Goal: Task Accomplishment & Management: Manage account settings

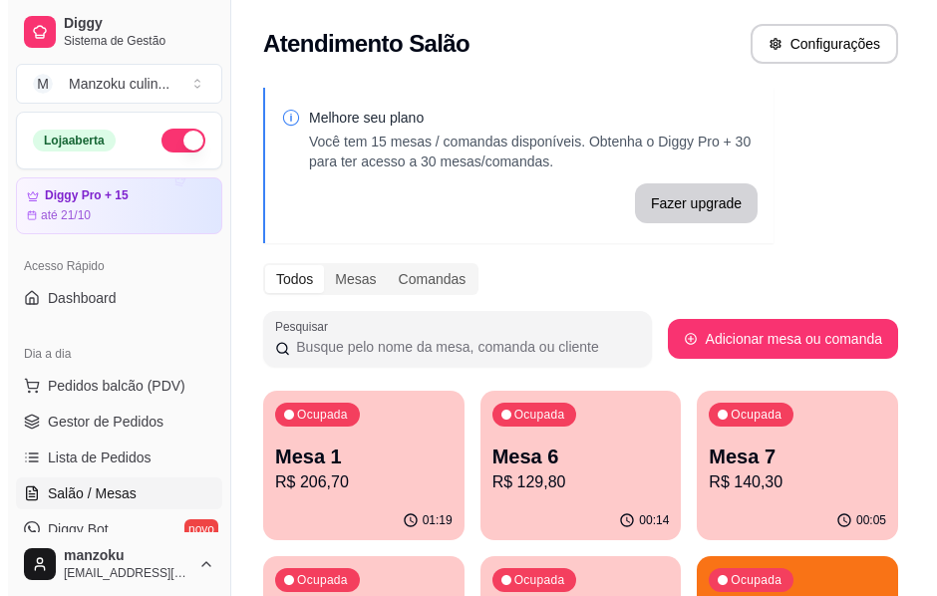
scroll to position [354, 0]
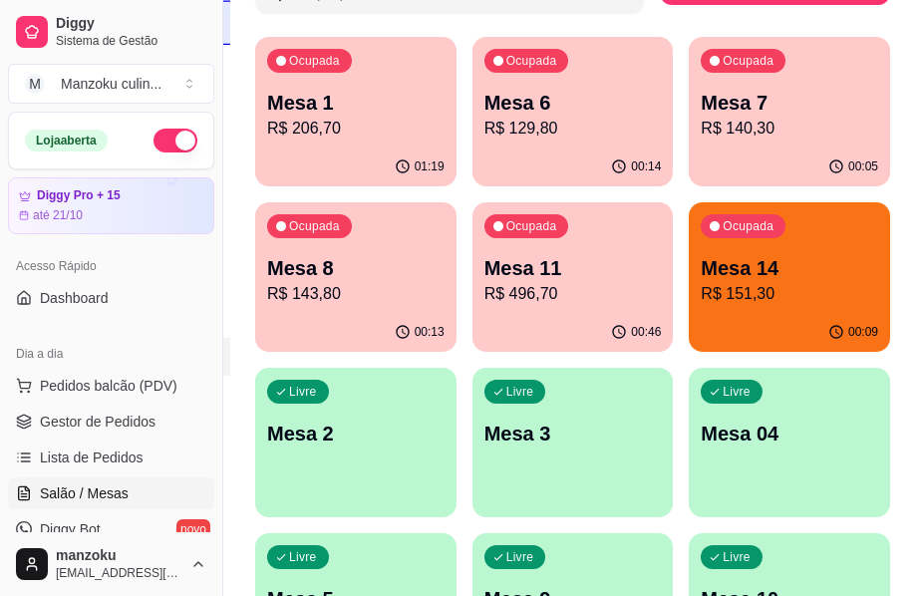
click at [600, 291] on p "R$ 496,70" at bounding box center [572, 294] width 177 height 24
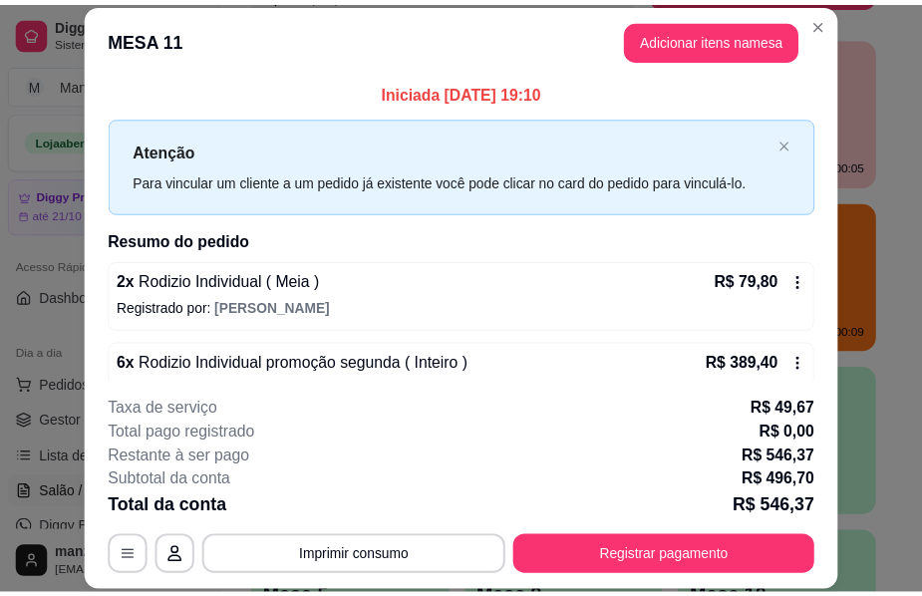
scroll to position [0, 0]
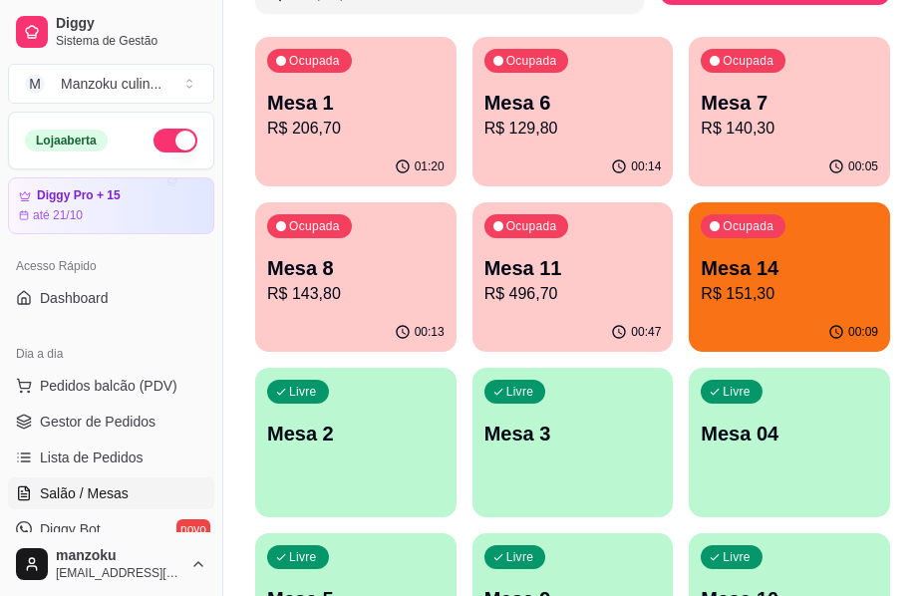
click at [820, 307] on div "Ocupada Mesa 14 R$ 151,30" at bounding box center [789, 257] width 201 height 111
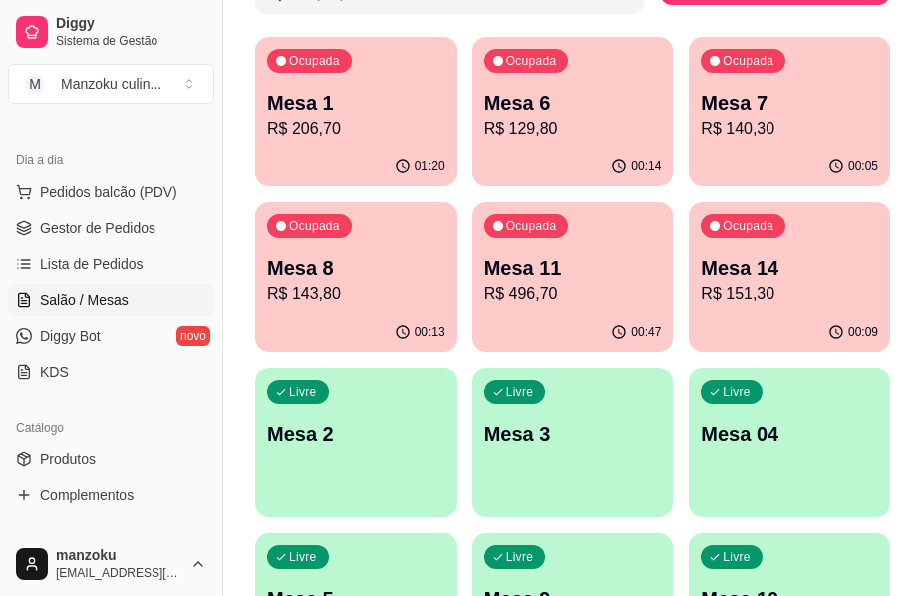
scroll to position [199, 0]
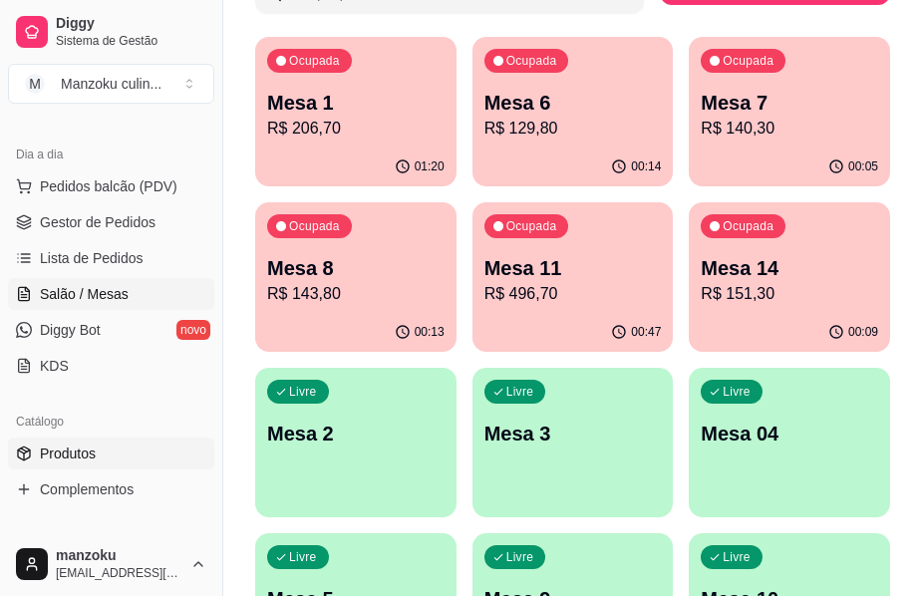
click at [108, 453] on link "Produtos" at bounding box center [111, 453] width 206 height 32
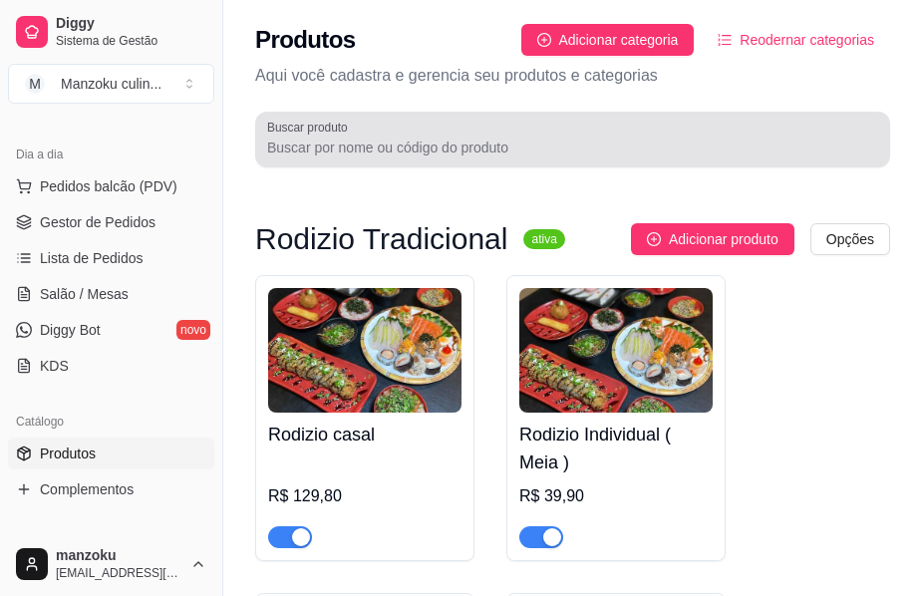
click at [433, 138] on input "Buscar produto" at bounding box center [572, 148] width 611 height 20
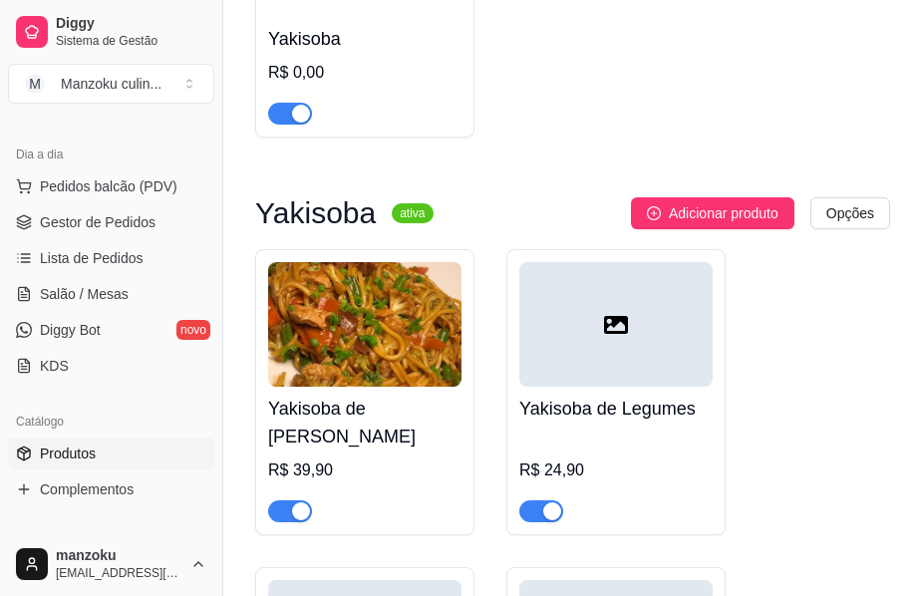
scroll to position [598, 0]
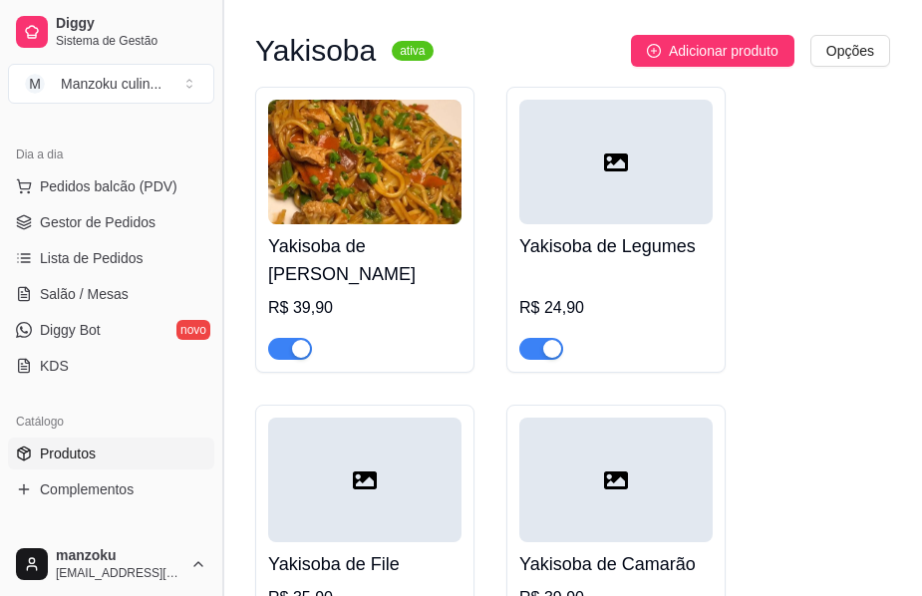
type input "ya"
click at [99, 302] on span "Salão / Mesas" at bounding box center [84, 294] width 89 height 20
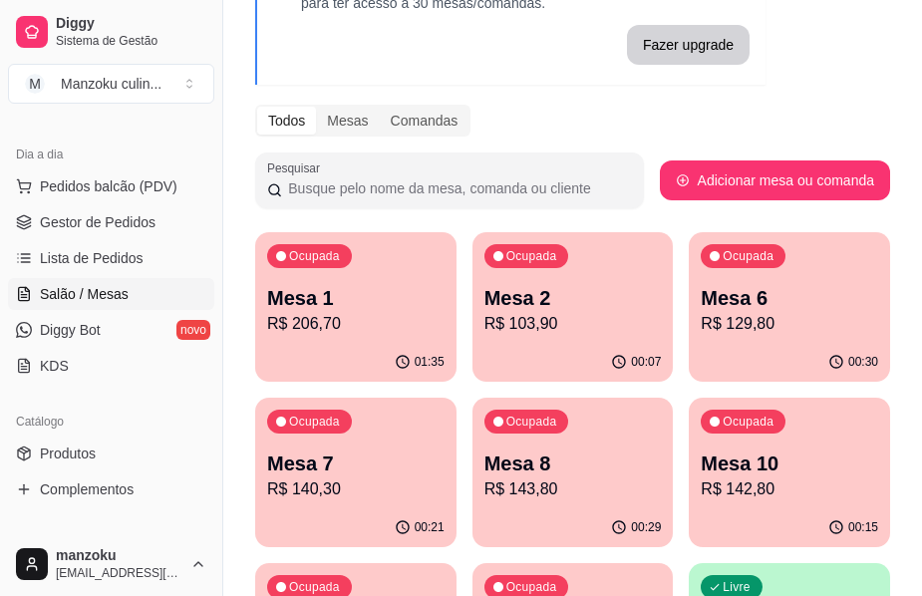
scroll to position [154, 0]
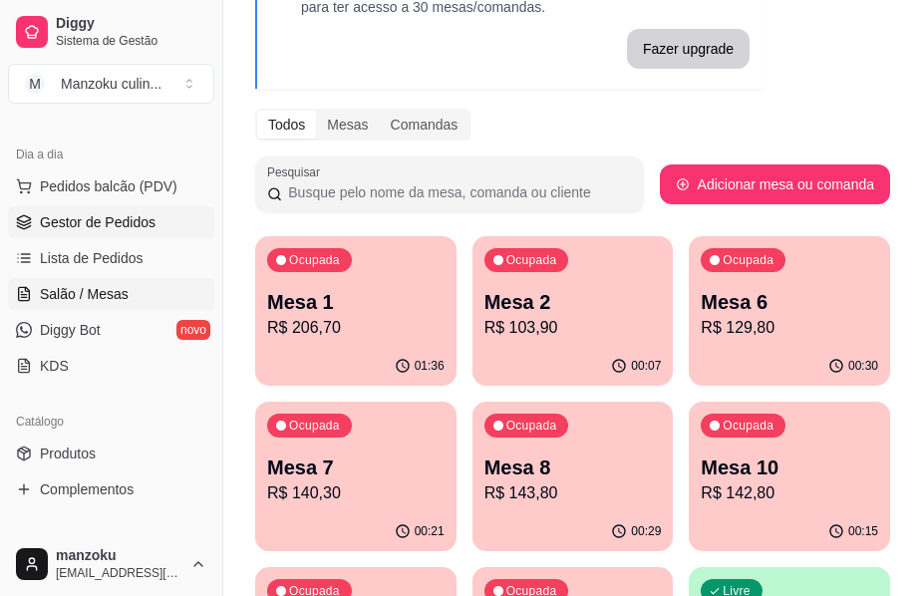
click at [102, 220] on span "Gestor de Pedidos" at bounding box center [98, 222] width 116 height 20
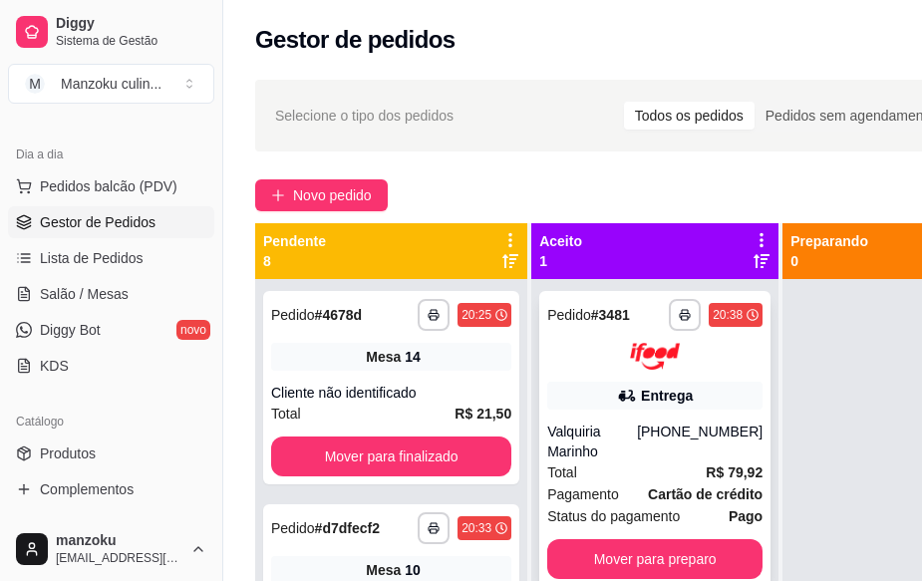
scroll to position [71, 0]
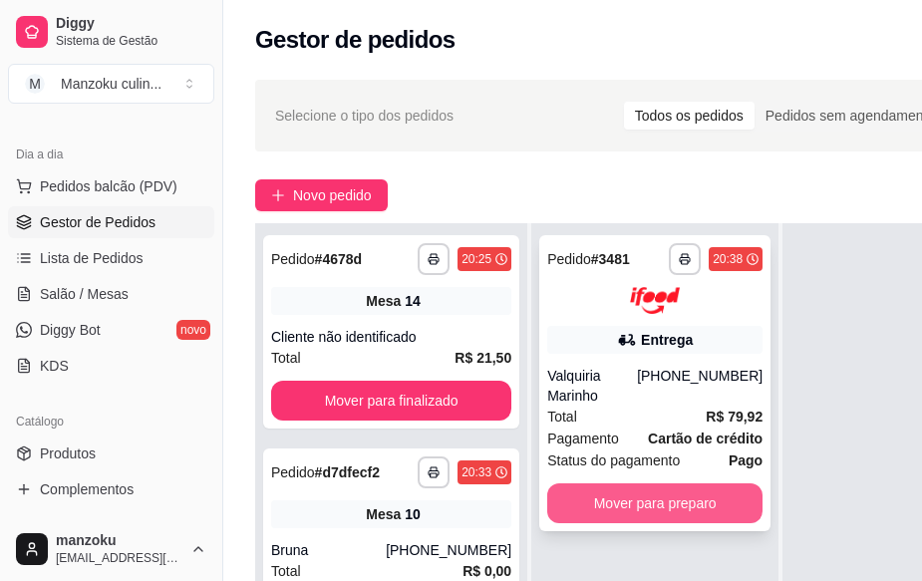
click at [631, 483] on button "Mover para preparo" at bounding box center [654, 503] width 215 height 40
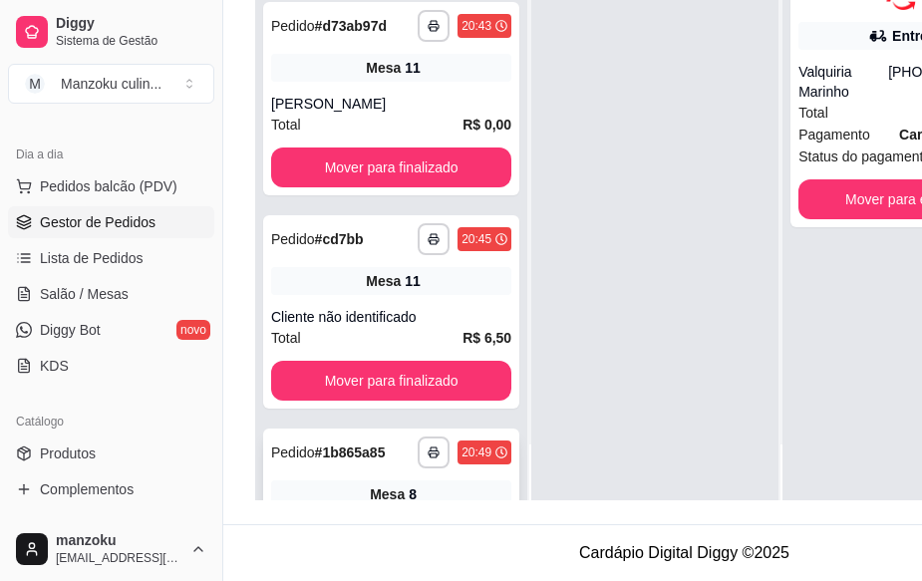
scroll to position [995, 0]
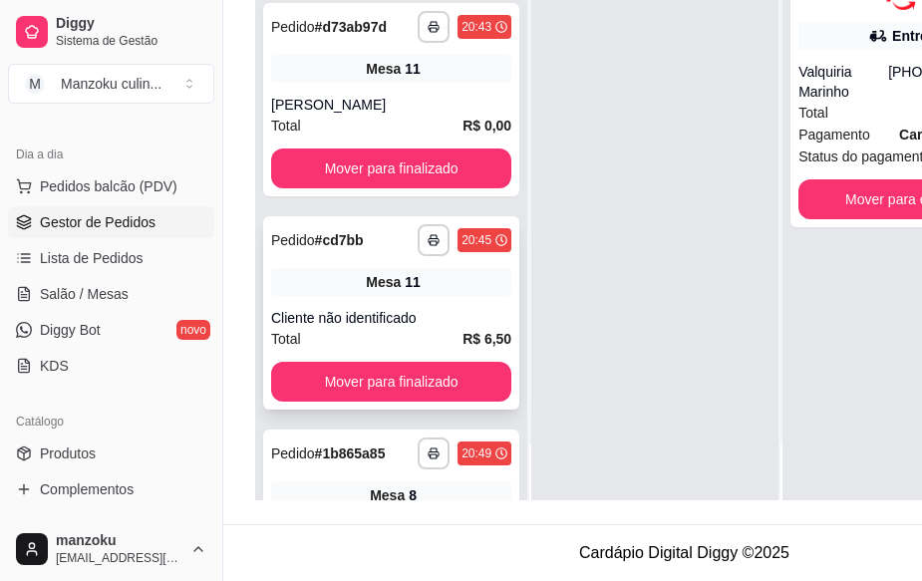
click at [336, 296] on div "Mesa 11" at bounding box center [391, 282] width 240 height 28
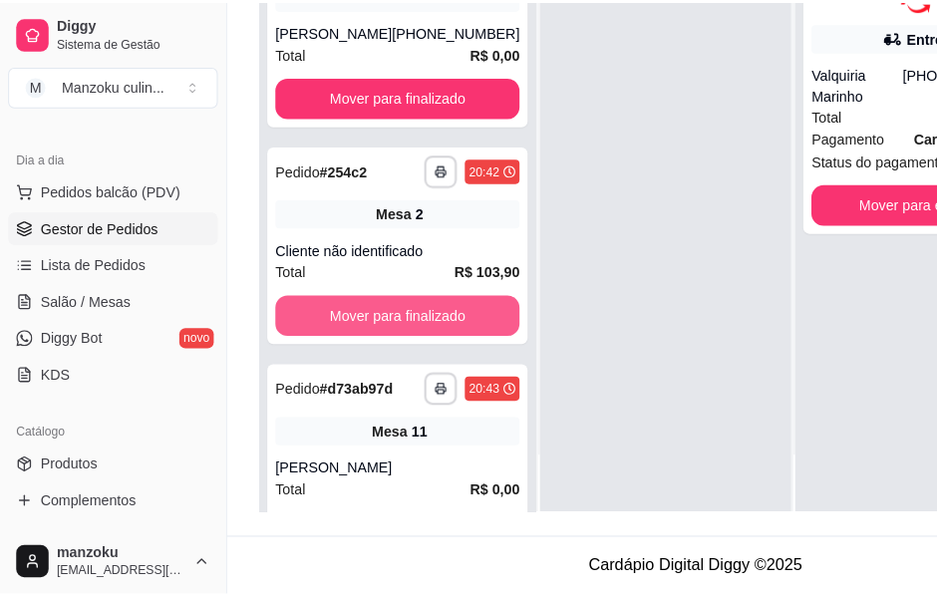
scroll to position [596, 0]
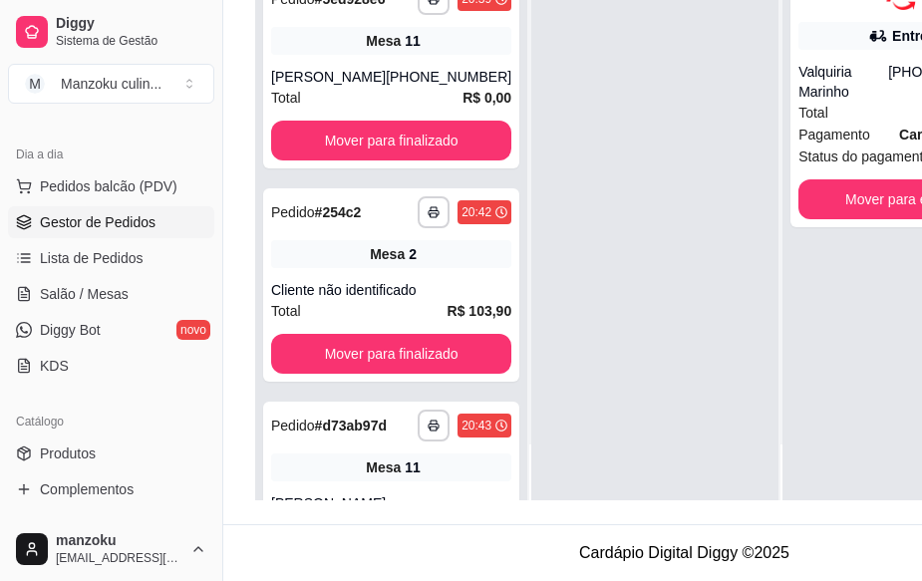
click at [392, 290] on div "**********" at bounding box center [391, 284] width 256 height 193
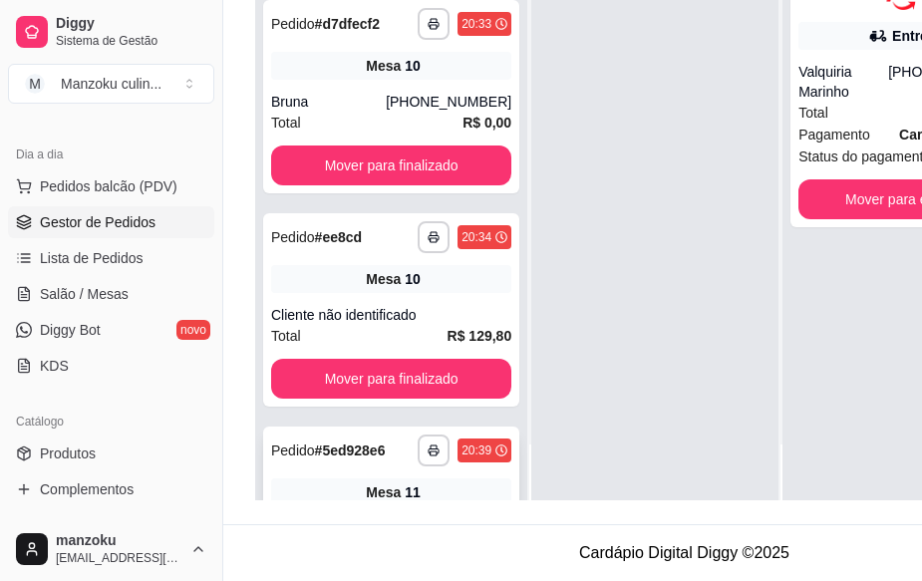
scroll to position [0, 0]
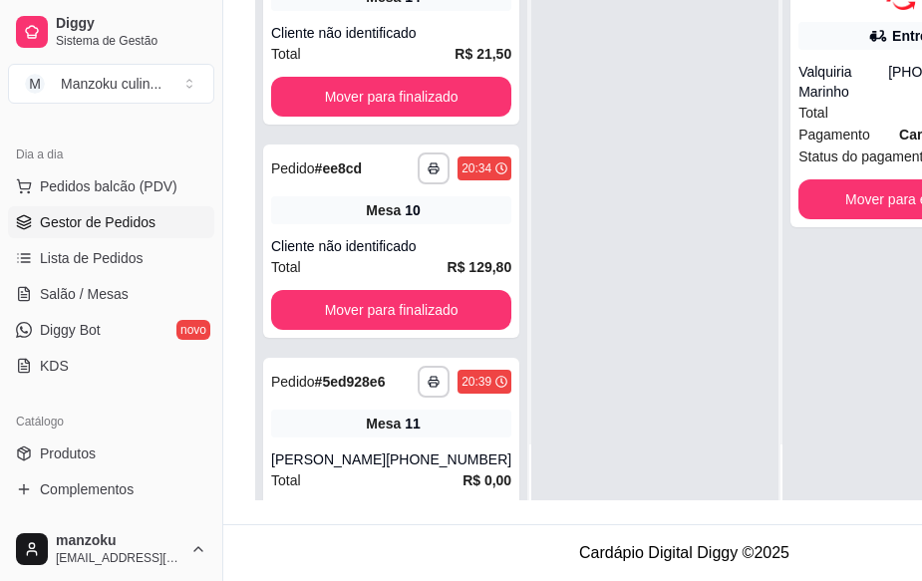
click at [557, 429] on div at bounding box center [654, 209] width 247 height 581
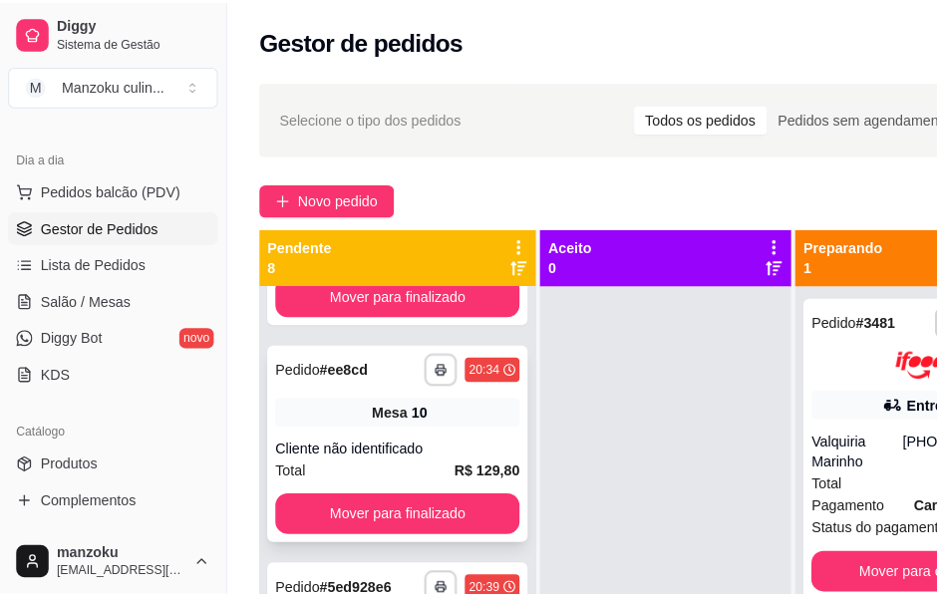
scroll to position [199, 0]
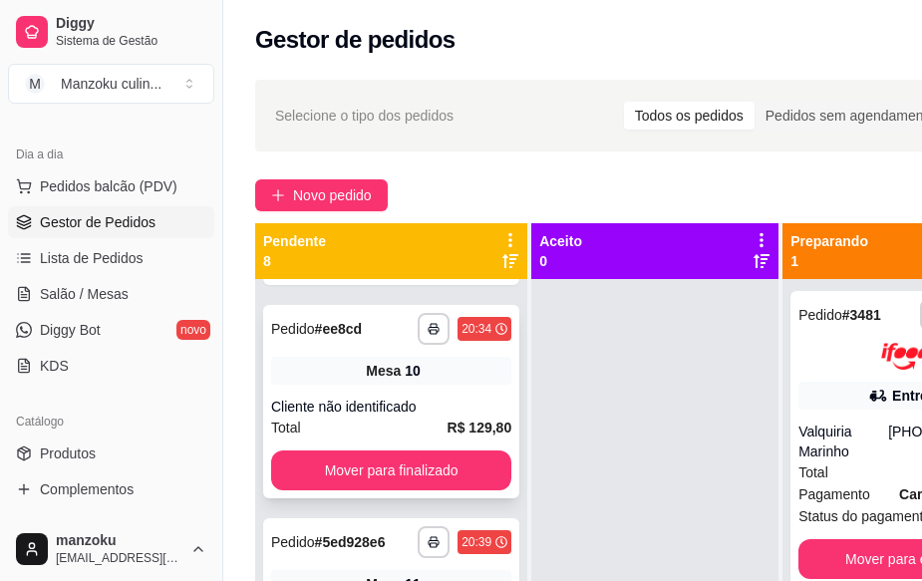
click at [391, 410] on div "Cliente não identificado" at bounding box center [391, 407] width 240 height 20
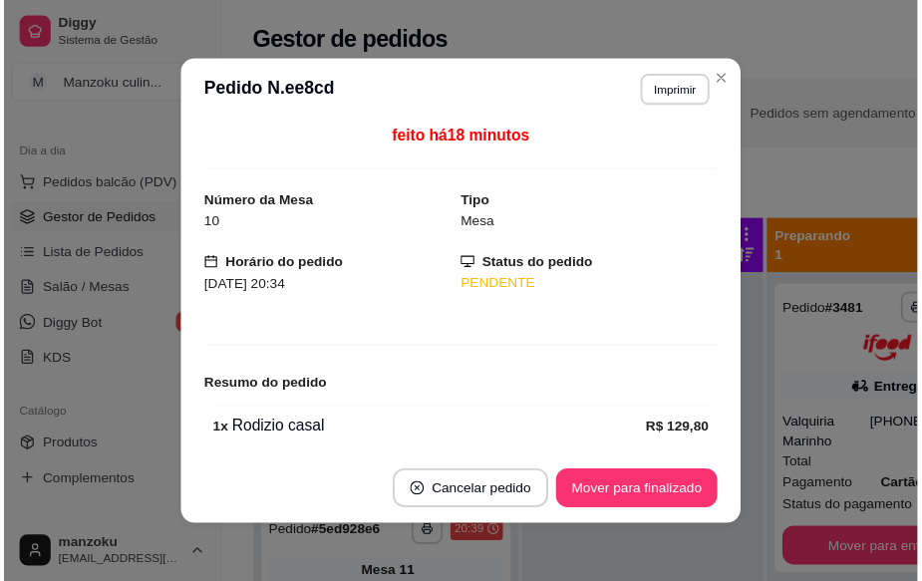
scroll to position [0, 0]
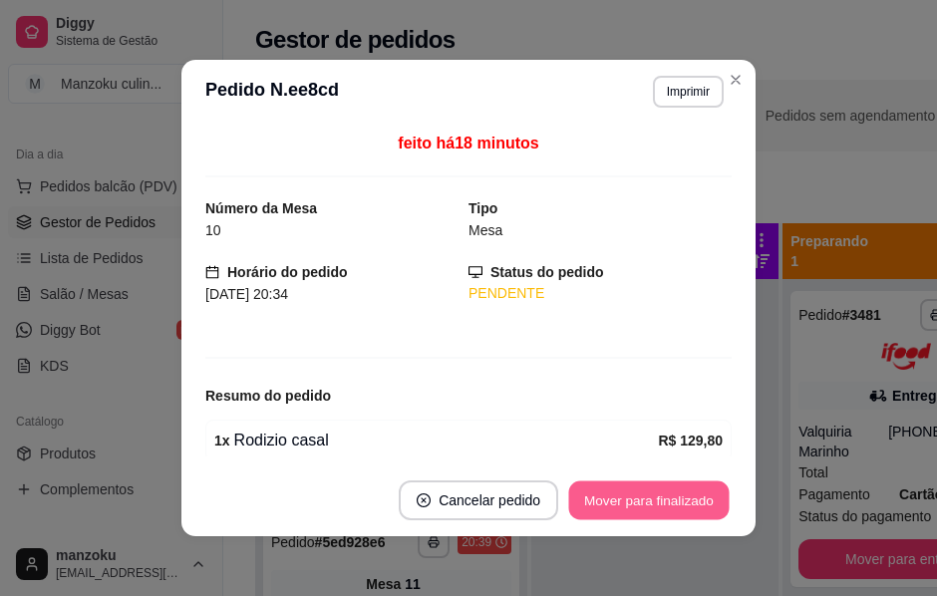
click at [617, 491] on button "Mover para finalizado" at bounding box center [649, 500] width 160 height 39
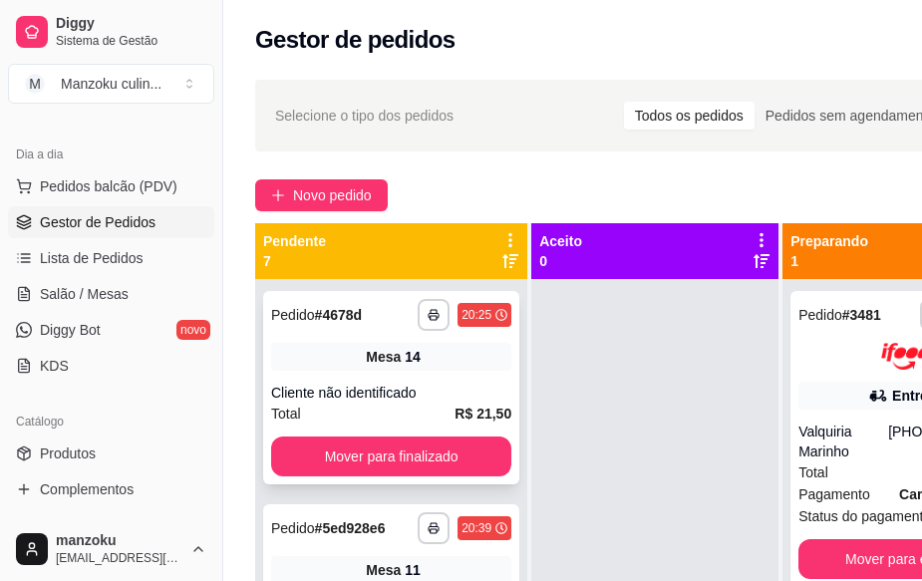
click at [339, 383] on div "Cliente não identificado" at bounding box center [391, 393] width 240 height 20
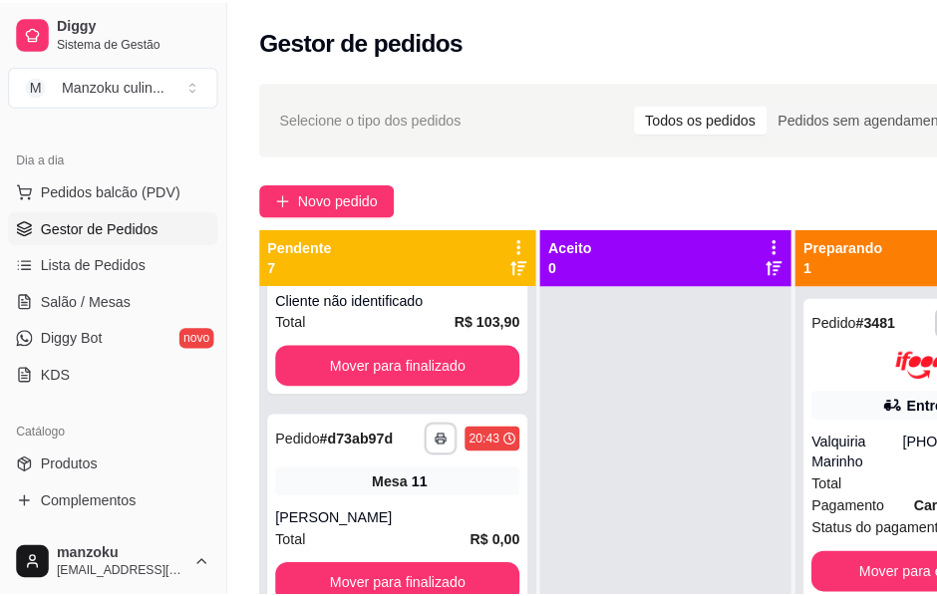
scroll to position [498, 0]
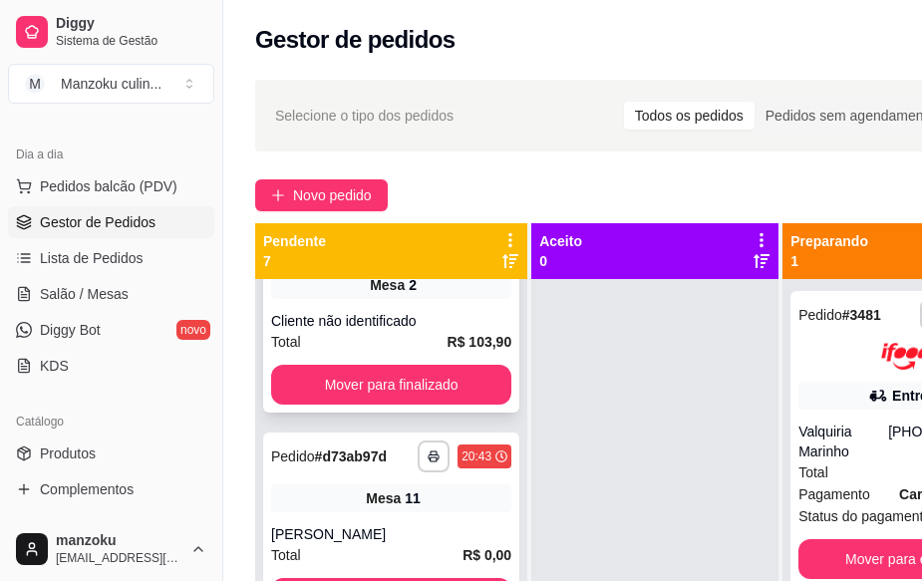
click at [399, 331] on div "Cliente não identificado" at bounding box center [391, 321] width 240 height 20
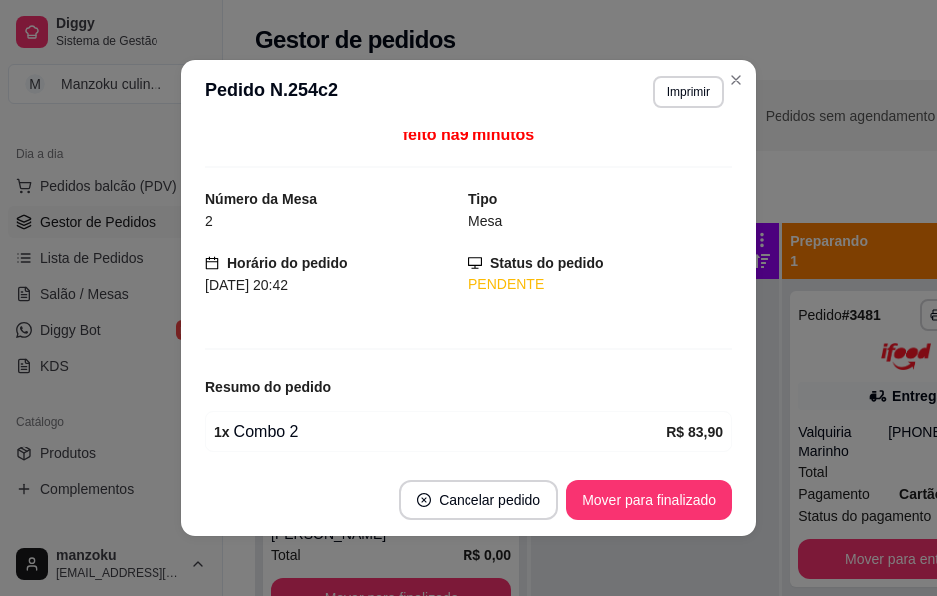
scroll to position [0, 0]
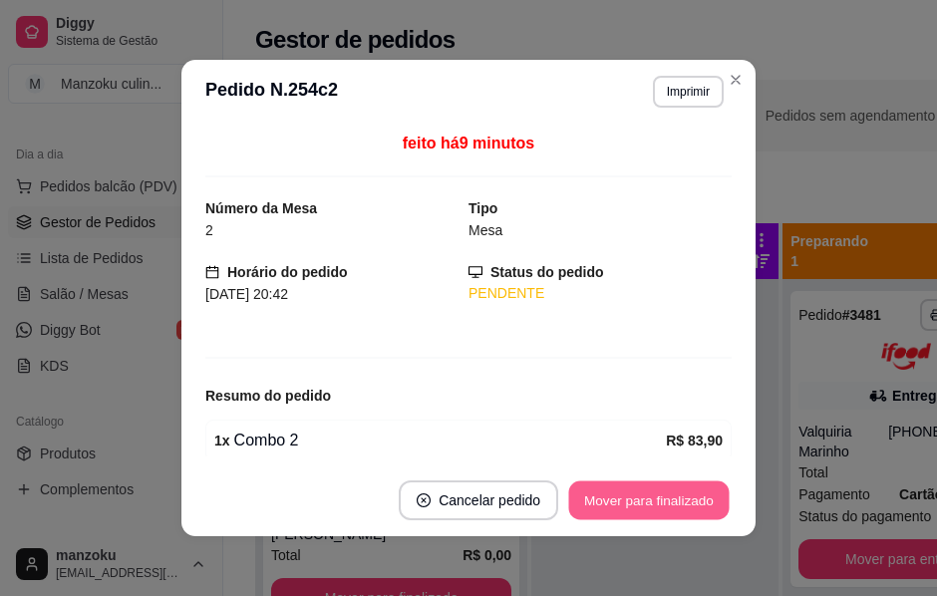
click at [670, 499] on button "Mover para finalizado" at bounding box center [649, 500] width 160 height 39
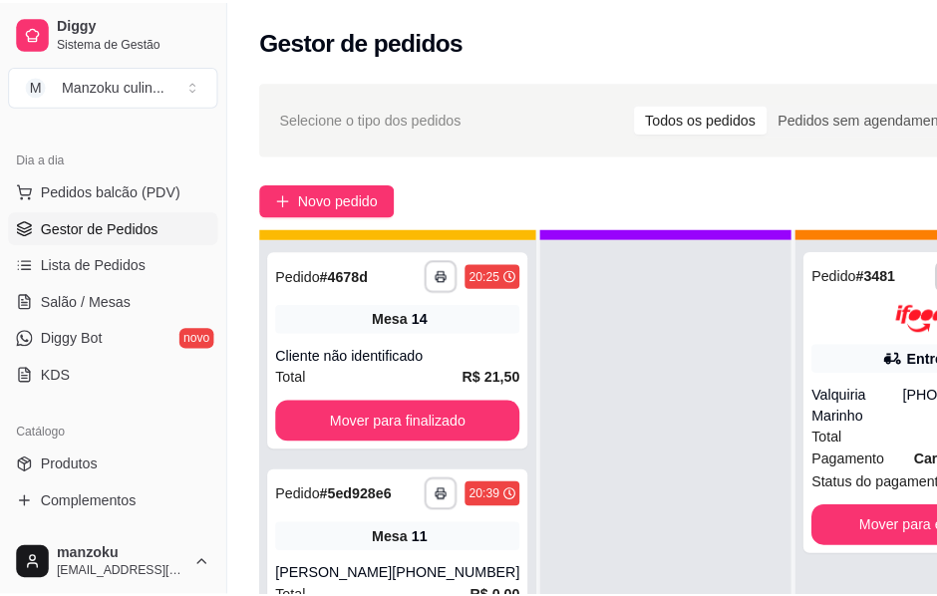
scroll to position [71, 0]
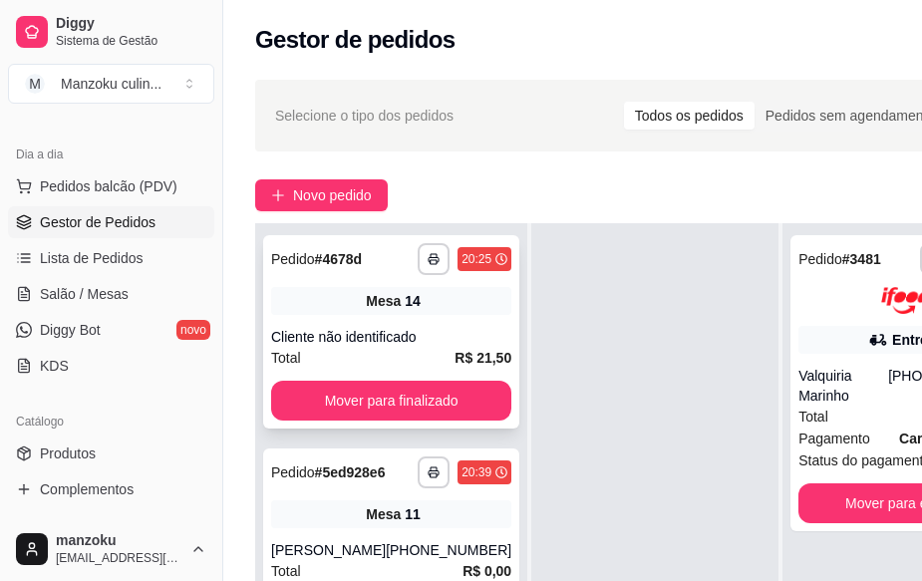
click at [454, 350] on strong "R$ 21,50" at bounding box center [482, 358] width 57 height 16
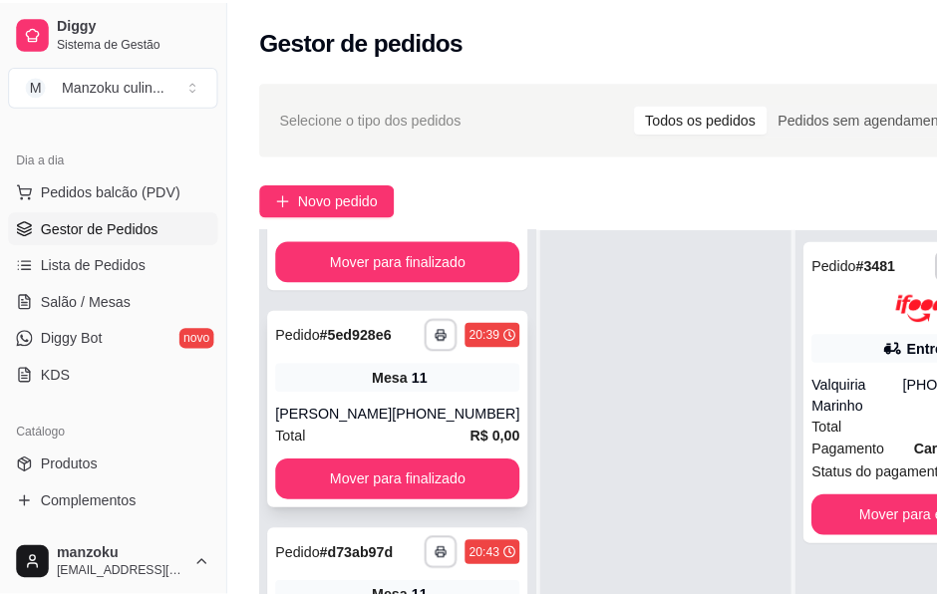
scroll to position [199, 0]
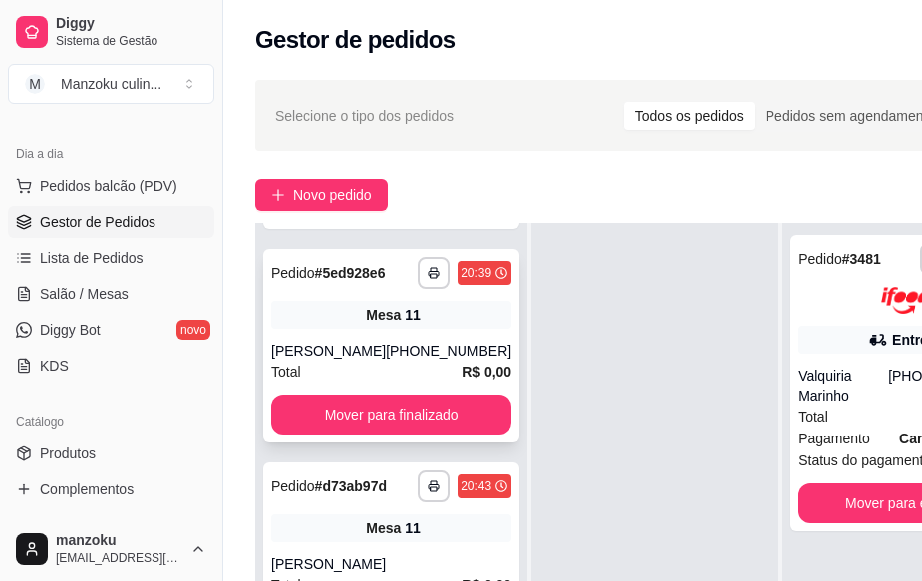
click at [398, 333] on div "**********" at bounding box center [391, 345] width 256 height 193
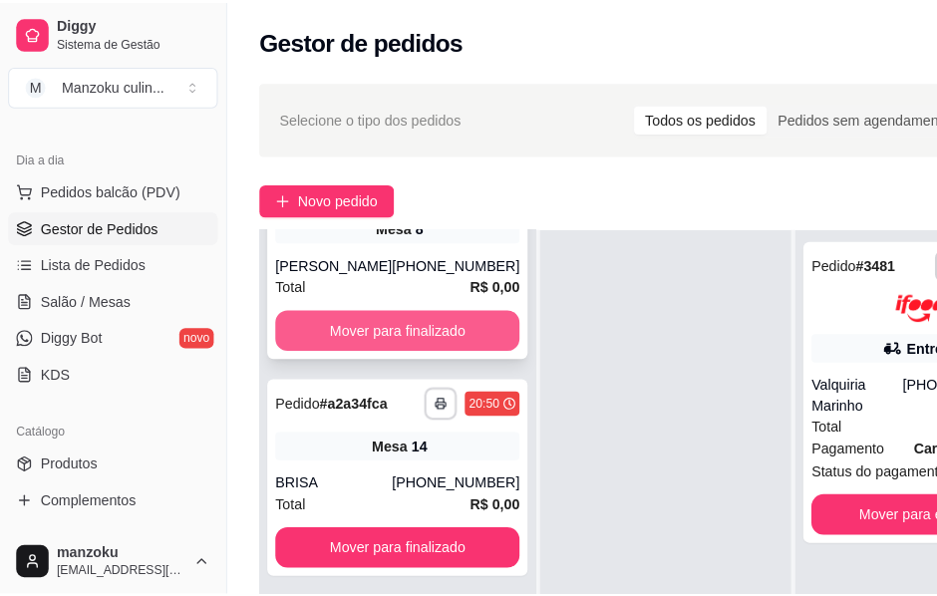
scroll to position [997, 0]
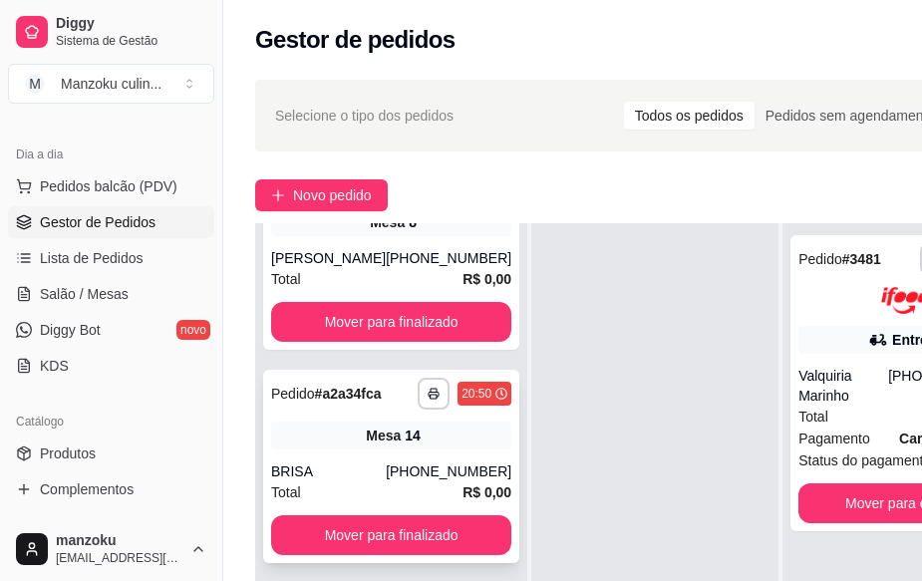
click at [384, 402] on div "**********" at bounding box center [391, 466] width 256 height 193
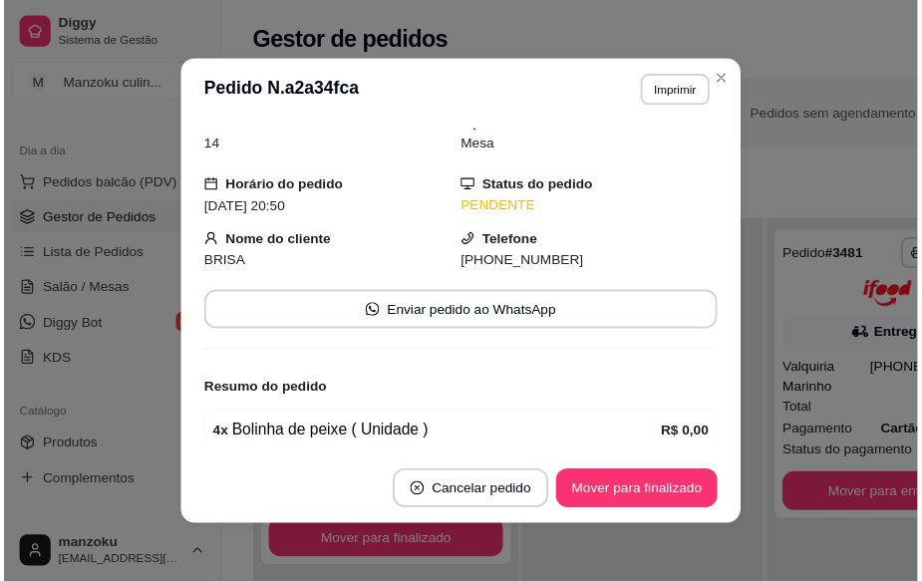
scroll to position [166, 0]
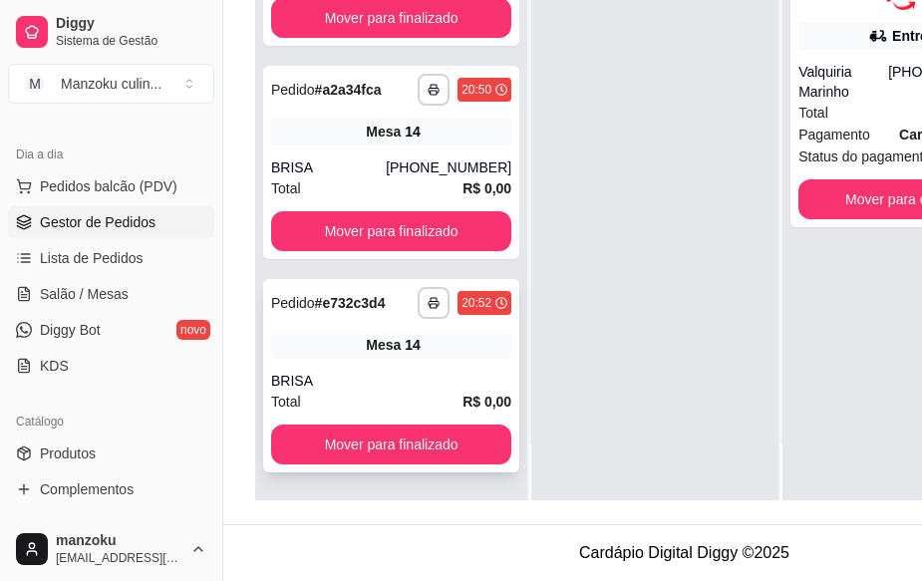
click at [434, 336] on div "Mesa 14" at bounding box center [391, 345] width 240 height 28
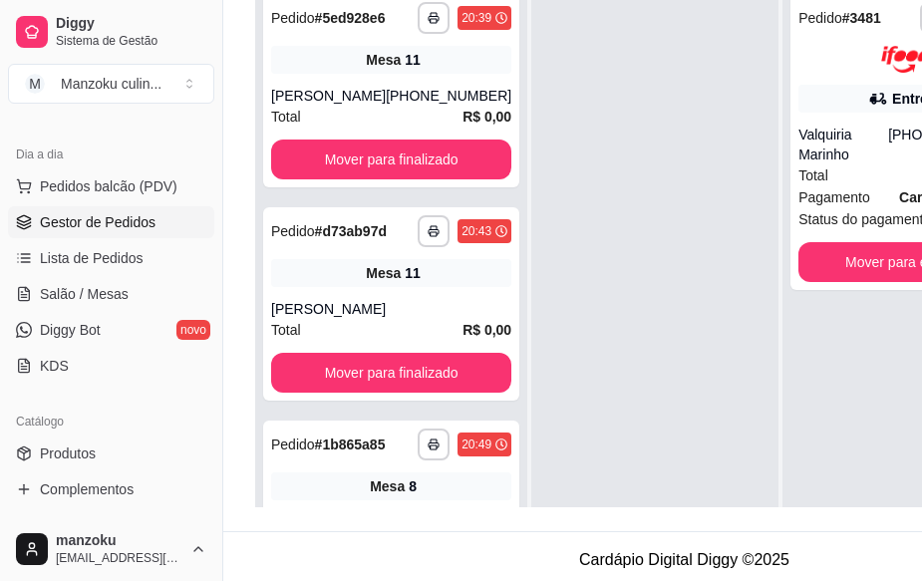
scroll to position [5, 0]
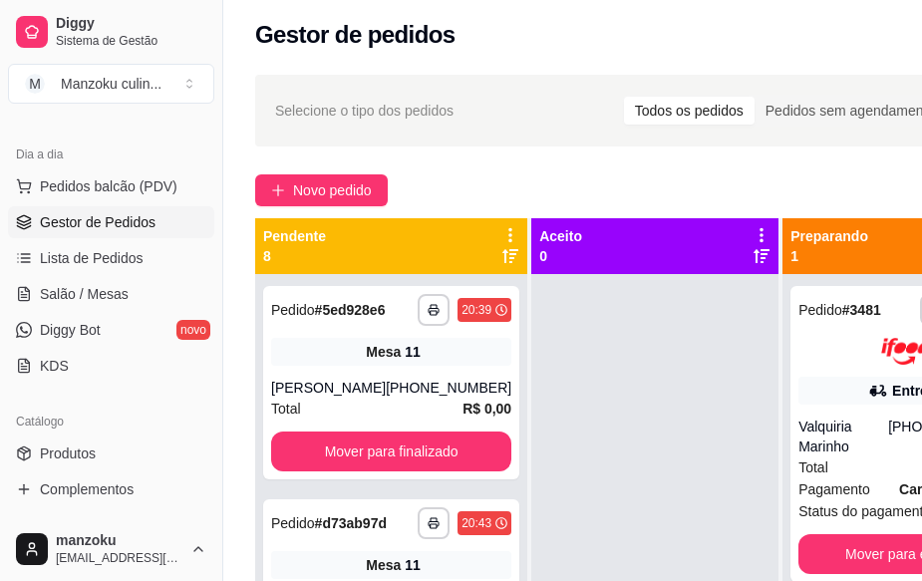
click at [563, 263] on div "Aceito 0" at bounding box center [654, 246] width 231 height 40
click at [381, 264] on div "Pendente 8" at bounding box center [391, 246] width 256 height 40
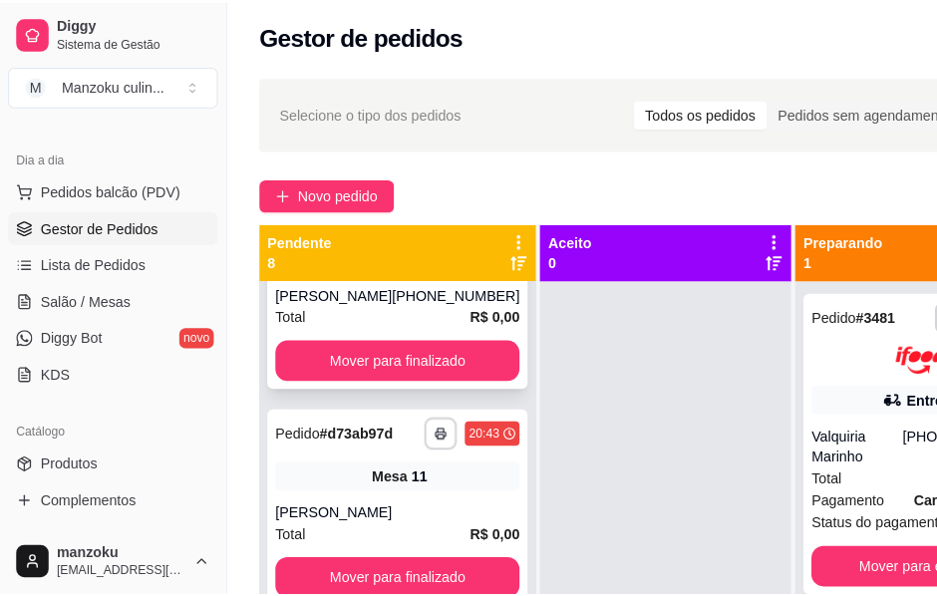
scroll to position [0, 0]
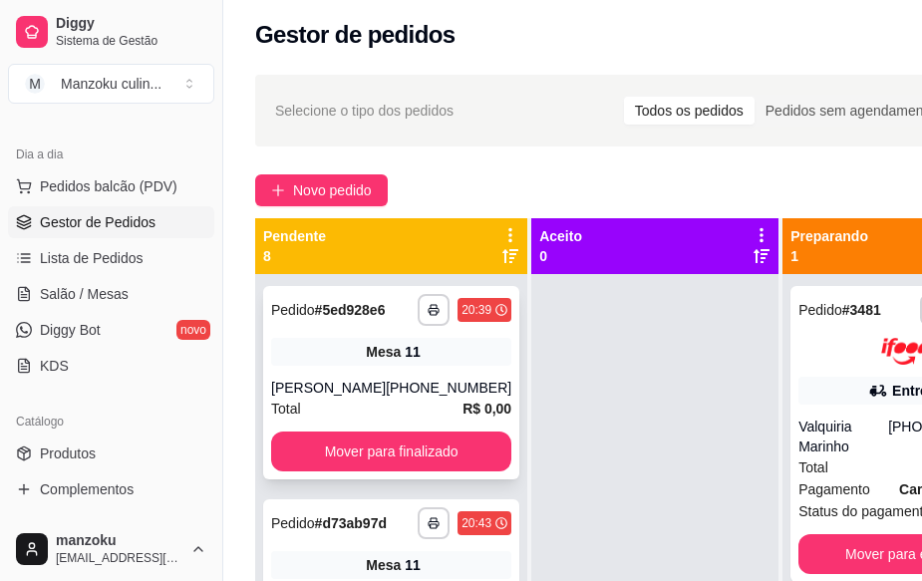
click at [346, 366] on div "Mesa 11" at bounding box center [391, 352] width 240 height 28
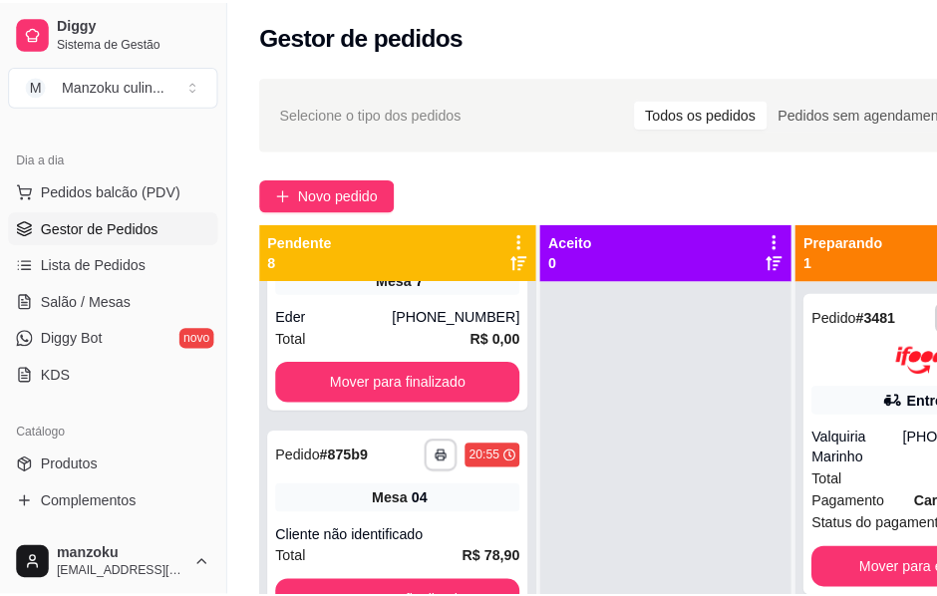
scroll to position [71, 0]
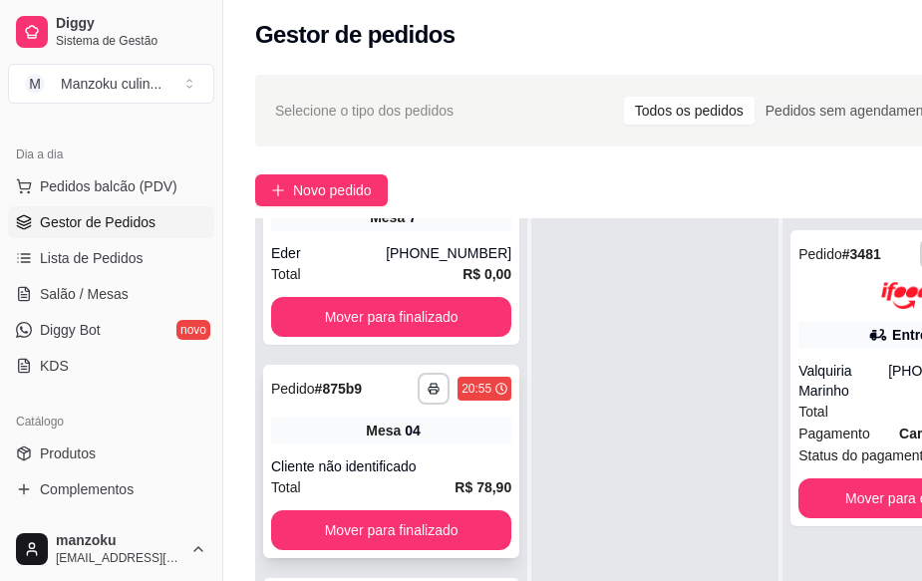
click at [406, 424] on div "Mesa 04" at bounding box center [391, 431] width 240 height 28
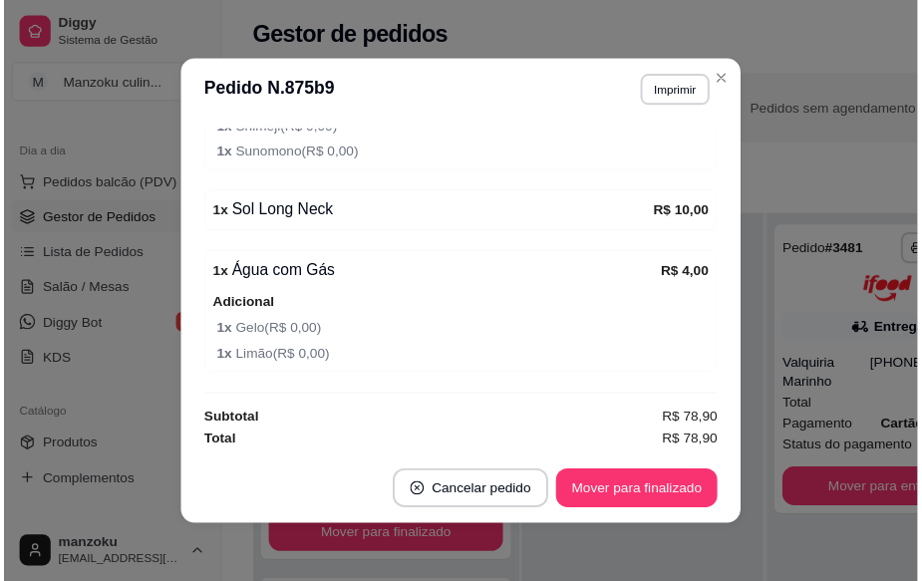
scroll to position [374, 0]
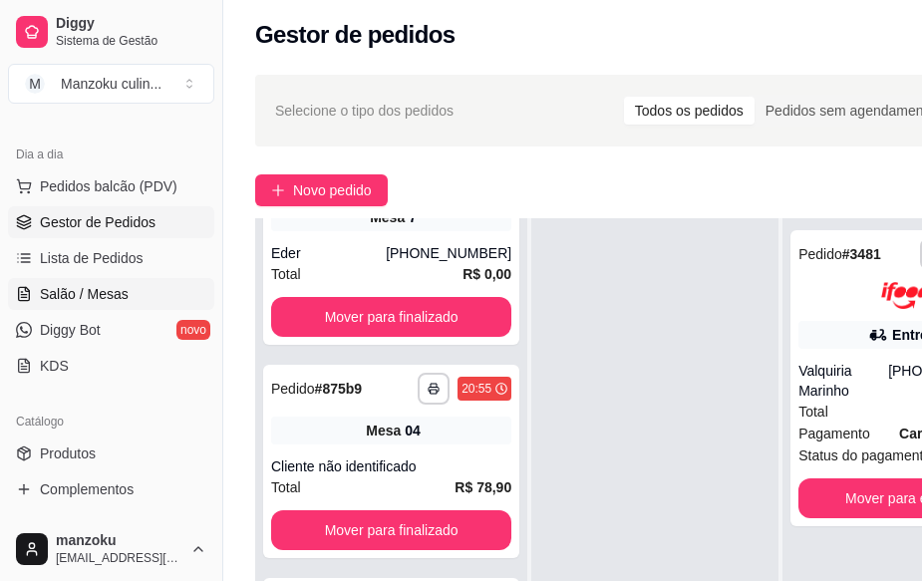
click at [109, 296] on span "Salão / Mesas" at bounding box center [84, 294] width 89 height 20
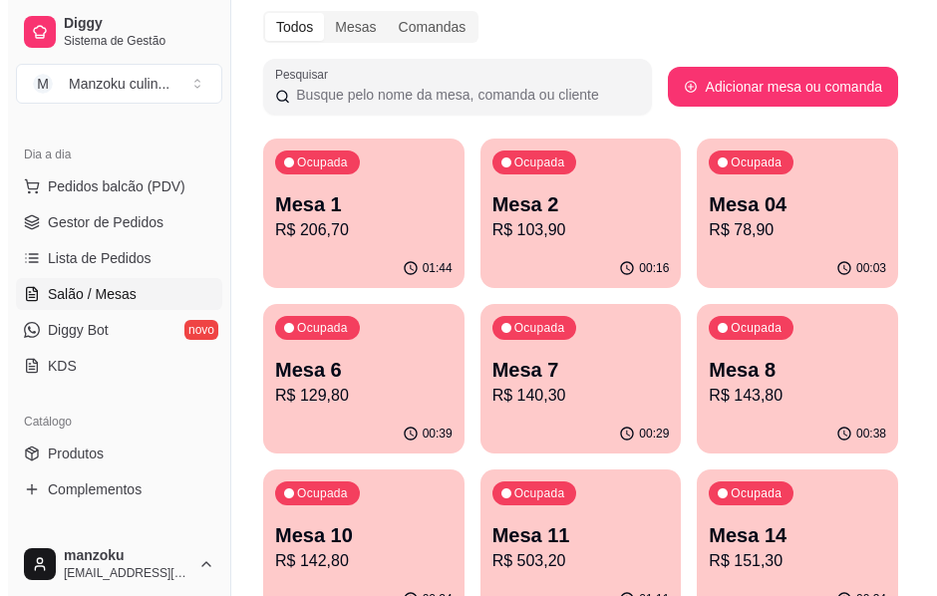
scroll to position [299, 0]
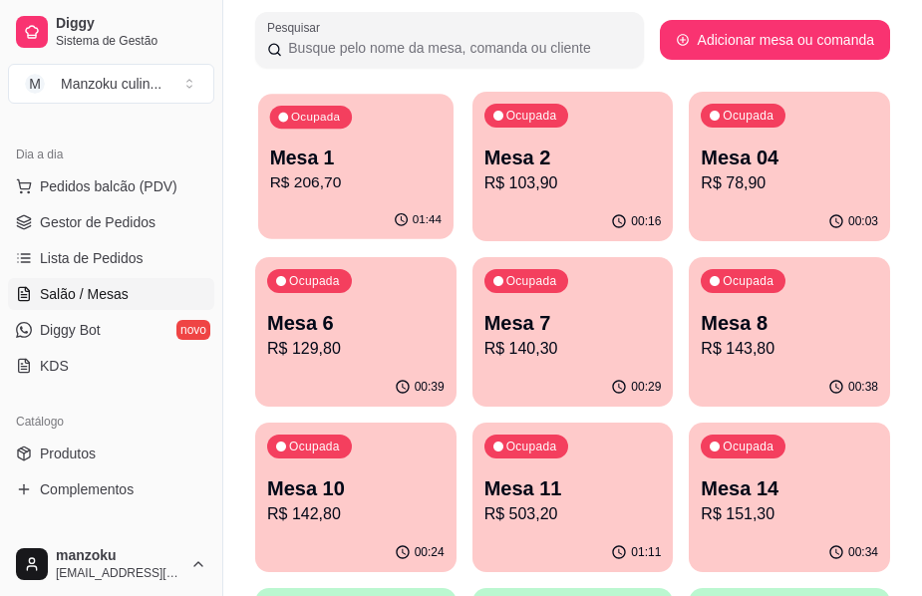
click at [354, 190] on p "R$ 206,70" at bounding box center [355, 182] width 171 height 23
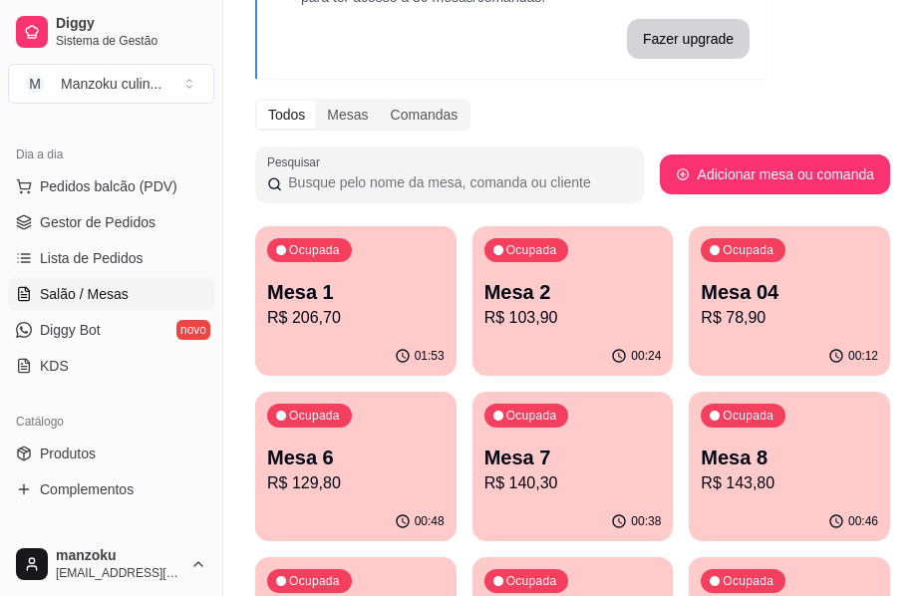
scroll to position [154, 0]
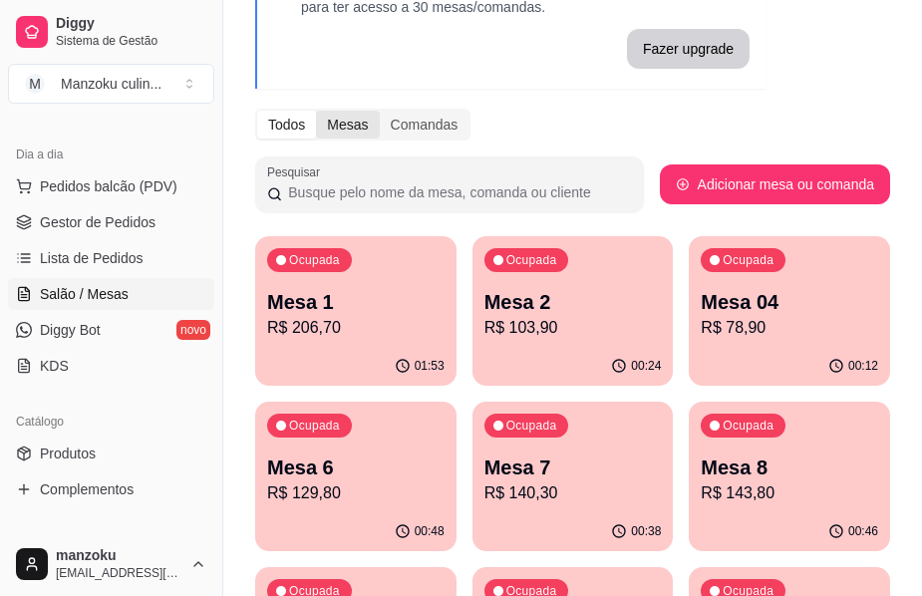
click at [338, 127] on div "Mesas" at bounding box center [347, 125] width 63 height 28
click at [316, 111] on input "Mesas" at bounding box center [316, 111] width 0 height 0
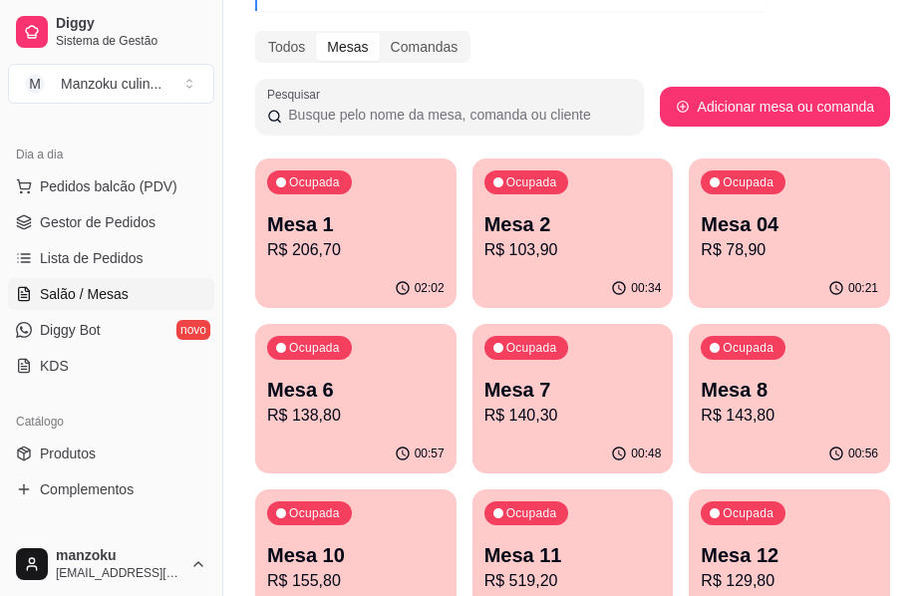
scroll to position [188, 0]
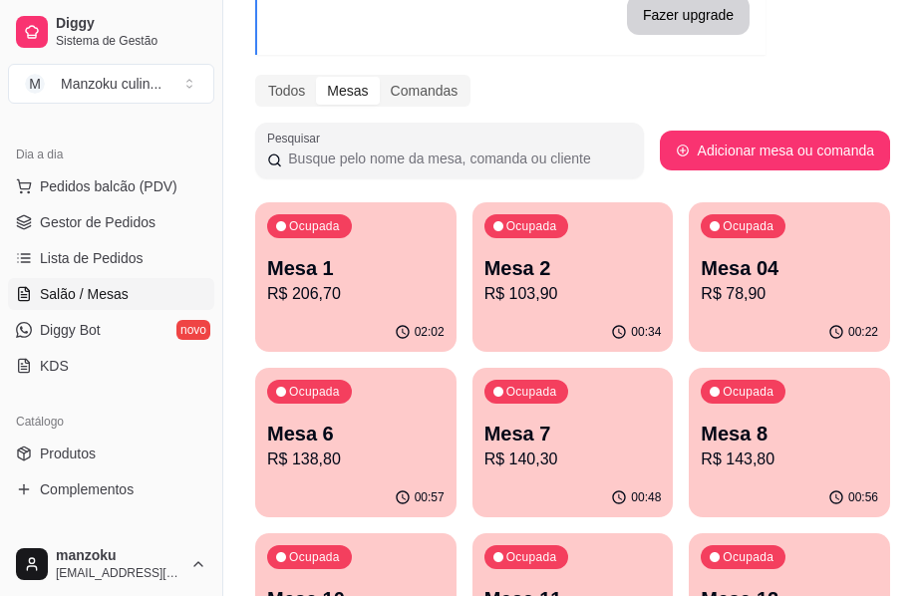
click at [911, 132] on div "Melhore seu plano Você tem 15 mesas / comandas disponíveis. Obtenha o Diggy Pro…" at bounding box center [572, 462] width 699 height 1150
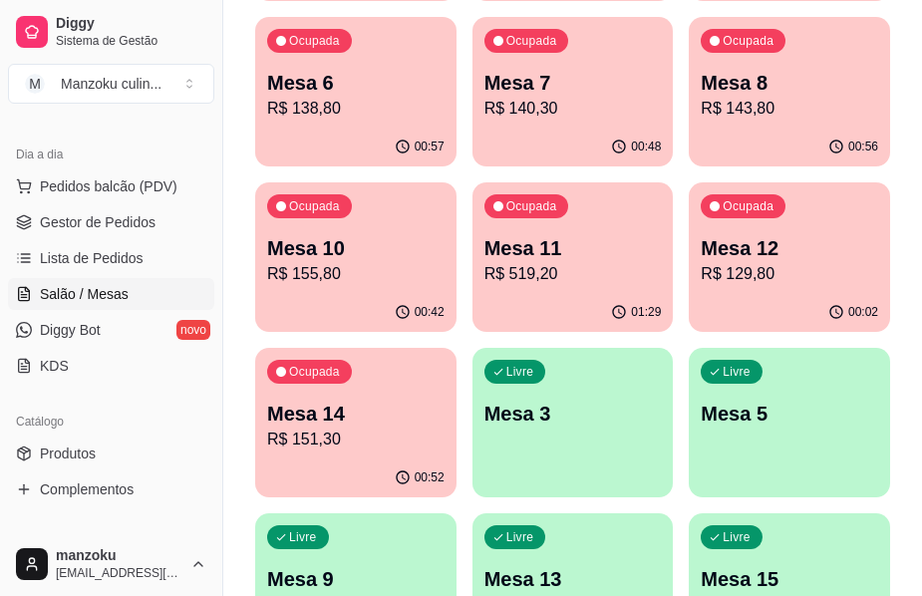
scroll to position [587, 0]
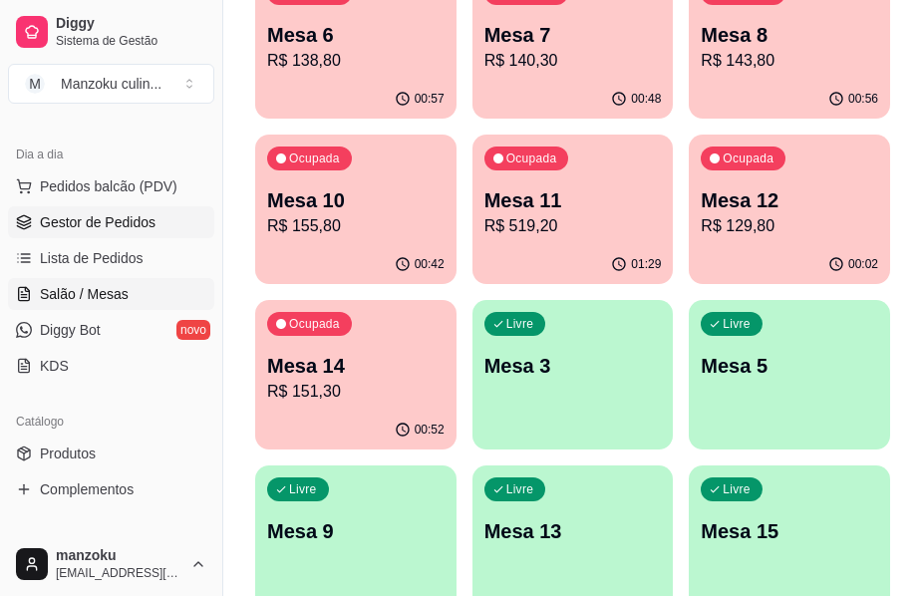
click at [84, 220] on span "Gestor de Pedidos" at bounding box center [98, 222] width 116 height 20
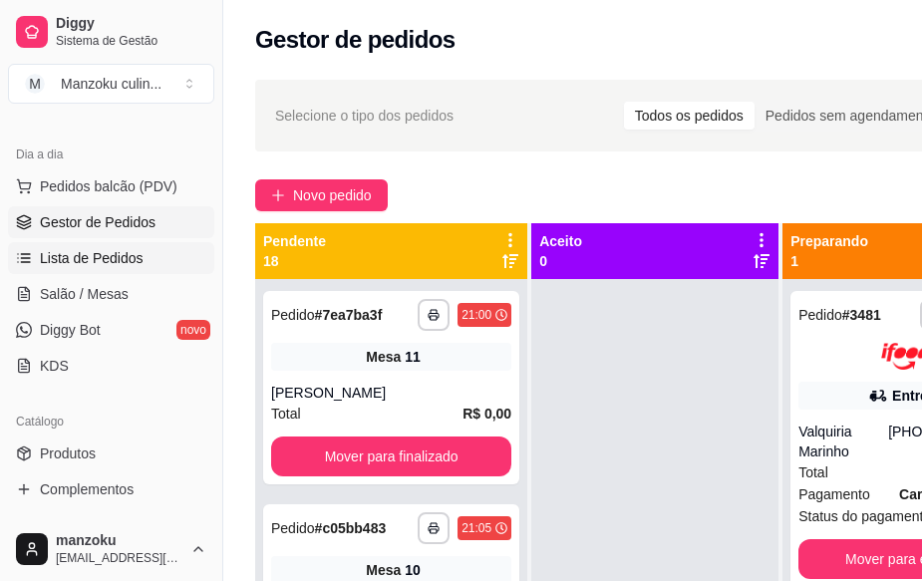
click at [99, 265] on span "Lista de Pedidos" at bounding box center [92, 258] width 104 height 20
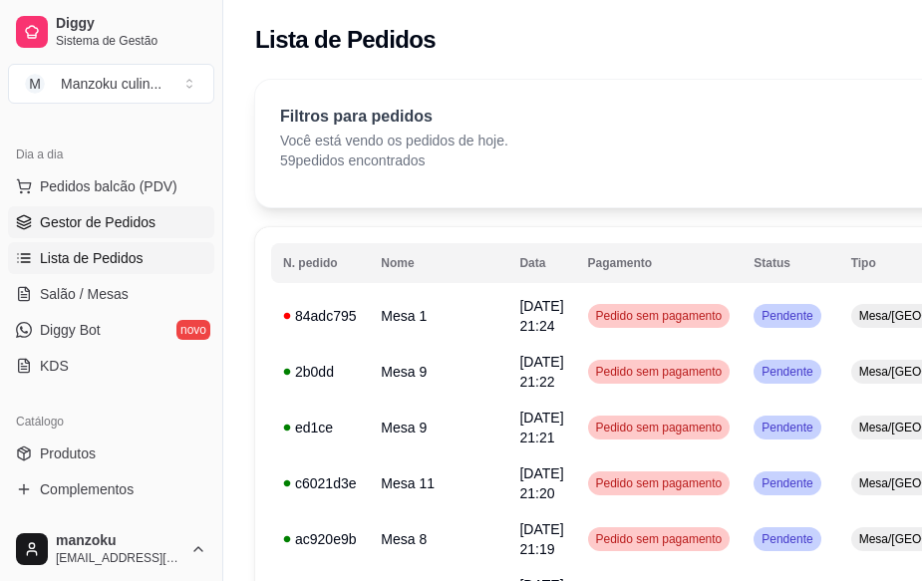
click at [113, 211] on link "Gestor de Pedidos" at bounding box center [111, 222] width 206 height 32
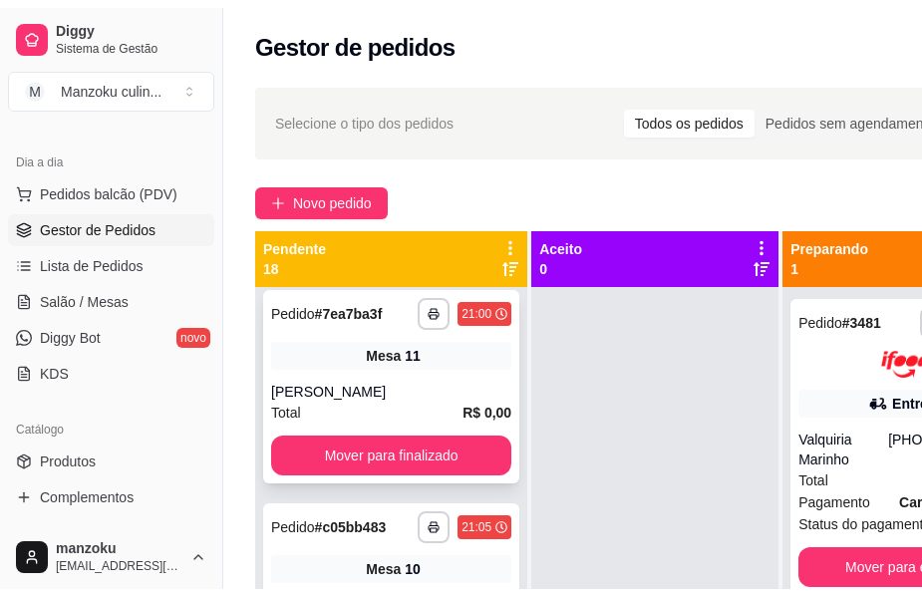
scroll to position [299, 0]
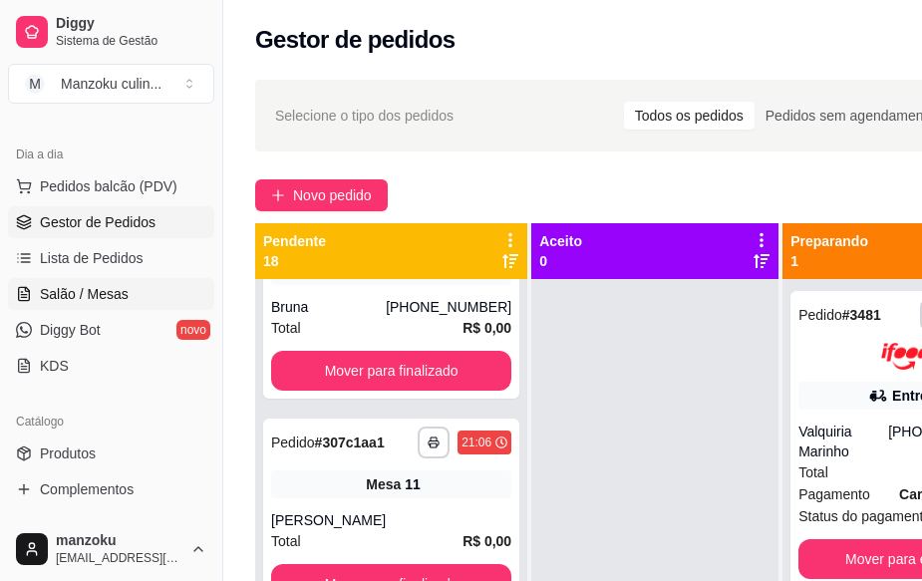
click at [93, 303] on span "Salão / Mesas" at bounding box center [84, 294] width 89 height 20
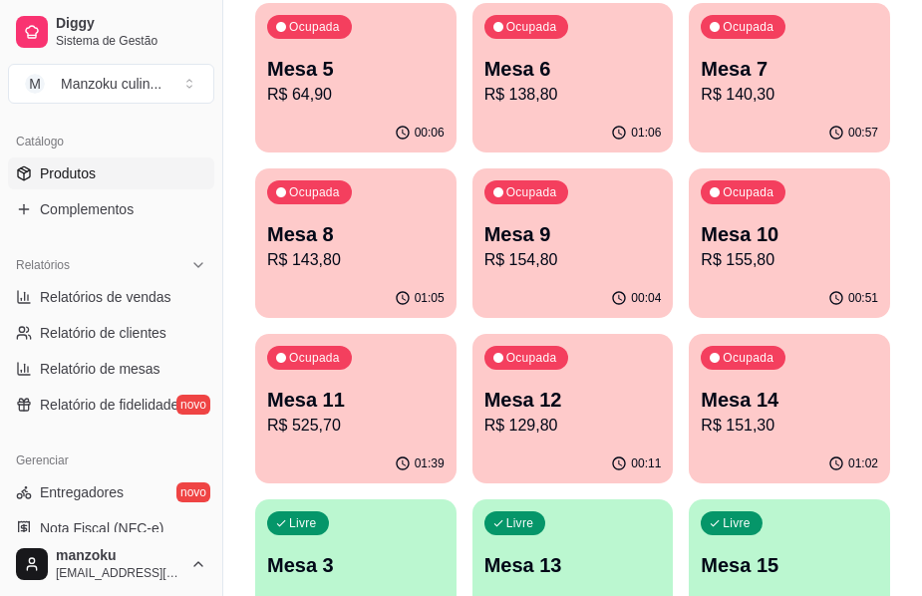
scroll to position [498, 0]
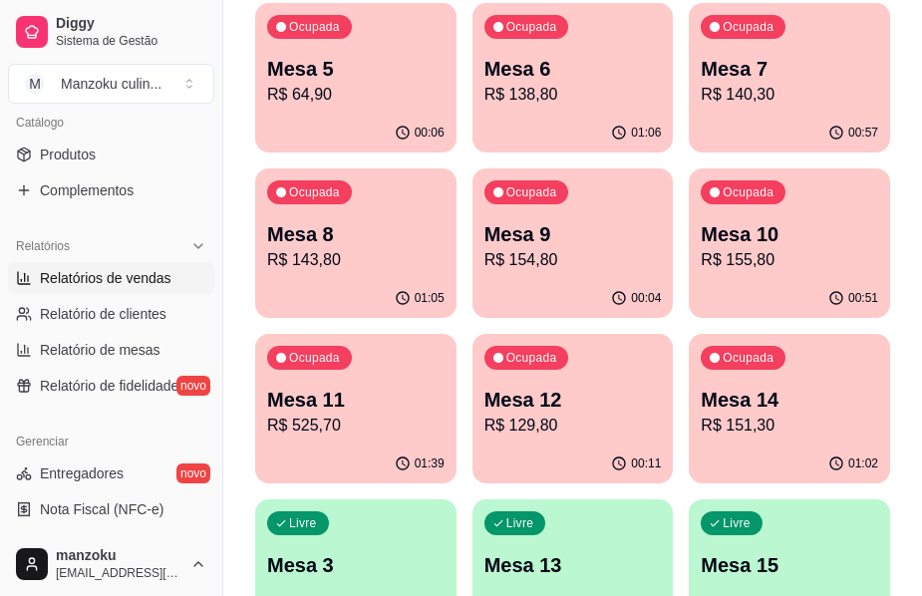
click at [133, 268] on span "Relatórios de vendas" at bounding box center [106, 278] width 132 height 20
select select "ALL"
select select "0"
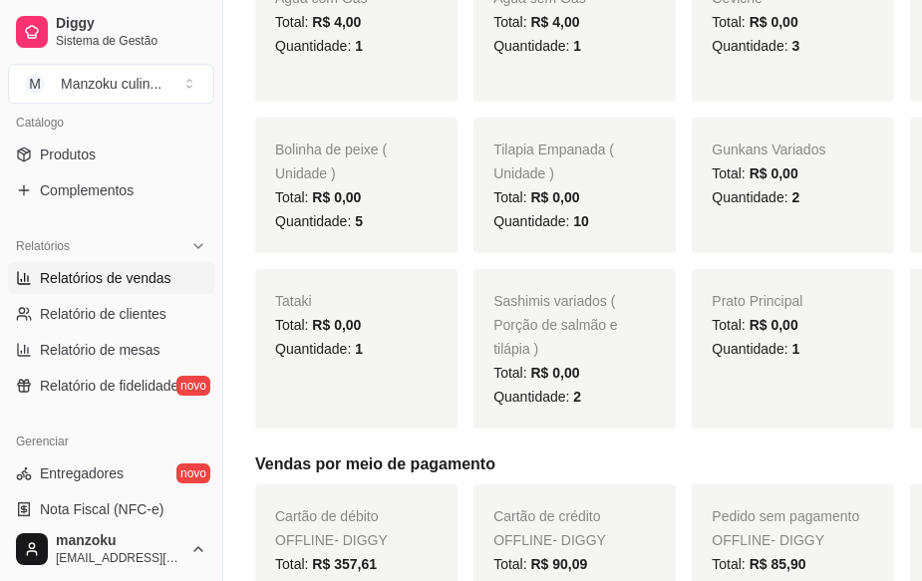
scroll to position [797, 0]
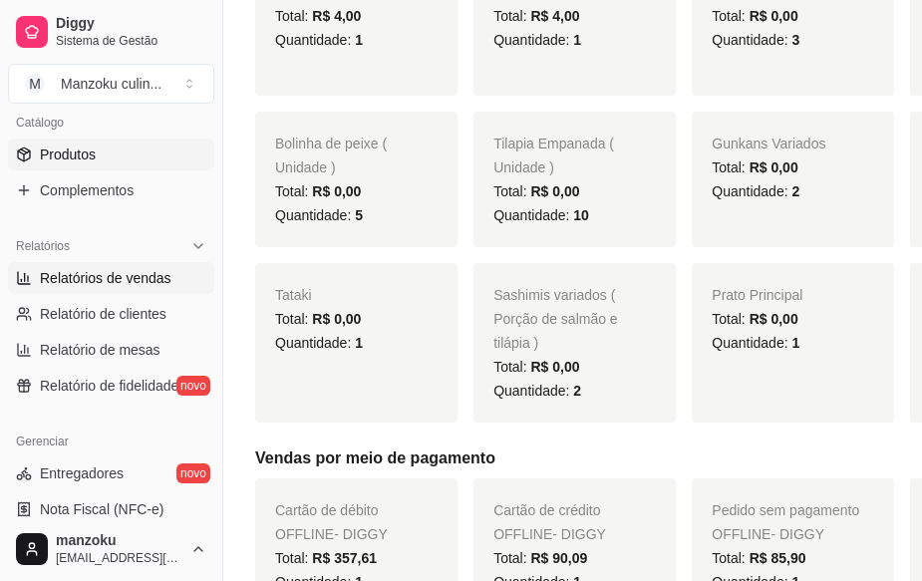
click at [69, 160] on span "Produtos" at bounding box center [68, 154] width 56 height 20
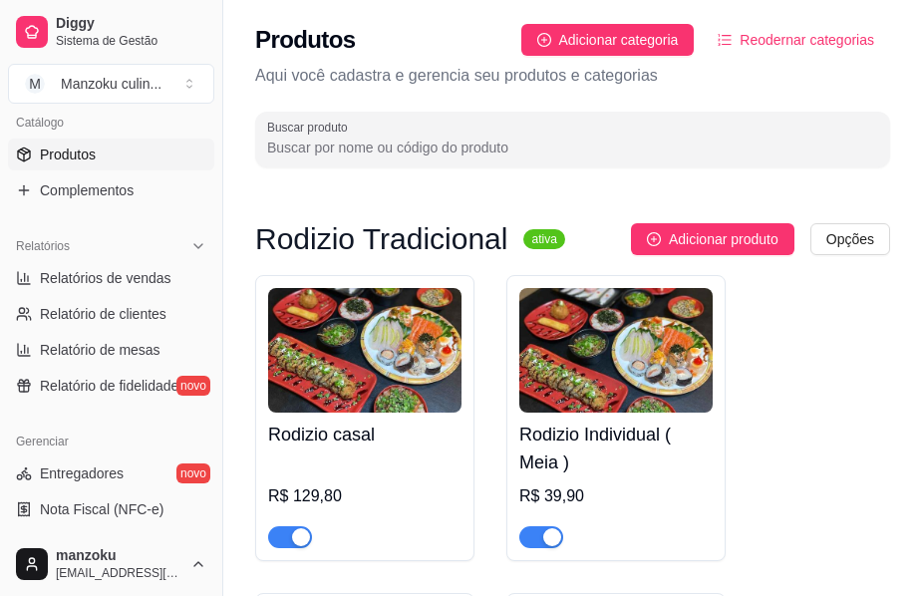
select select "ALL"
select select "0"
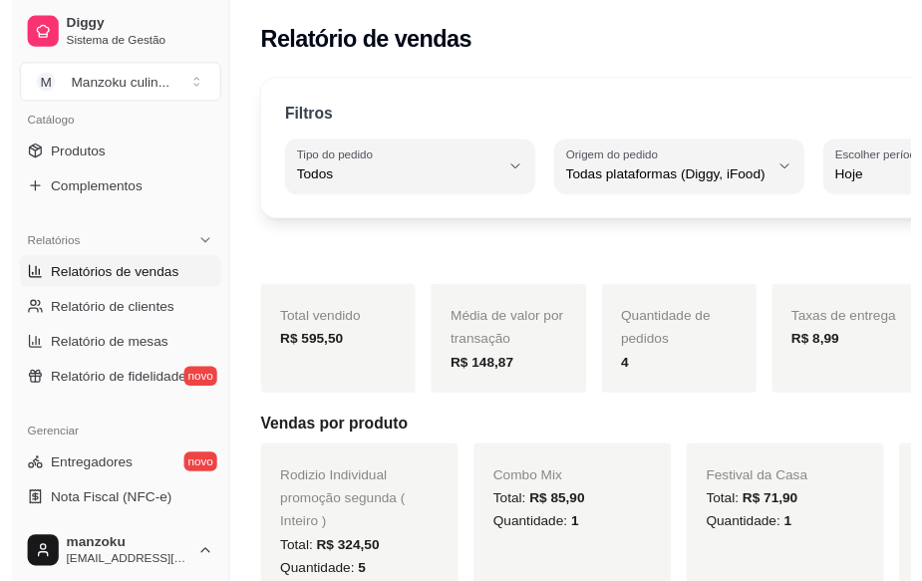
scroll to position [797, 0]
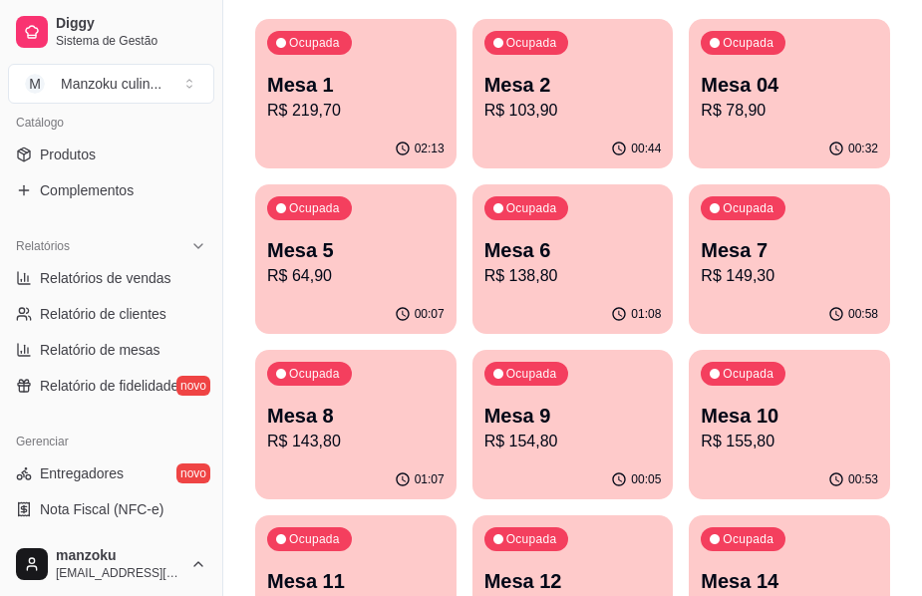
scroll to position [354, 0]
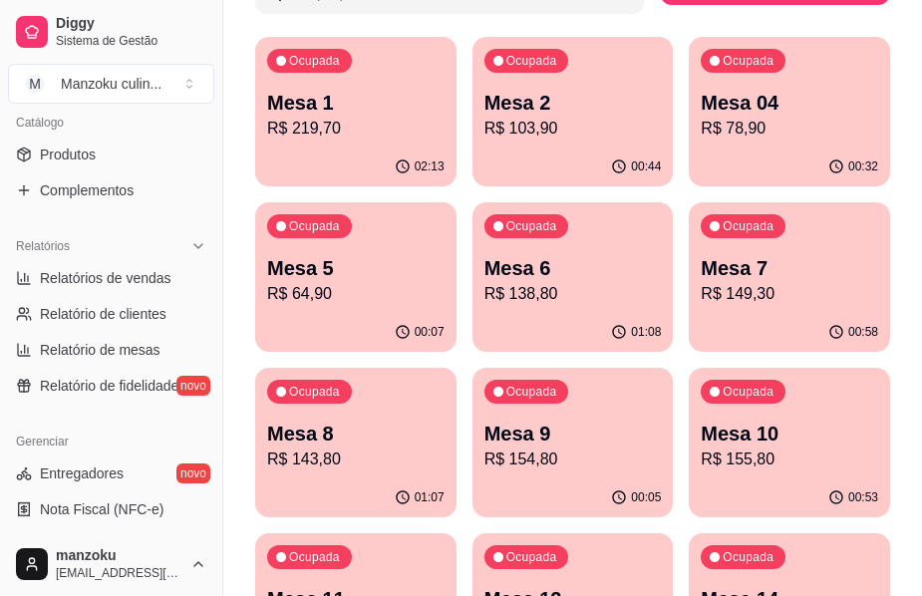
click at [916, 127] on div "Melhore seu plano Você tem 15 mesas / comandas disponíveis. Obtenha o Diggy Pro…" at bounding box center [572, 379] width 699 height 1315
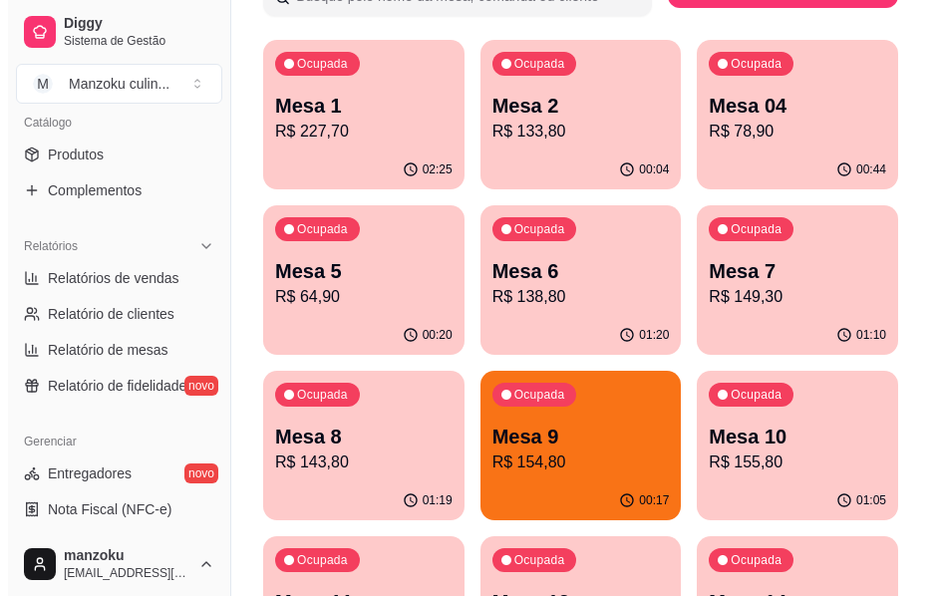
scroll to position [254, 0]
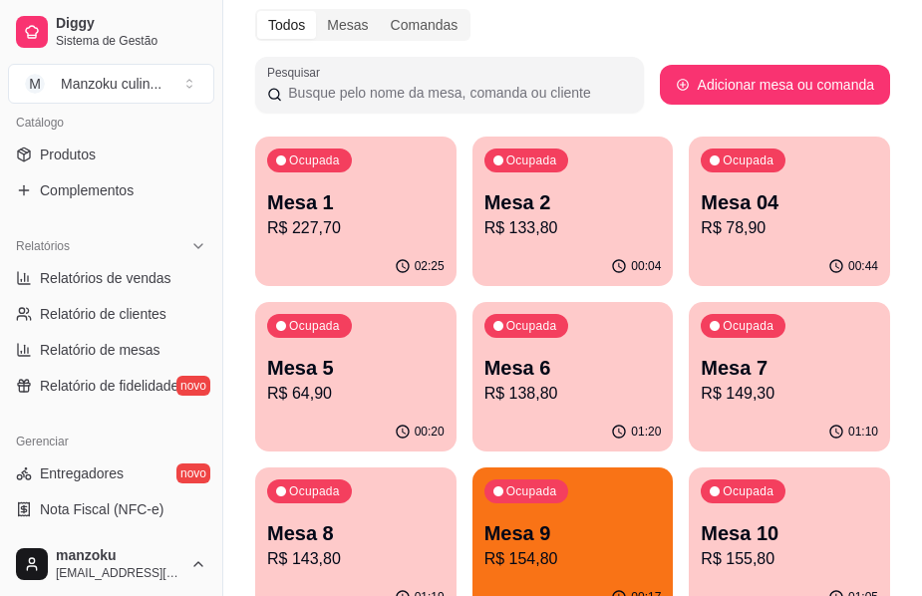
click at [341, 200] on p "Mesa 1" at bounding box center [355, 202] width 177 height 28
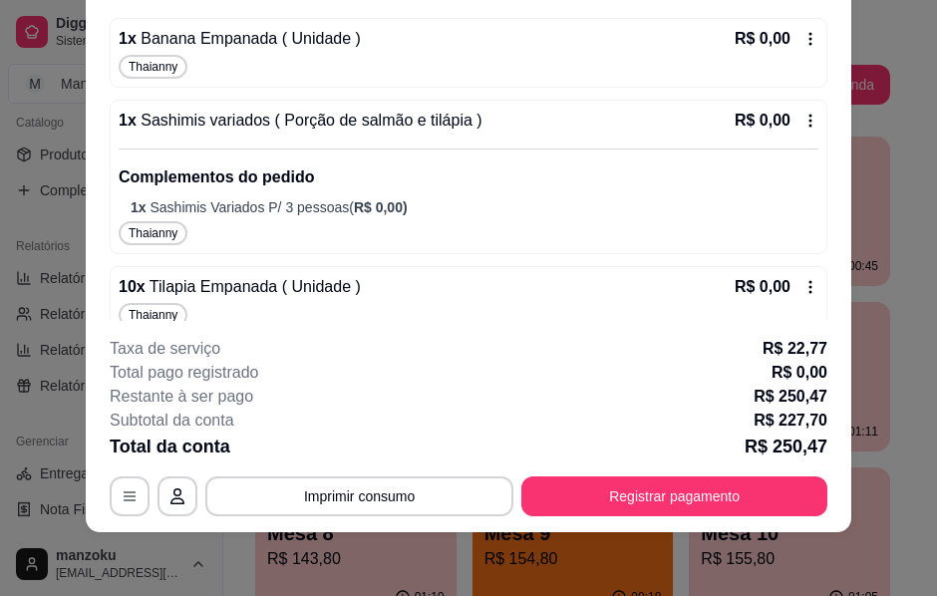
scroll to position [2180, 0]
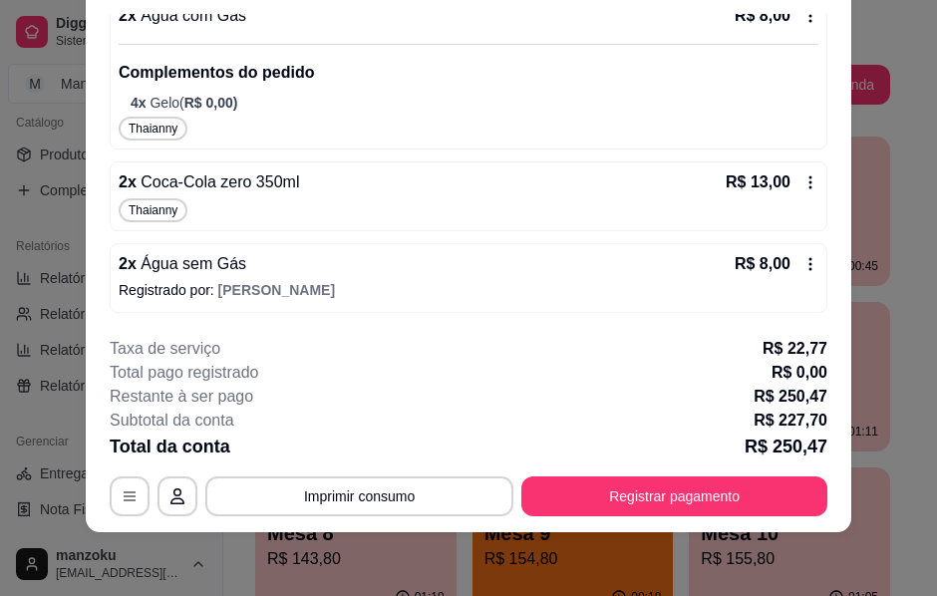
click at [802, 257] on icon at bounding box center [810, 264] width 16 height 16
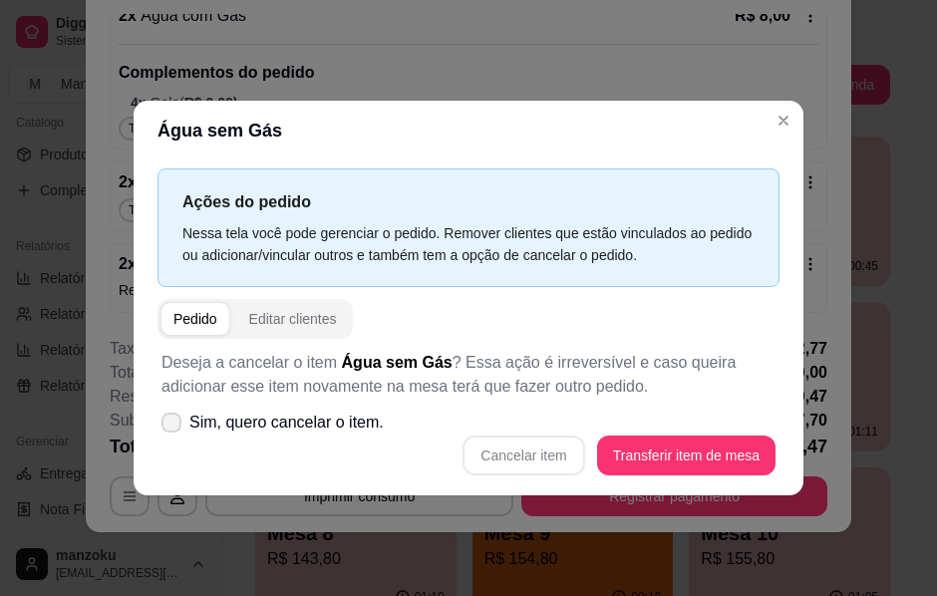
click at [178, 421] on icon at bounding box center [171, 423] width 16 height 12
click at [173, 427] on input "Sim, quero cancelar o item." at bounding box center [166, 433] width 13 height 13
checkbox input "true"
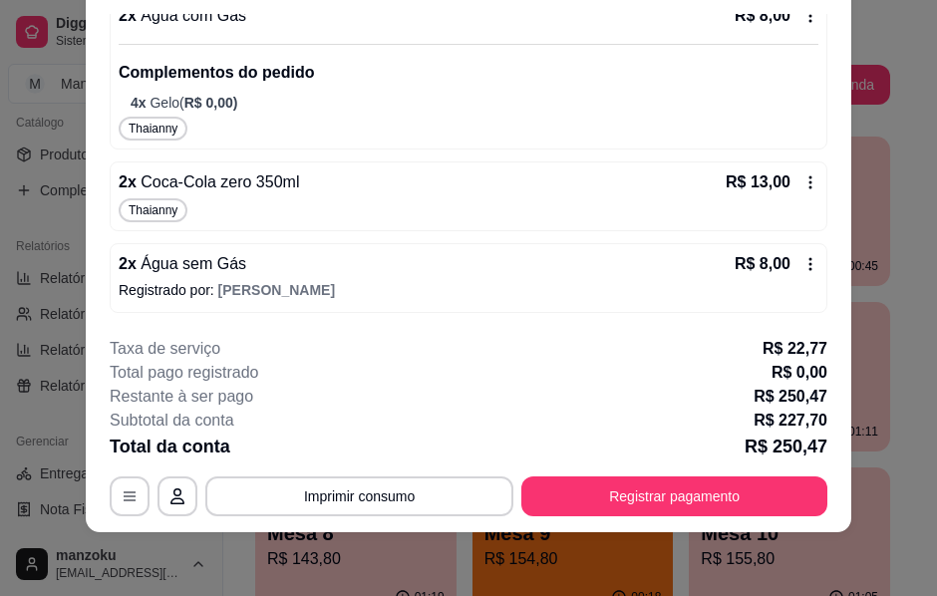
click at [798, 264] on div "2 x Água sem Gás R$ 8,00 Registrado por: Pedro" at bounding box center [468, 278] width 717 height 70
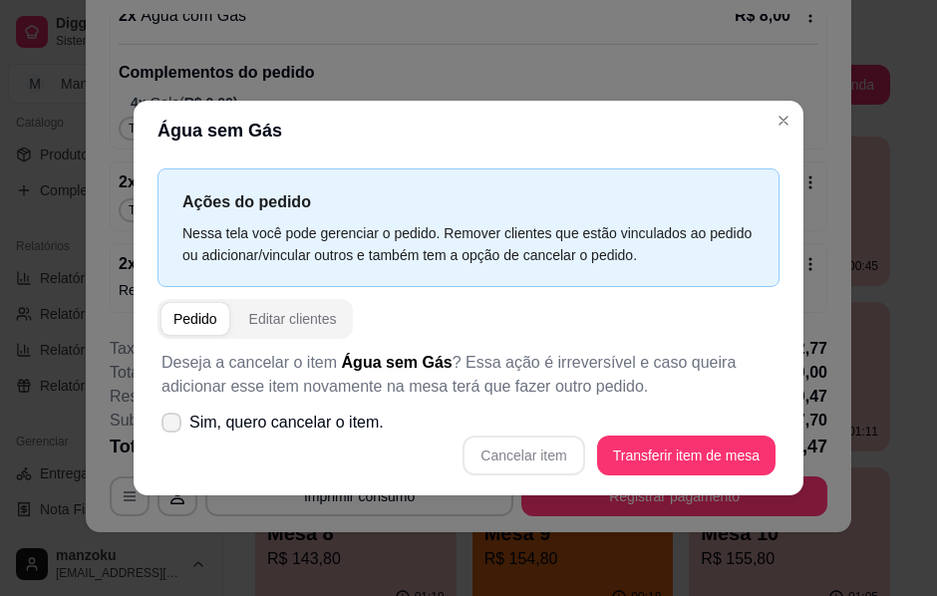
click at [166, 426] on icon at bounding box center [171, 423] width 16 height 12
click at [166, 427] on input "Sim, quero cancelar o item." at bounding box center [166, 433] width 13 height 13
checkbox input "true"
click at [532, 454] on button "Cancelar item" at bounding box center [523, 455] width 119 height 39
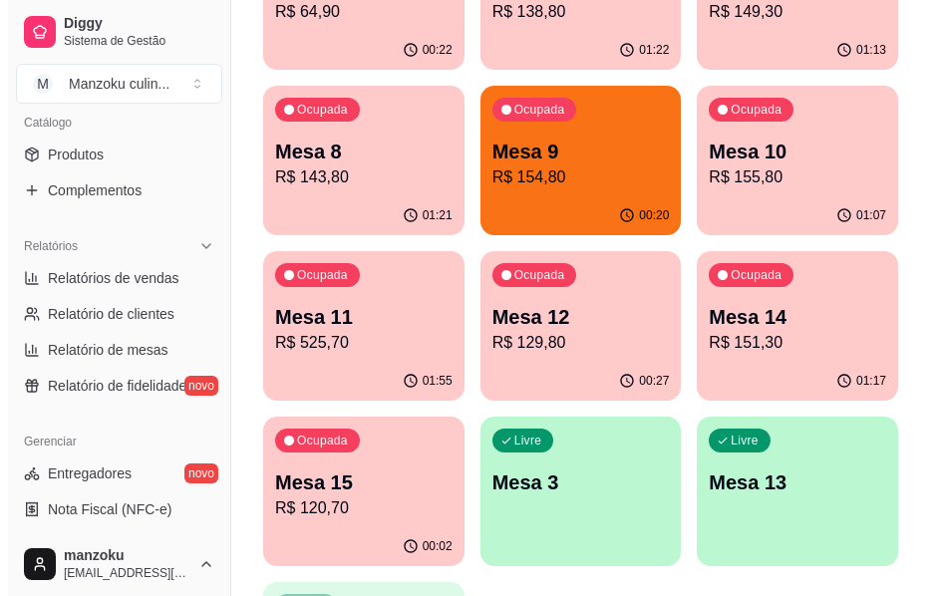
scroll to position [553, 0]
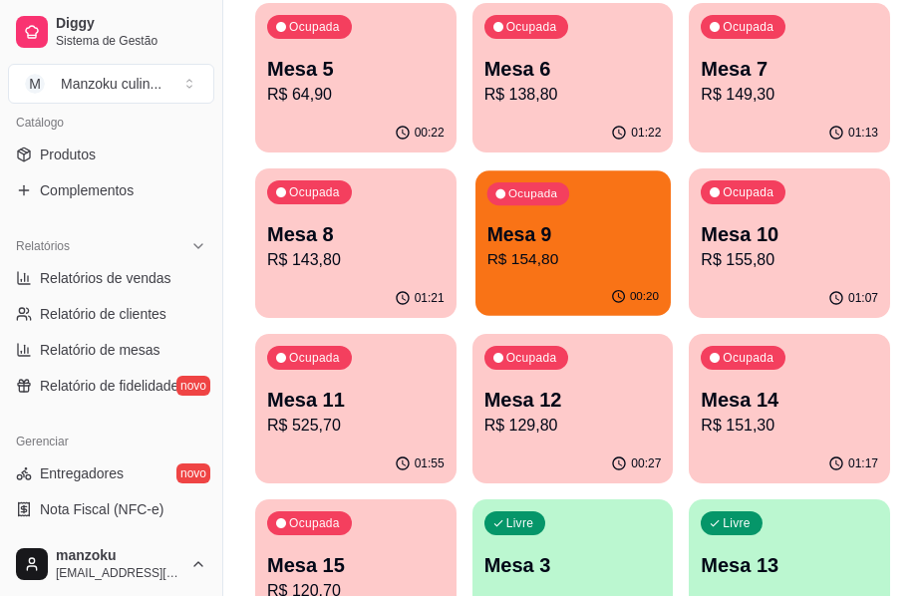
click at [599, 219] on div "Ocupada Mesa 9 R$ 154,80" at bounding box center [572, 224] width 195 height 108
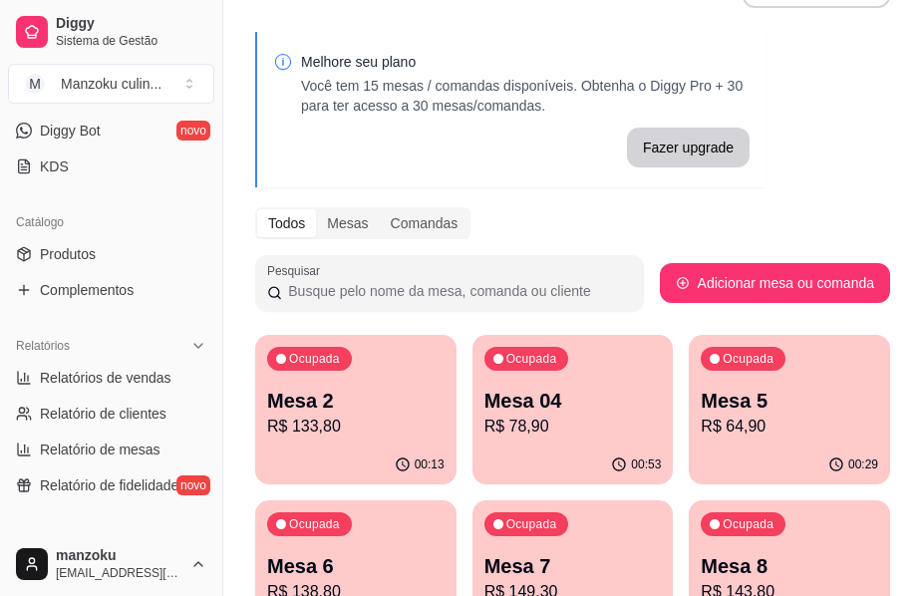
scroll to position [0, 0]
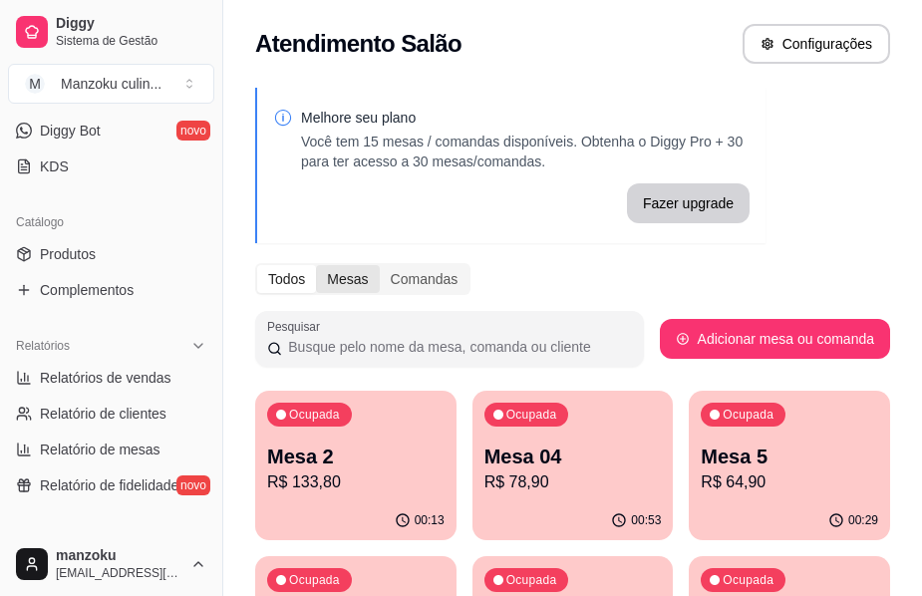
click at [346, 277] on div "Mesas" at bounding box center [347, 279] width 63 height 28
click at [316, 265] on input "Mesas" at bounding box center [316, 265] width 0 height 0
click at [301, 282] on div "Todos" at bounding box center [286, 279] width 59 height 28
click at [257, 265] on input "Todos" at bounding box center [257, 265] width 0 height 0
click at [344, 264] on div "Todos Mesas Comandas" at bounding box center [362, 279] width 215 height 32
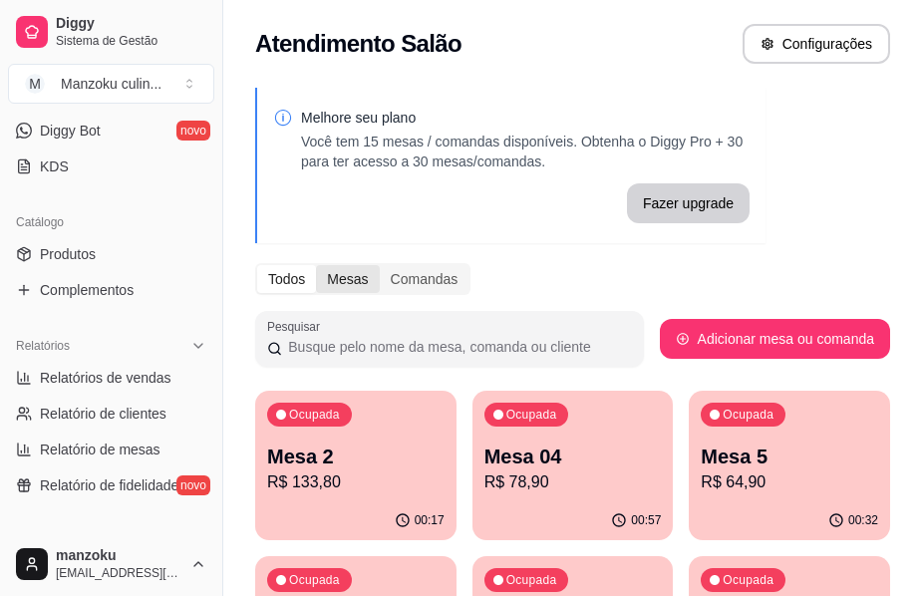
click at [344, 277] on div "Mesas" at bounding box center [347, 279] width 63 height 28
click at [316, 265] on input "Mesas" at bounding box center [316, 265] width 0 height 0
click at [295, 278] on div "Todos" at bounding box center [286, 279] width 59 height 28
click at [257, 265] on input "Todos" at bounding box center [257, 265] width 0 height 0
click at [338, 272] on div "Mesas" at bounding box center [347, 279] width 63 height 28
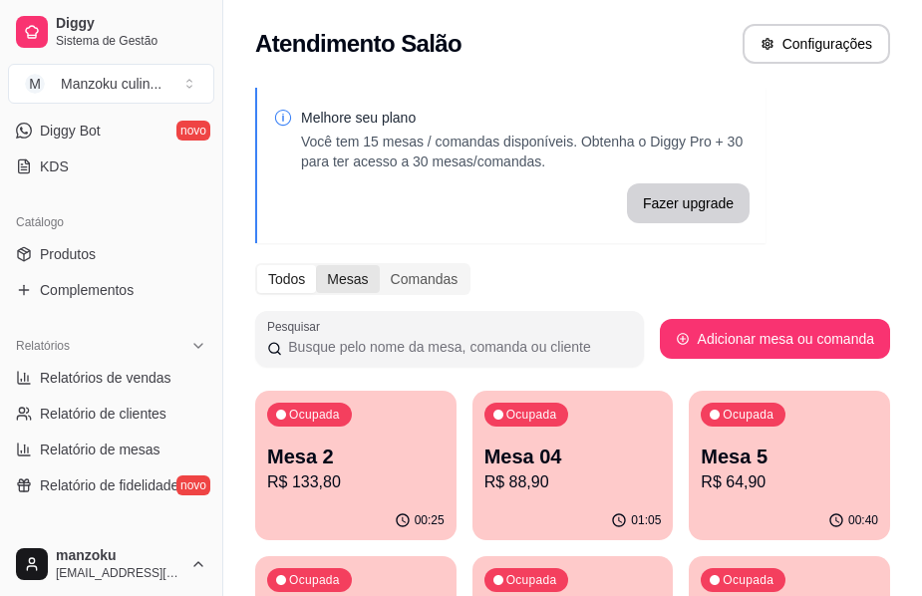
click at [316, 265] on input "Mesas" at bounding box center [316, 265] width 0 height 0
click at [277, 277] on div "Todos" at bounding box center [286, 279] width 59 height 28
click at [257, 265] on input "Todos" at bounding box center [257, 265] width 0 height 0
click at [350, 281] on div "Mesas" at bounding box center [347, 279] width 63 height 28
click at [316, 265] on input "Mesas" at bounding box center [316, 265] width 0 height 0
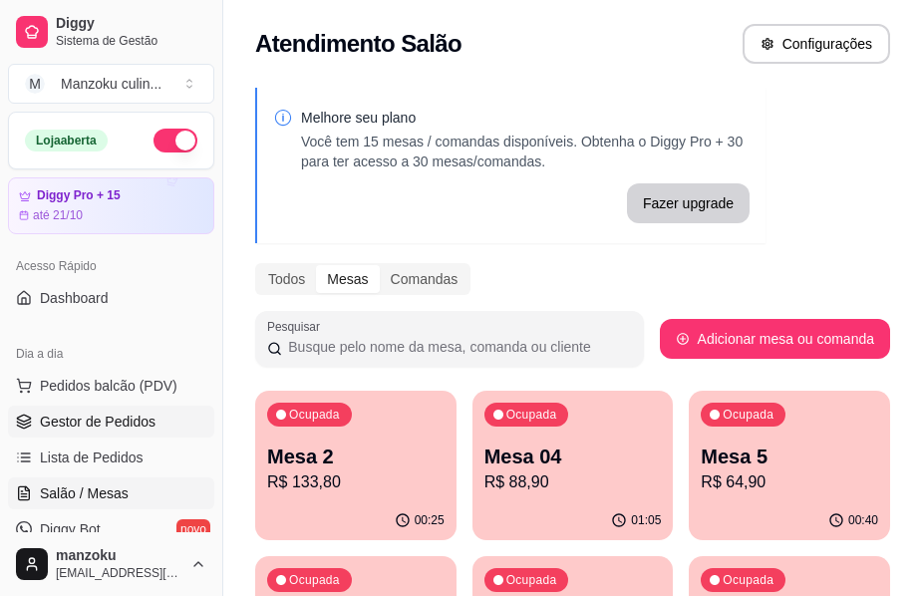
click at [142, 421] on span "Gestor de Pedidos" at bounding box center [98, 422] width 116 height 20
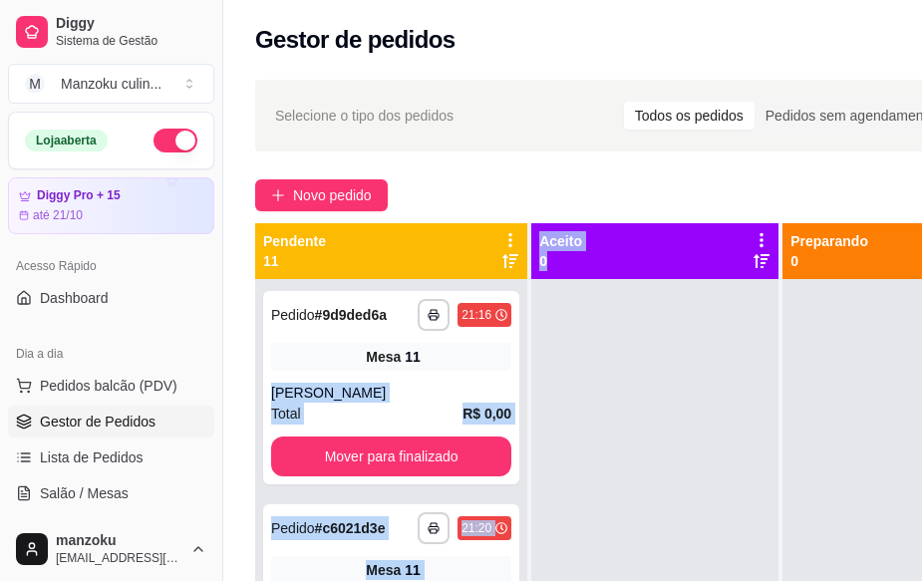
drag, startPoint x: 407, startPoint y: 382, endPoint x: 673, endPoint y: 388, distance: 266.1
click at [673, 388] on div "**********" at bounding box center [684, 513] width 858 height 581
click at [96, 501] on span "Salão / Mesas" at bounding box center [84, 493] width 89 height 20
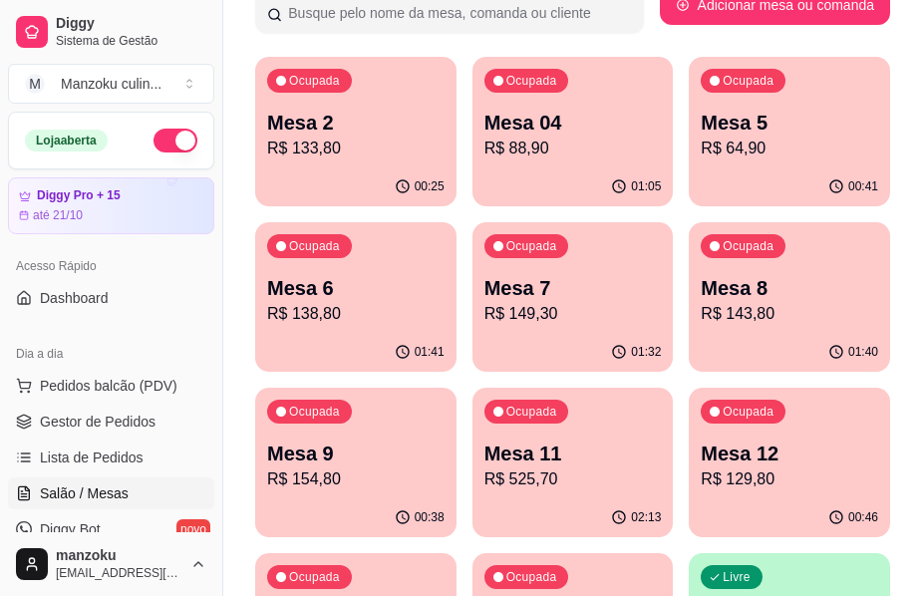
scroll to position [55, 0]
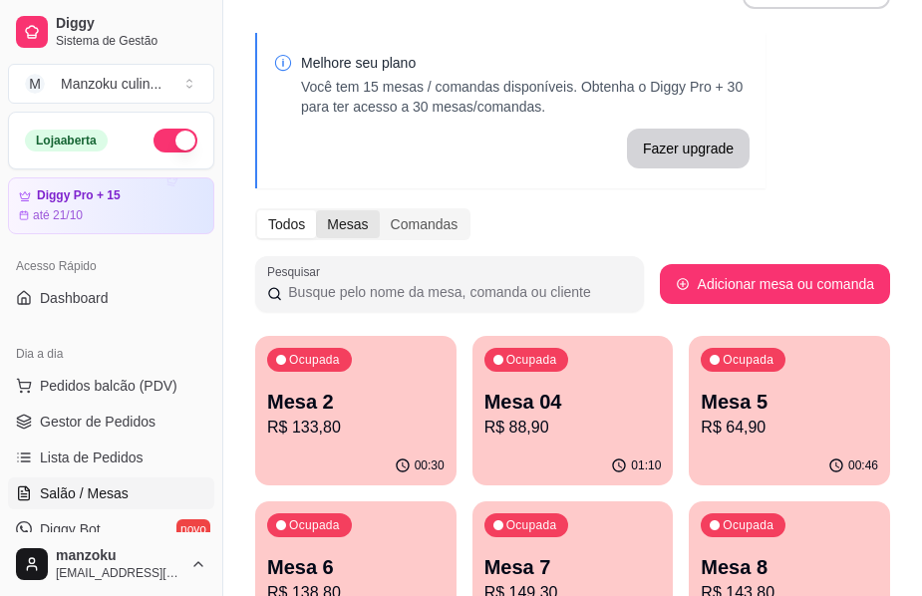
click at [343, 217] on div "Mesas" at bounding box center [347, 224] width 63 height 28
click at [316, 210] on input "Mesas" at bounding box center [316, 210] width 0 height 0
click at [295, 222] on div "Todos" at bounding box center [286, 224] width 59 height 28
click at [257, 210] on input "Todos" at bounding box center [257, 210] width 0 height 0
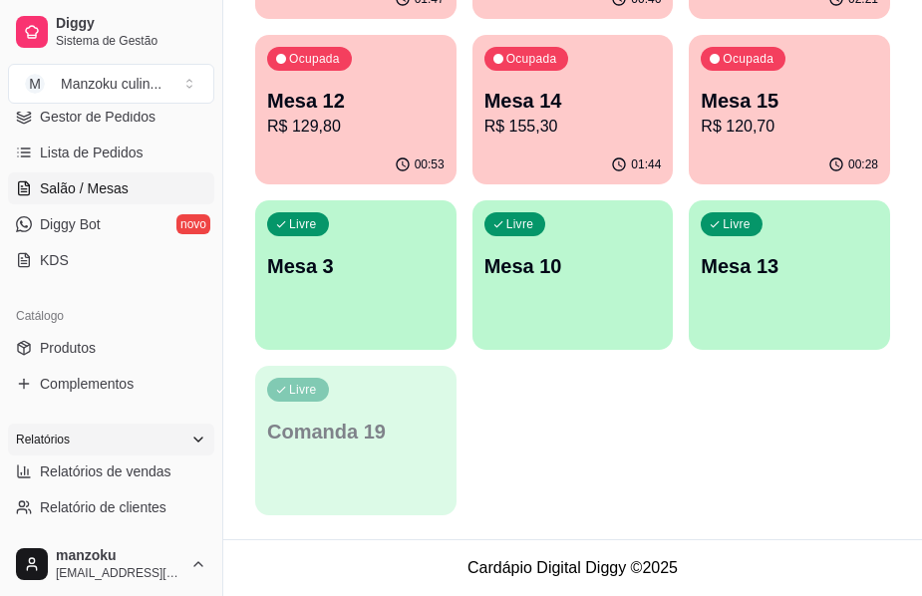
scroll to position [299, 0]
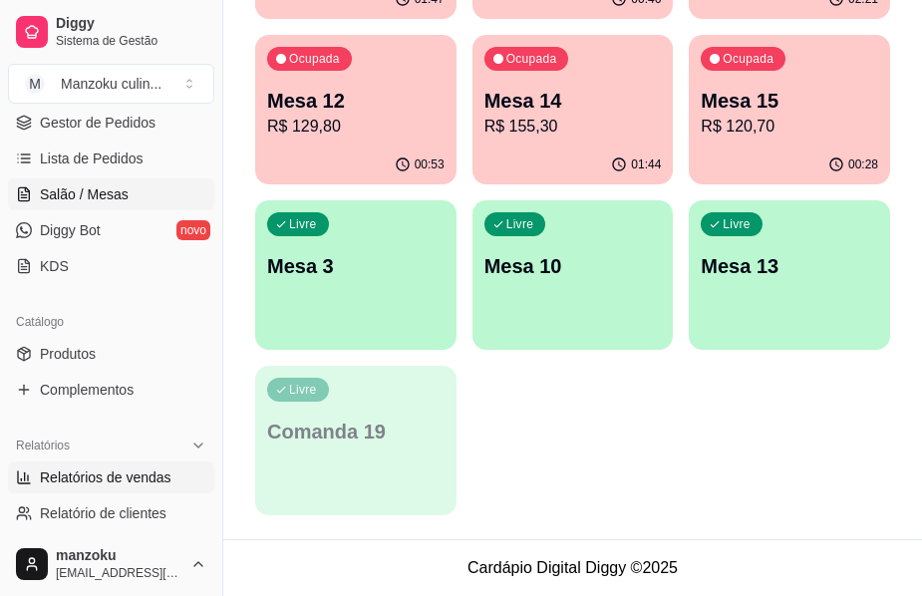
click at [139, 466] on link "Relatórios de vendas" at bounding box center [111, 477] width 206 height 32
select select "ALL"
select select "0"
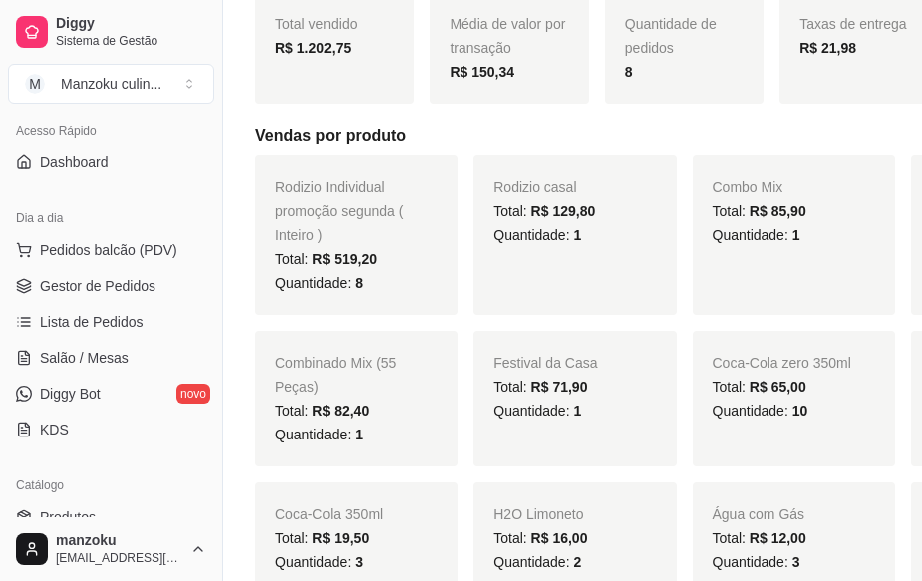
scroll to position [100, 0]
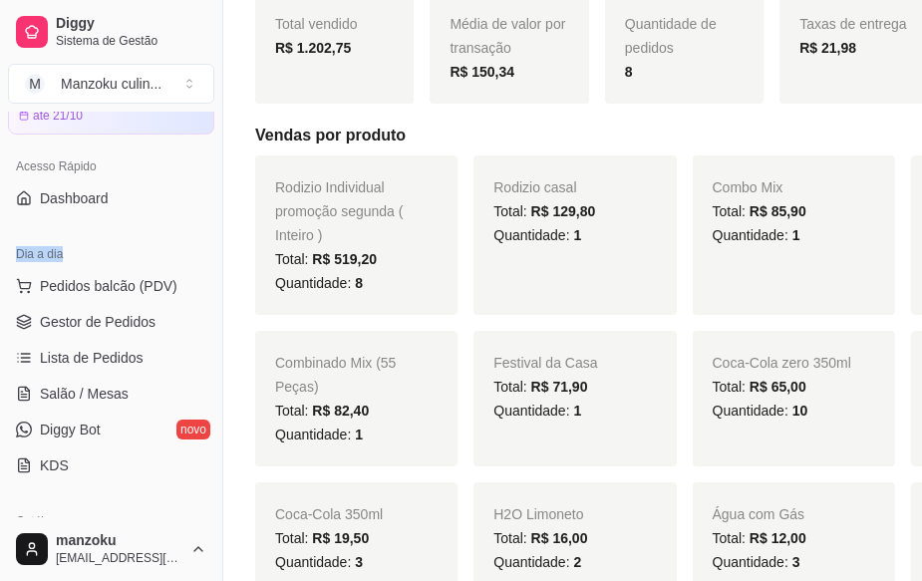
drag, startPoint x: 139, startPoint y: 224, endPoint x: 134, endPoint y: 249, distance: 25.4
click at [134, 249] on div "Loja aberta Diggy Pro + 15 até 21/10 Acesso Rápido Dashboard Dia a dia Pedidos …" at bounding box center [111, 315] width 222 height 406
click at [129, 324] on span "Gestor de Pedidos" at bounding box center [98, 322] width 116 height 20
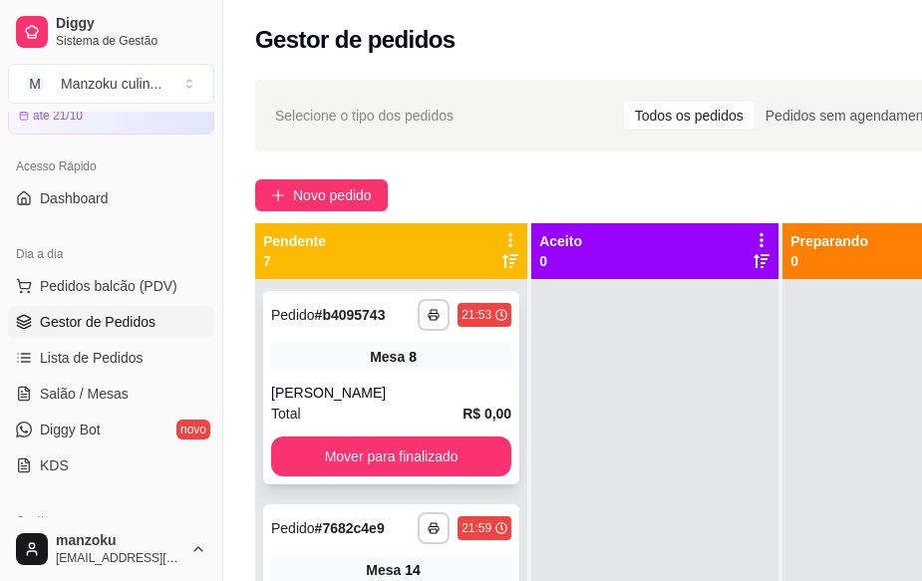
click at [413, 389] on div "**********" at bounding box center [391, 387] width 256 height 193
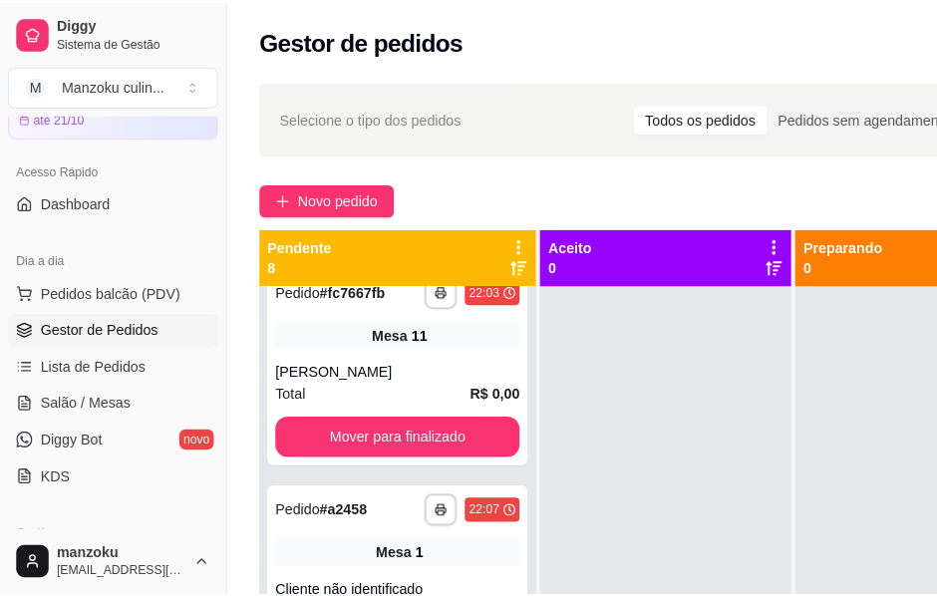
scroll to position [1246, 0]
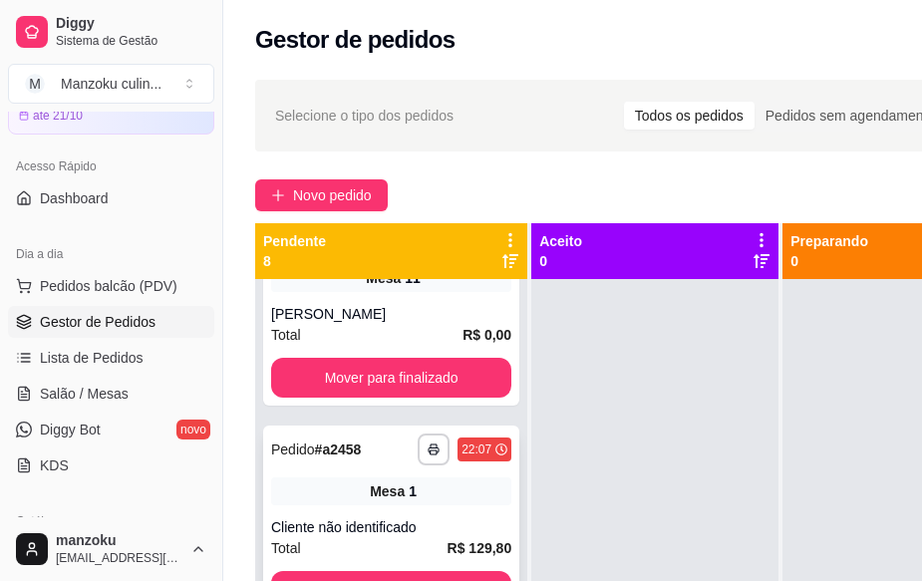
click at [386, 503] on div "Mesa 1" at bounding box center [391, 491] width 240 height 28
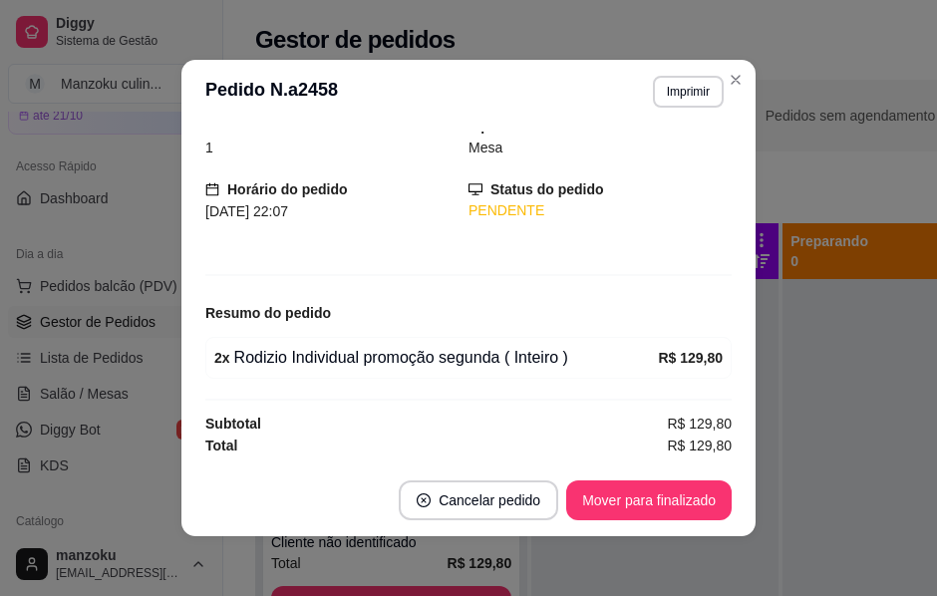
scroll to position [0, 0]
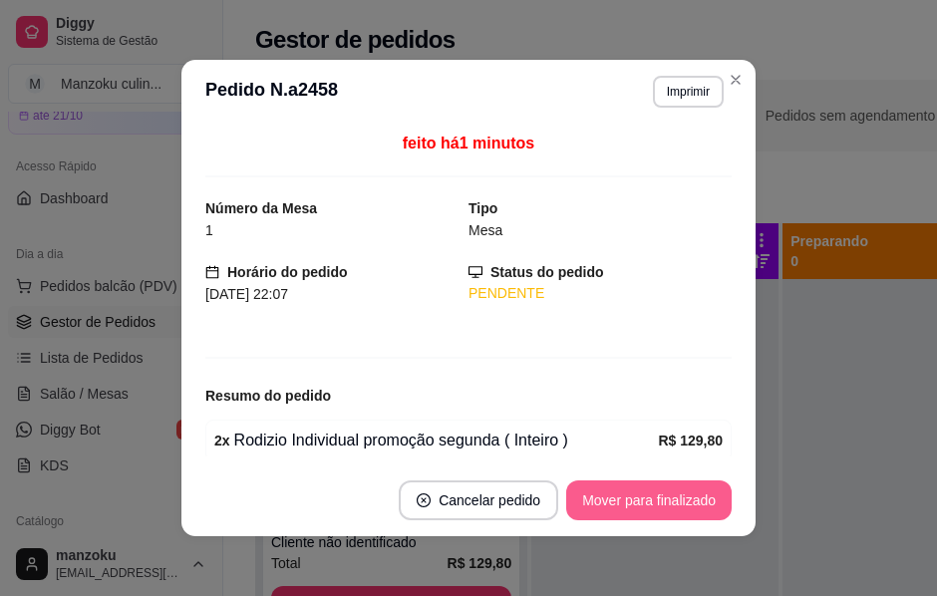
click at [616, 496] on button "Mover para finalizado" at bounding box center [648, 500] width 165 height 40
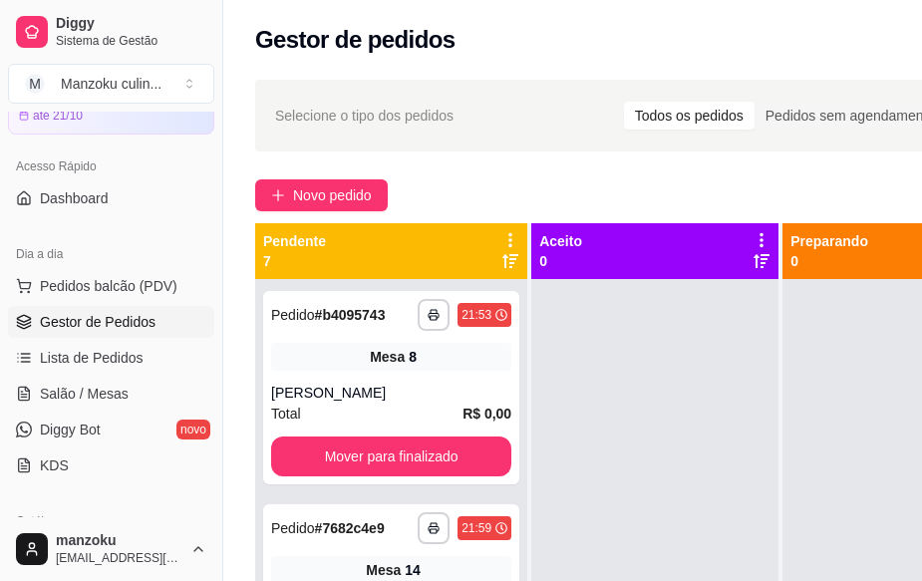
click at [892, 183] on div "Novo pedido" at bounding box center [684, 195] width 858 height 32
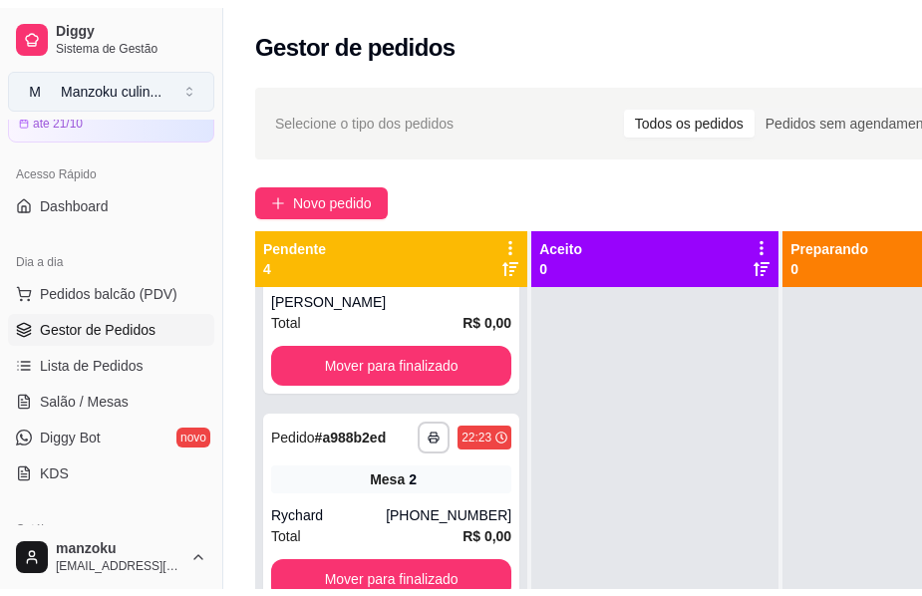
scroll to position [112, 0]
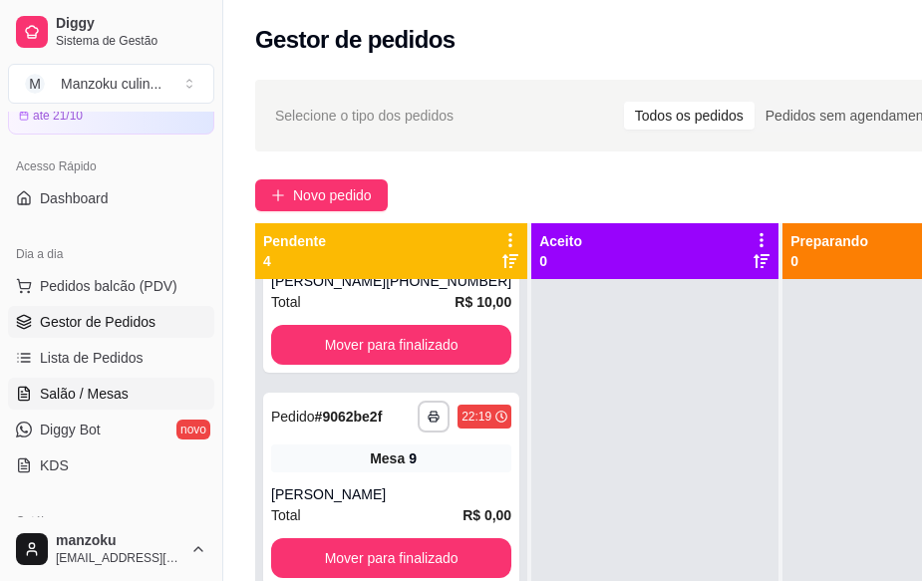
click at [92, 393] on span "Salão / Mesas" at bounding box center [84, 394] width 89 height 20
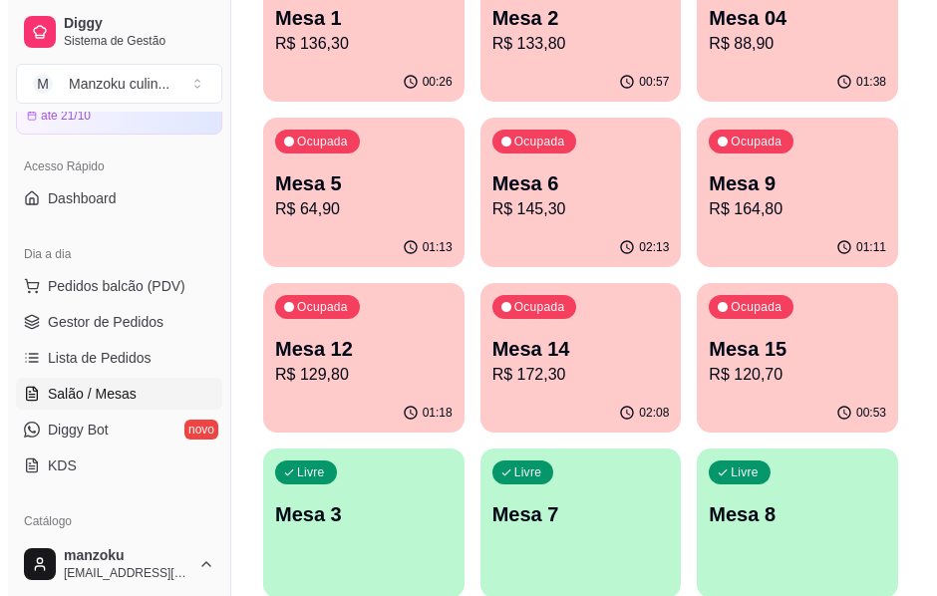
scroll to position [453, 0]
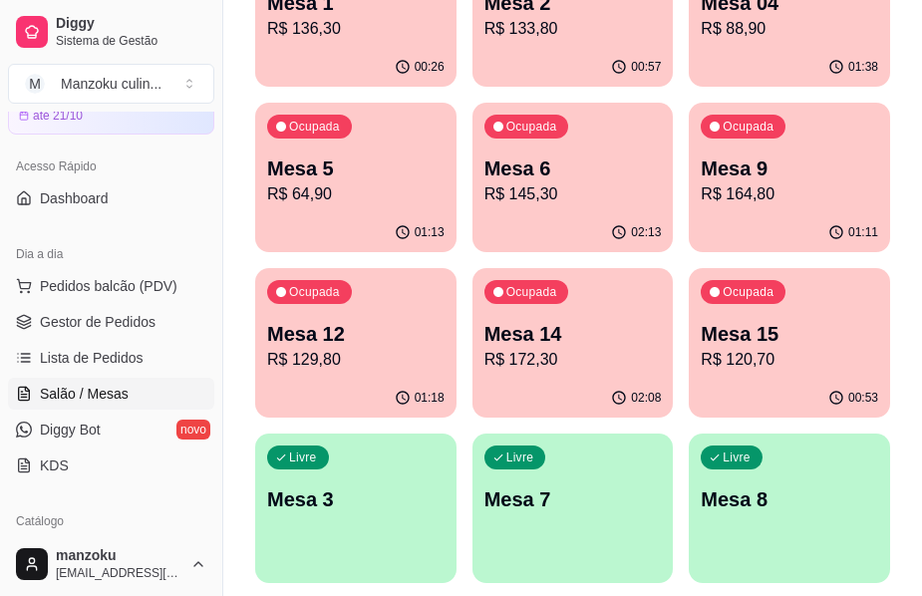
click at [546, 352] on p "R$ 172,30" at bounding box center [572, 360] width 177 height 24
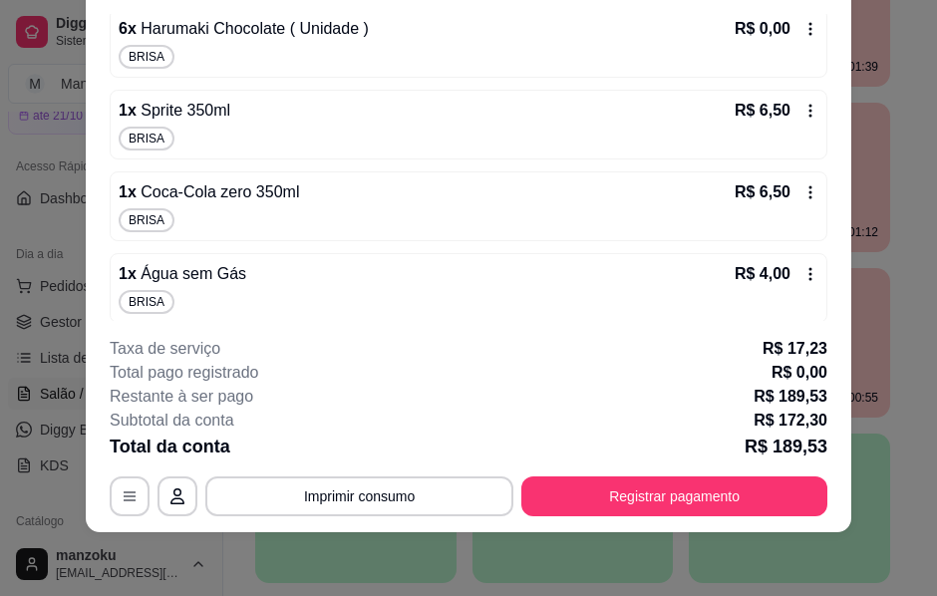
scroll to position [1896, 0]
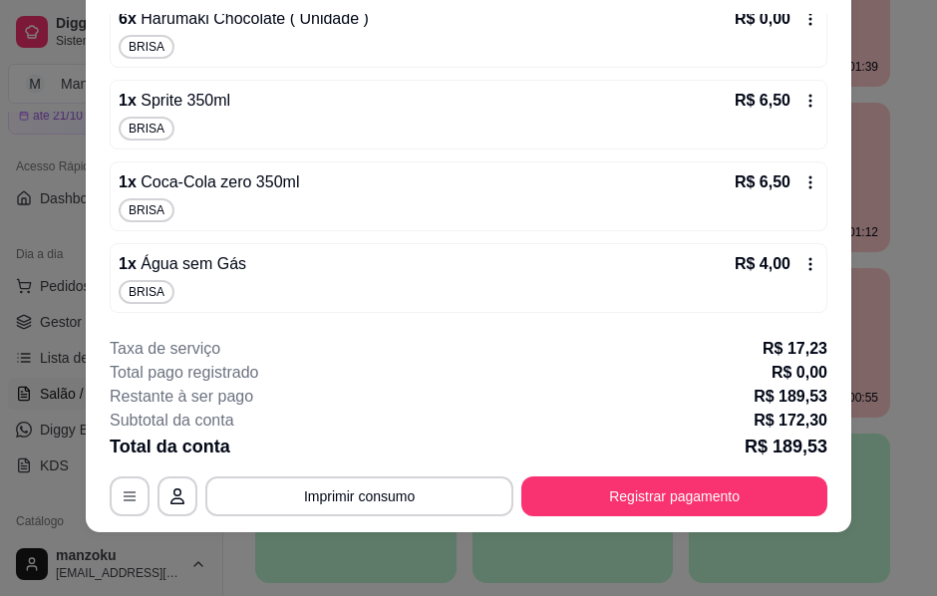
click at [802, 183] on icon at bounding box center [810, 182] width 16 height 16
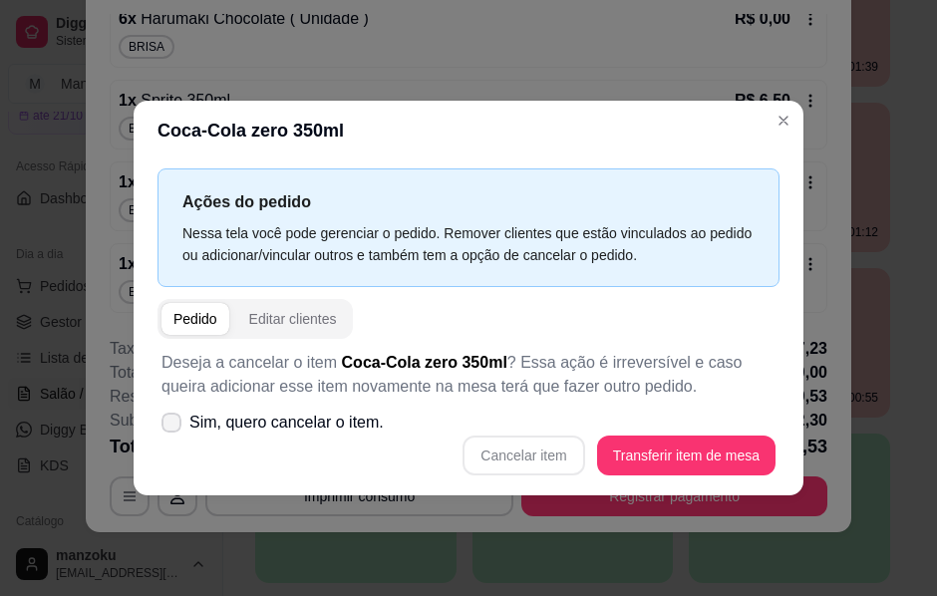
click at [156, 423] on label "Sim, quero cancelar o item." at bounding box center [272, 423] width 238 height 40
click at [160, 427] on input "Sim, quero cancelar o item." at bounding box center [166, 433] width 13 height 13
checkbox input "true"
click at [537, 453] on button "Cancelar item" at bounding box center [523, 455] width 119 height 39
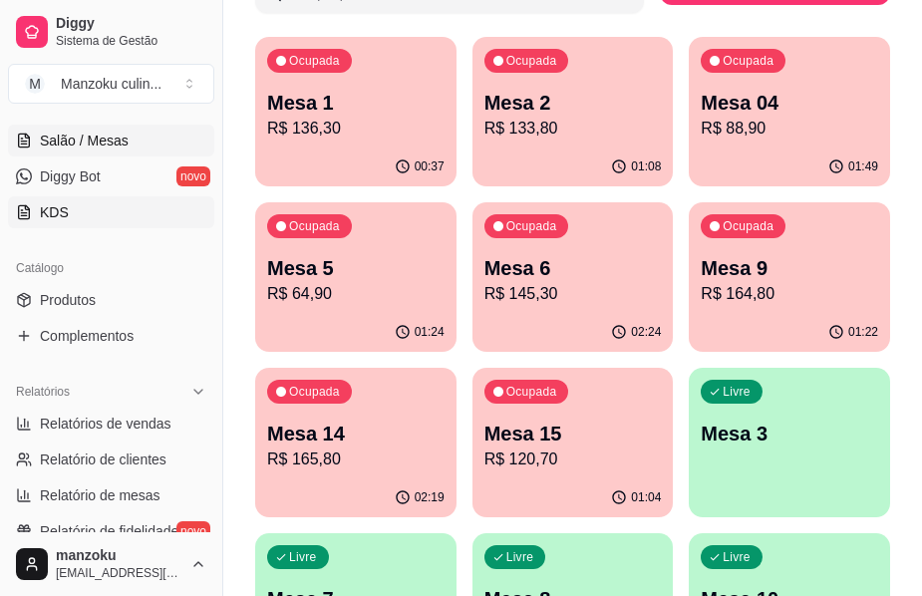
scroll to position [399, 0]
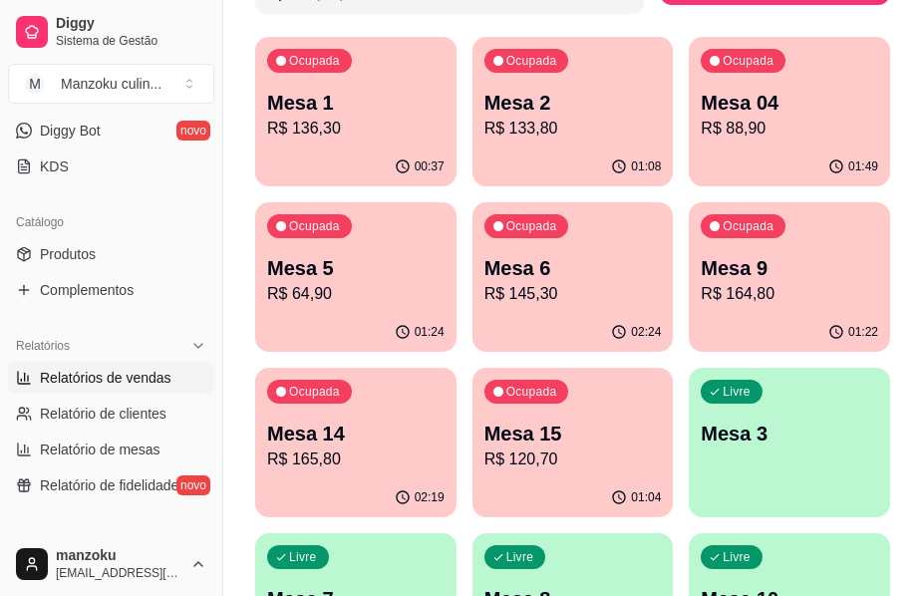
click at [132, 367] on link "Relatórios de vendas" at bounding box center [111, 378] width 206 height 32
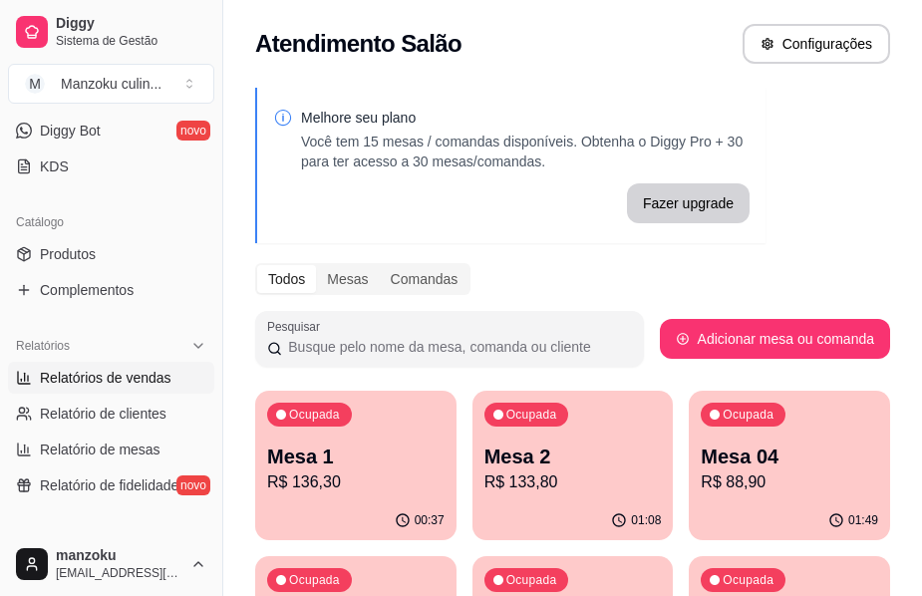
select select "ALL"
select select "0"
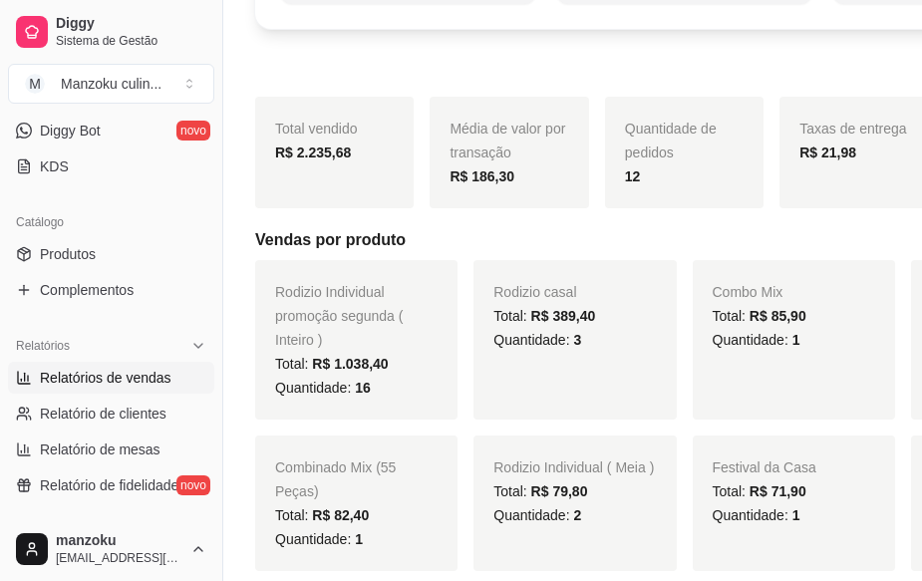
scroll to position [199, 0]
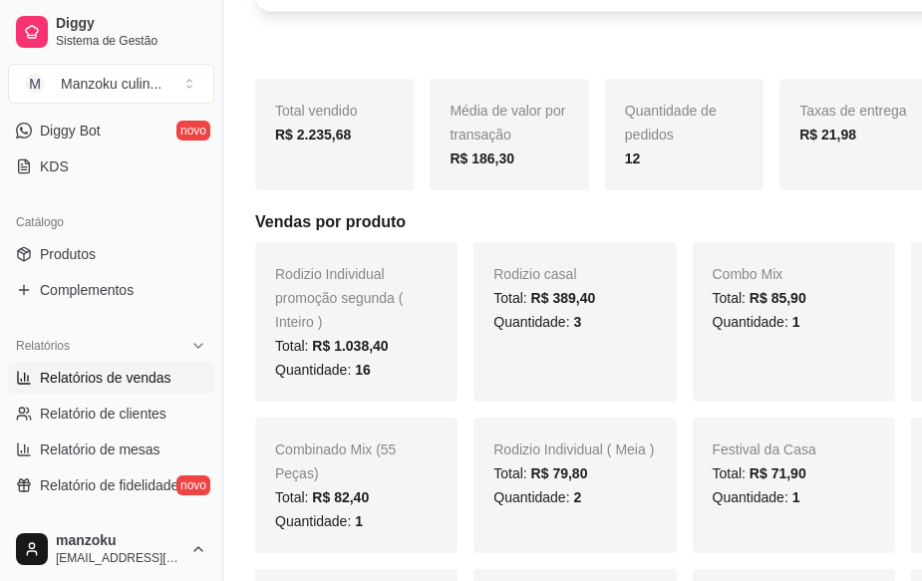
scroll to position [100, 0]
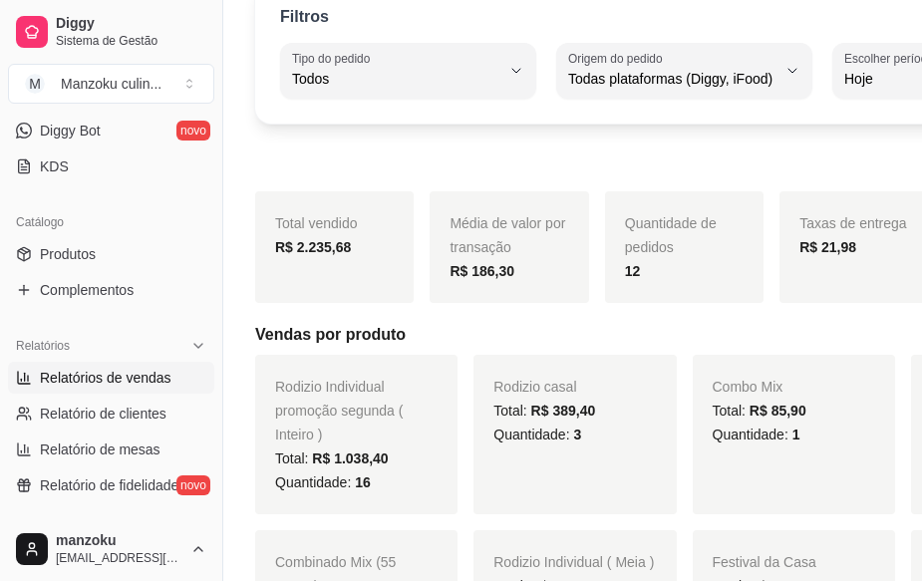
click at [44, 203] on div "Catálogo Produtos Complementos" at bounding box center [111, 256] width 222 height 116
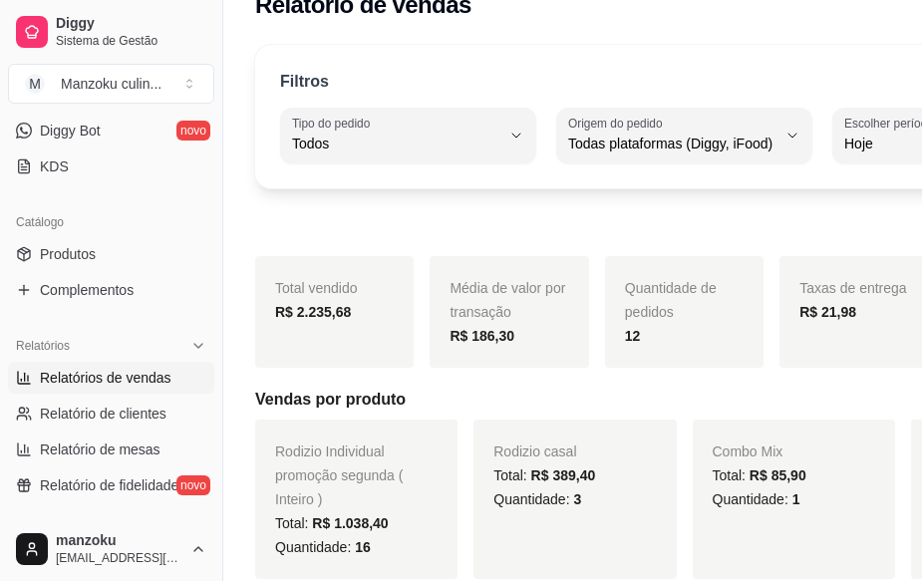
scroll to position [0, 0]
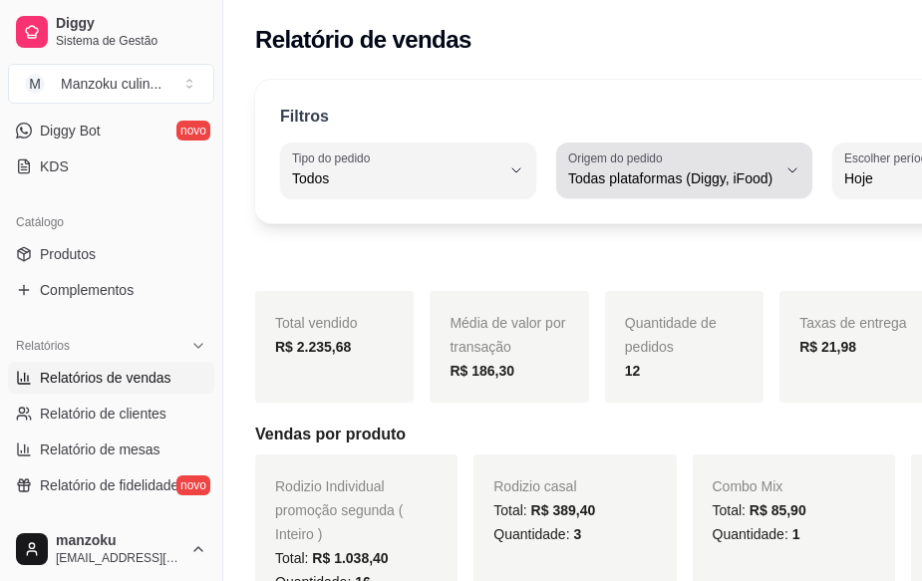
click at [713, 178] on button "Origem do pedido Todas plataformas (Diggy, iFood)" at bounding box center [684, 170] width 256 height 56
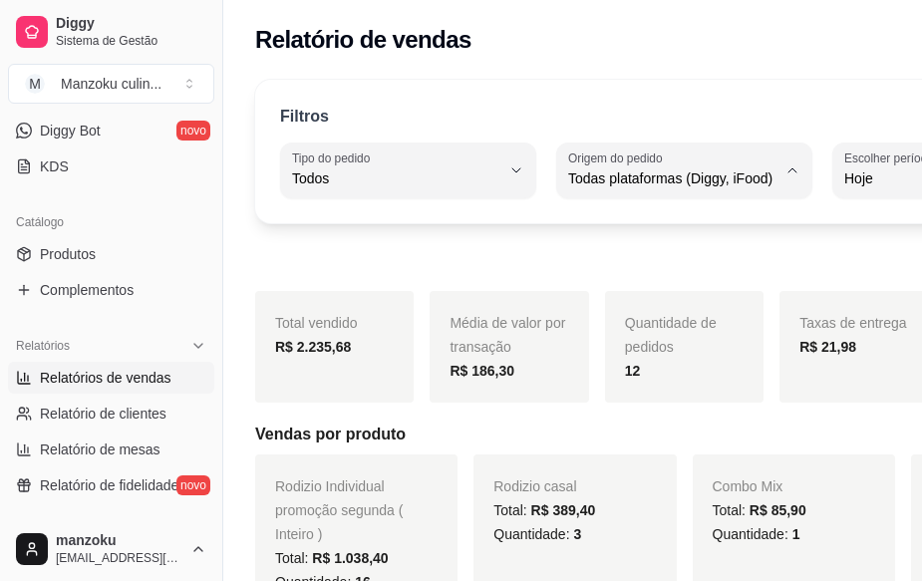
click at [615, 298] on span "iFood" at bounding box center [618, 291] width 160 height 19
type input "IFOOD"
select select "IFOOD"
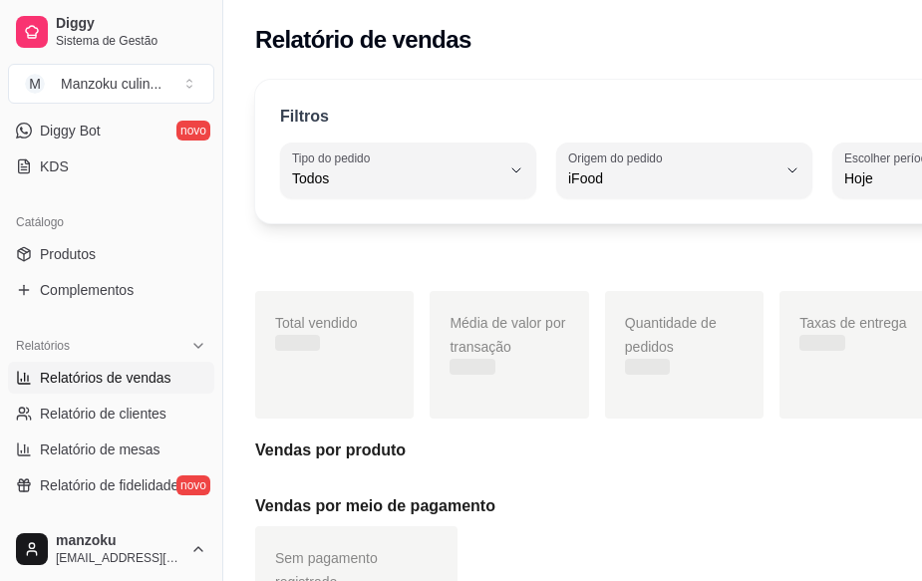
scroll to position [19, 0]
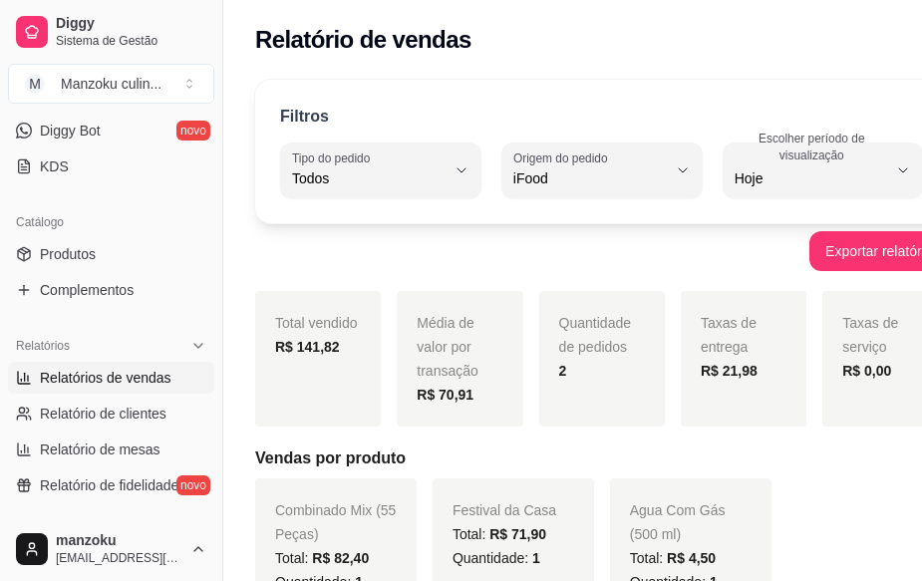
click at [452, 569] on div "Quantidade: 1" at bounding box center [513, 558] width 122 height 24
click at [13, 316] on div "Loja aberta Diggy Pro + 15 até 21/10 Acesso Rápido Dashboard Dia a dia Pedidos …" at bounding box center [111, 315] width 222 height 406
click at [127, 450] on span "Relatório de mesas" at bounding box center [100, 449] width 121 height 20
select select "TOTAL_OF_ORDERS"
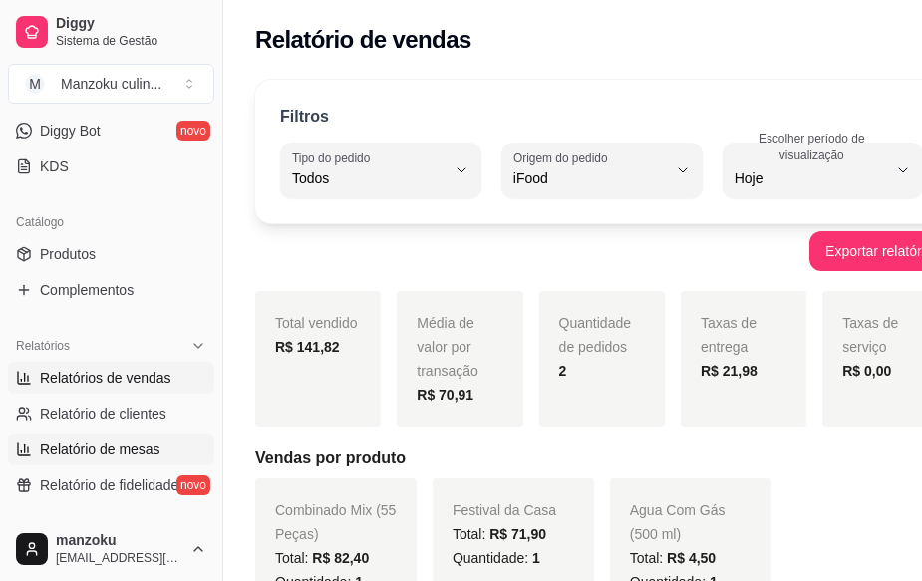
select select "7"
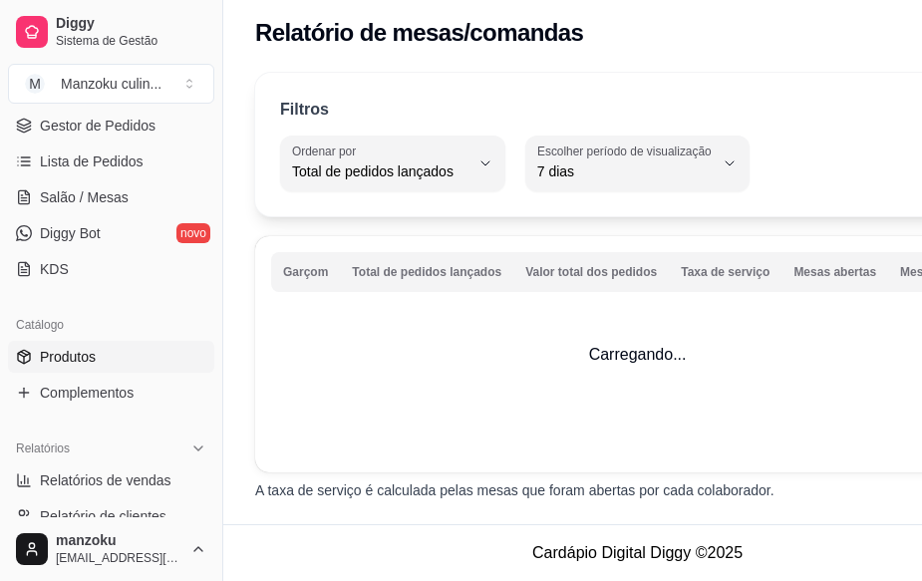
scroll to position [199, 0]
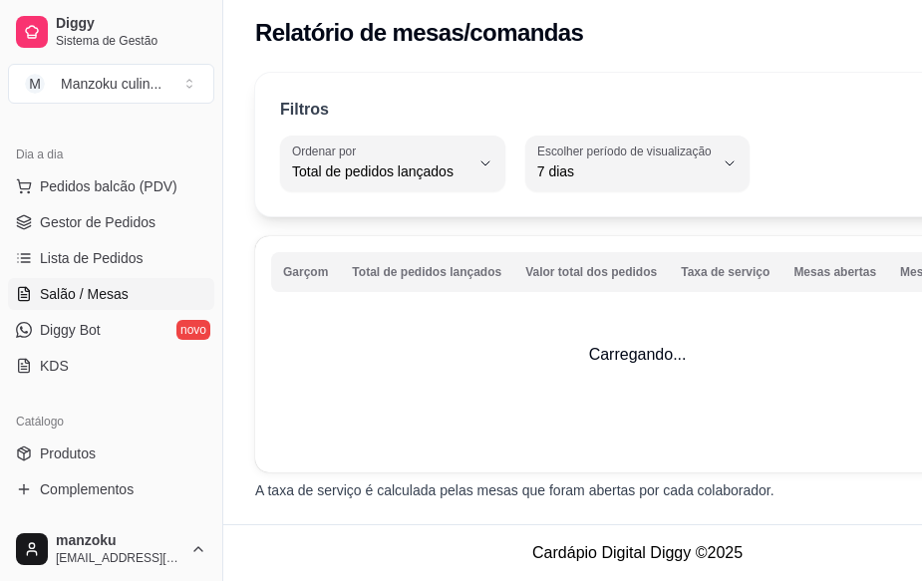
click at [121, 294] on span "Salão / Mesas" at bounding box center [84, 294] width 89 height 20
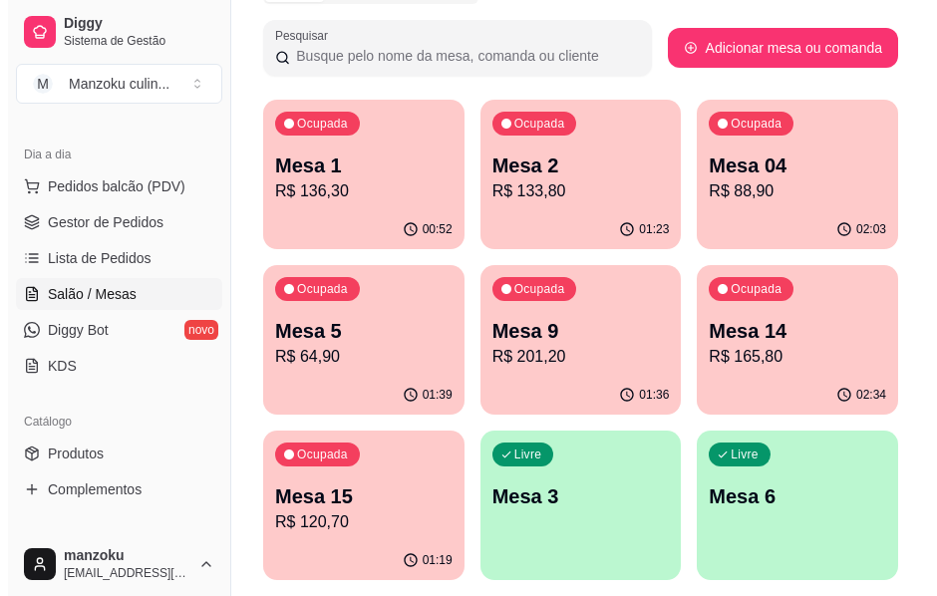
scroll to position [299, 0]
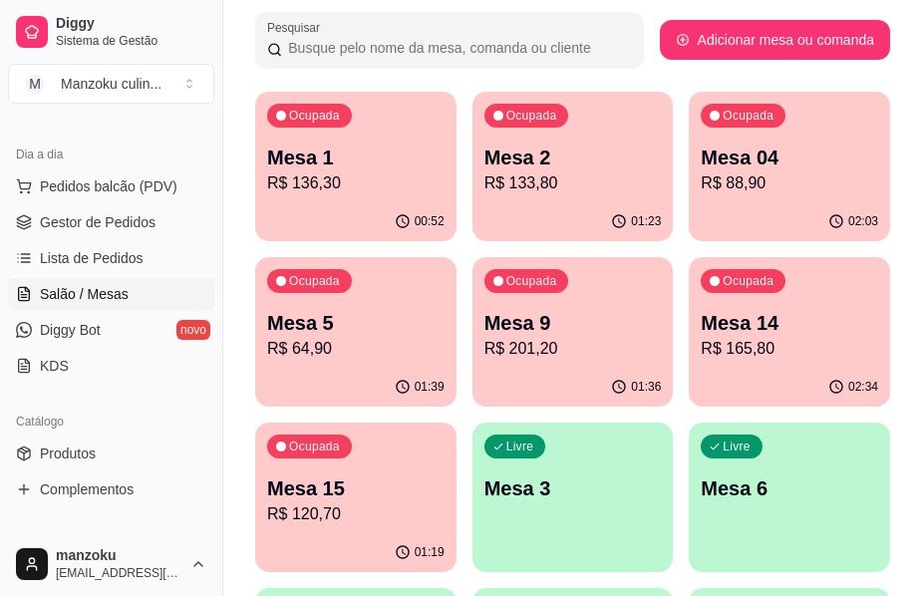
click at [543, 311] on p "Mesa 9" at bounding box center [572, 323] width 177 height 28
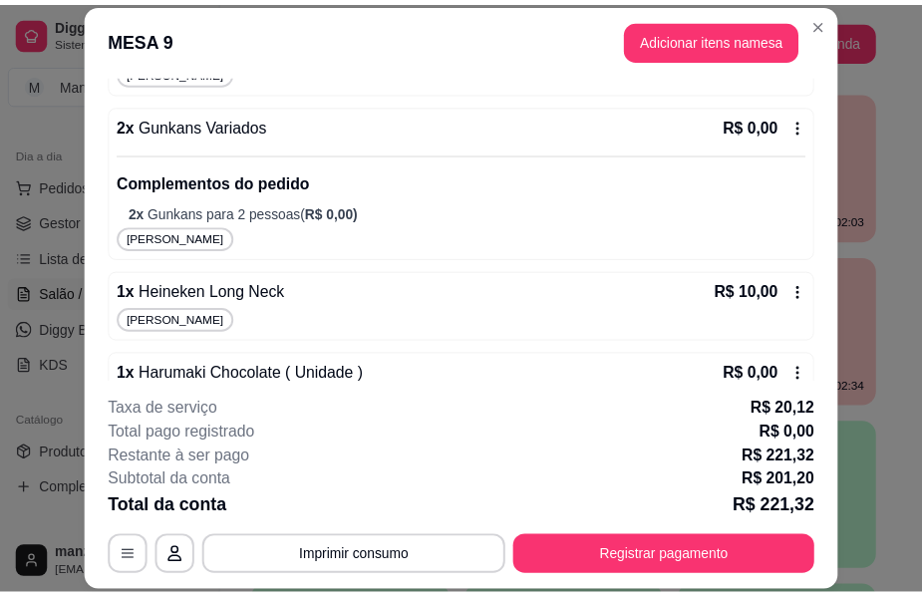
scroll to position [997, 0]
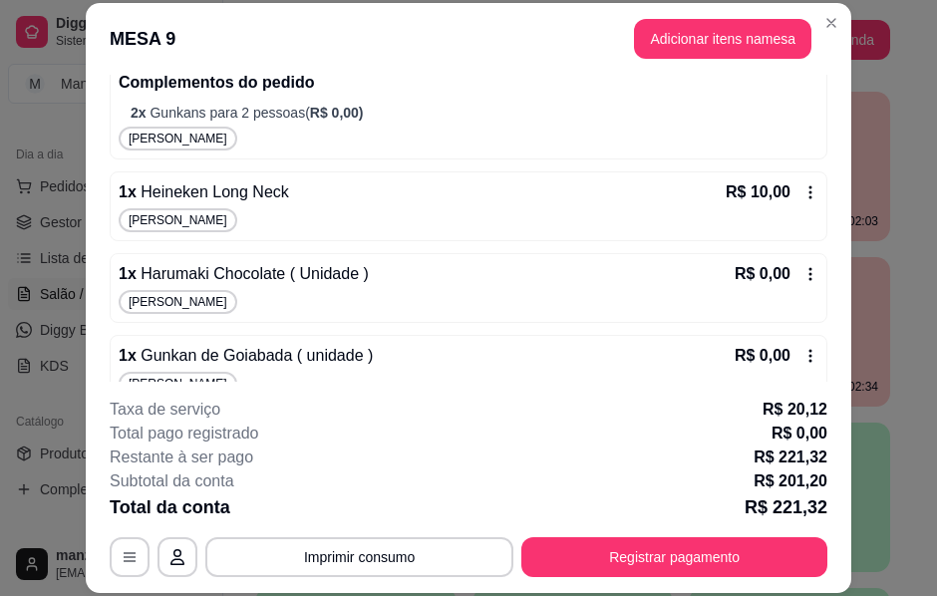
click at [802, 185] on icon at bounding box center [810, 192] width 16 height 16
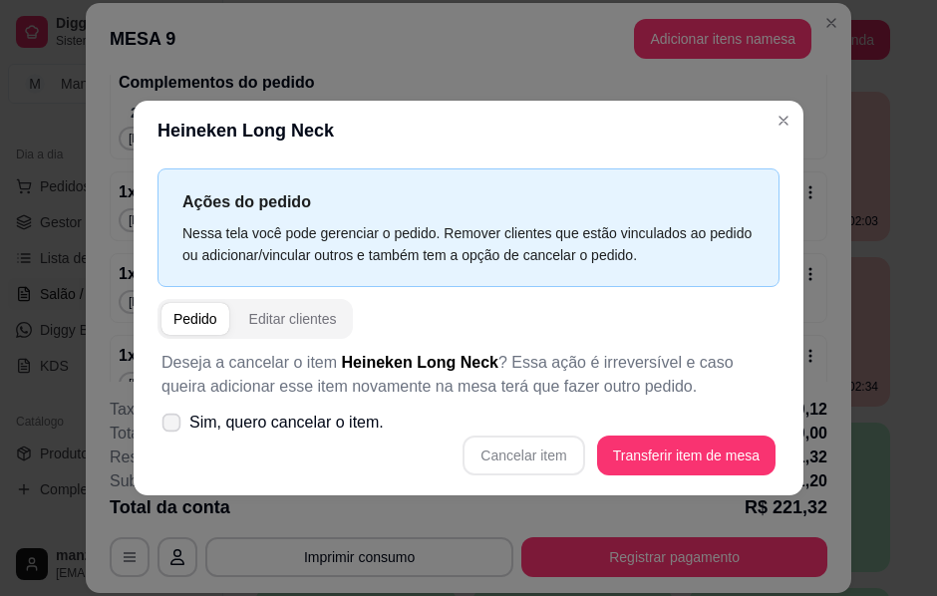
click at [179, 428] on span at bounding box center [171, 423] width 19 height 19
click at [173, 428] on input "Sim, quero cancelar o item." at bounding box center [166, 433] width 13 height 13
checkbox input "true"
click at [526, 462] on button "Cancelar item" at bounding box center [523, 455] width 119 height 39
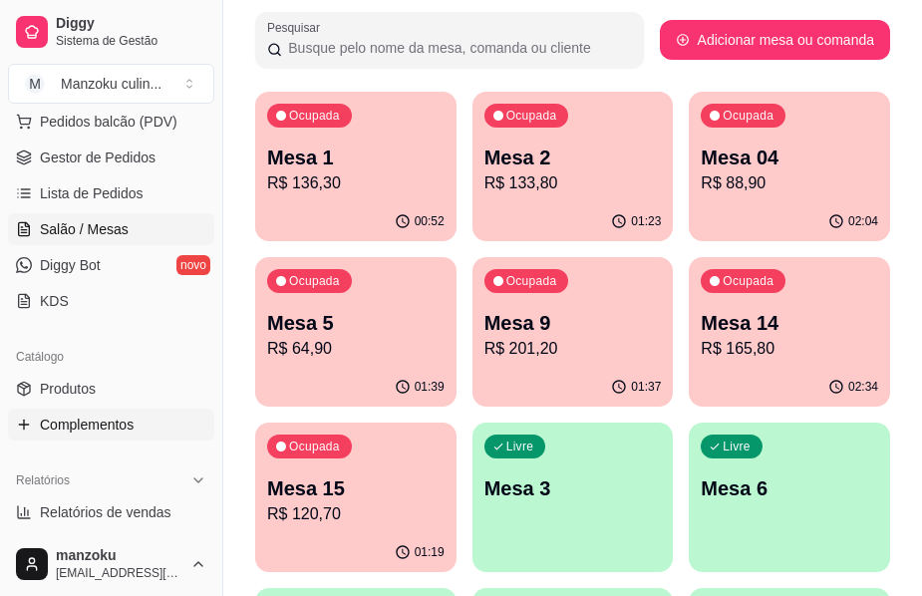
scroll to position [299, 0]
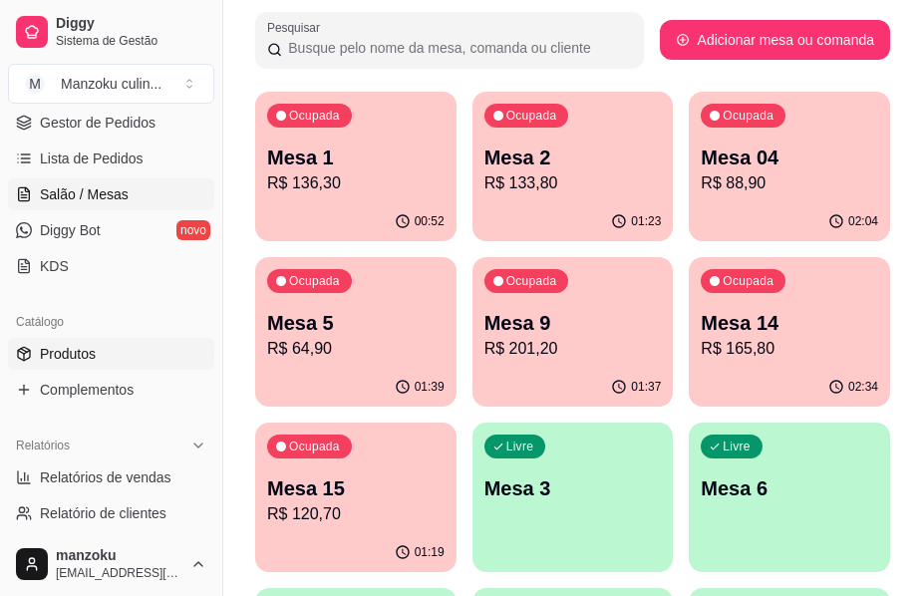
click at [72, 347] on span "Produtos" at bounding box center [68, 354] width 56 height 20
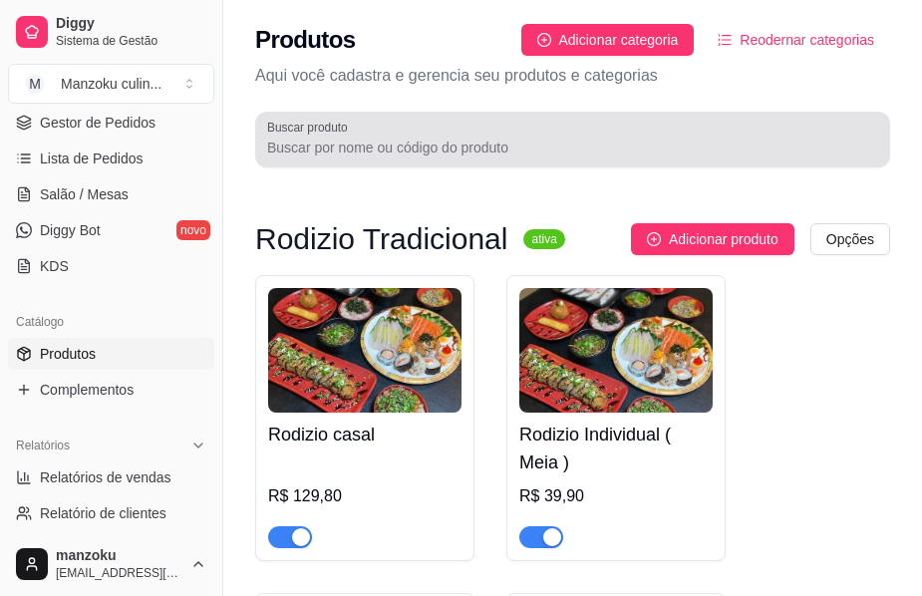
click at [468, 136] on div at bounding box center [572, 140] width 611 height 40
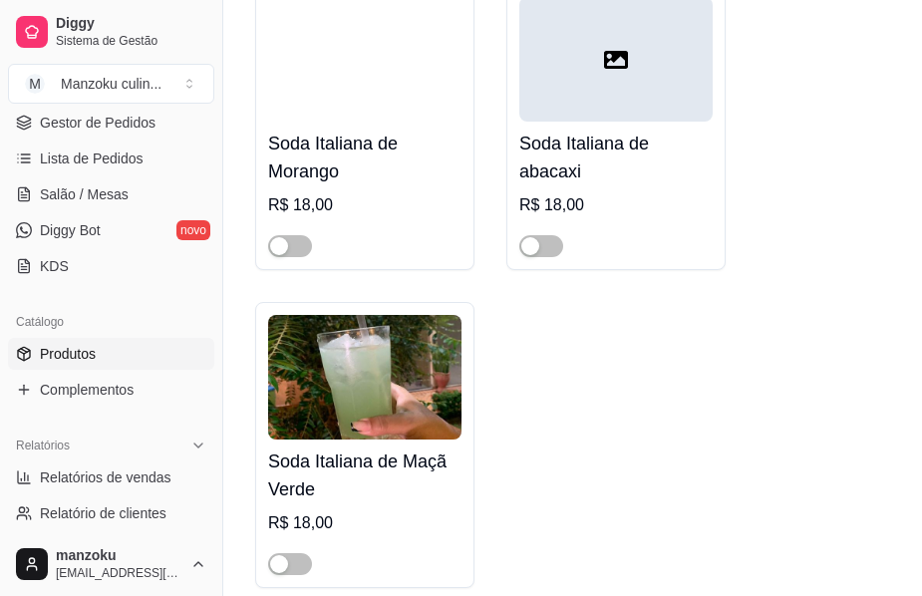
scroll to position [299, 0]
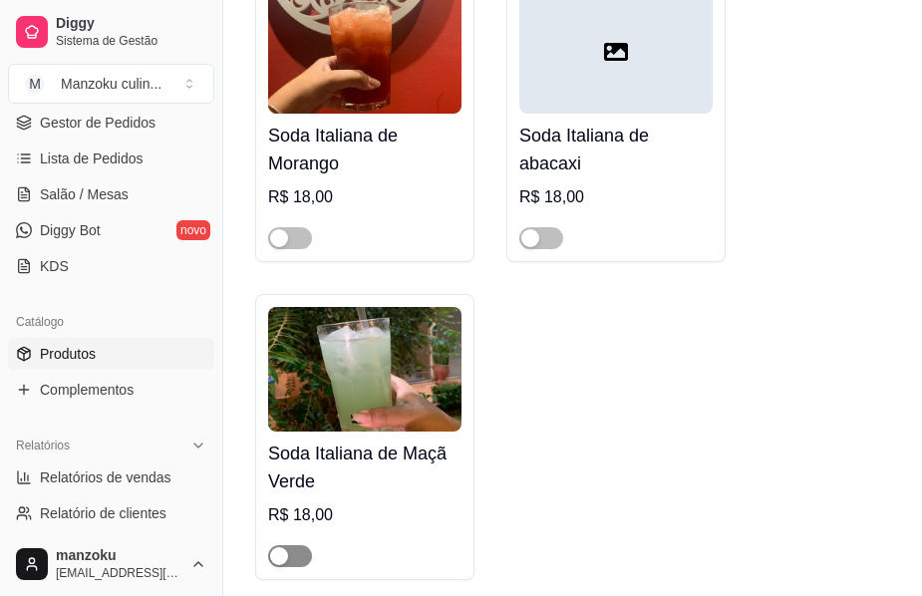
type input "soda"
click at [285, 560] on div "button" at bounding box center [279, 556] width 18 height 18
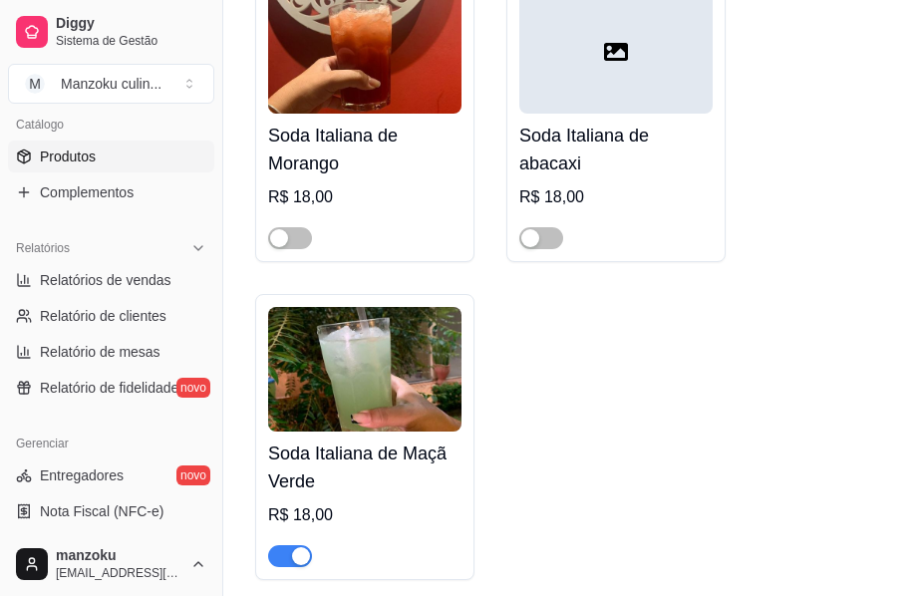
scroll to position [199, 0]
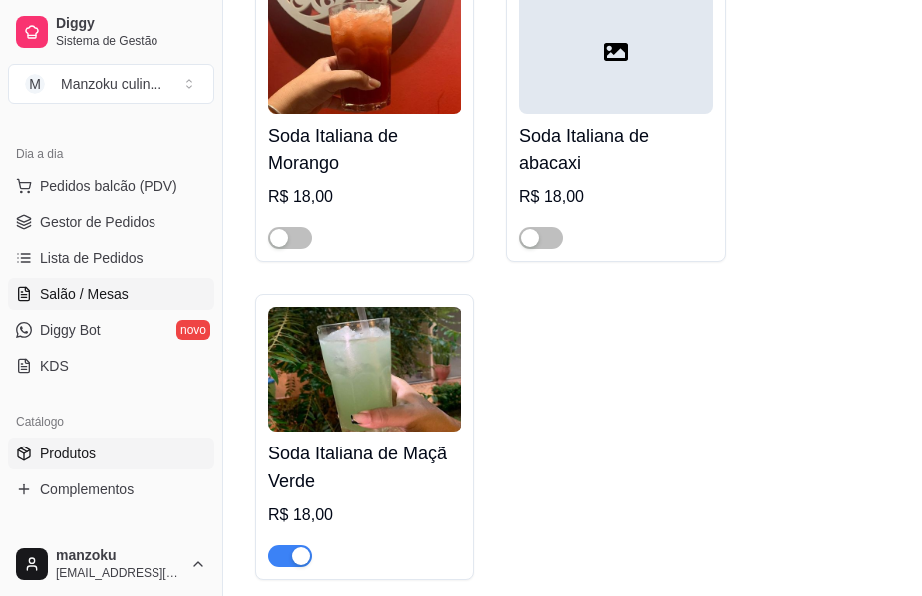
click at [107, 298] on span "Salão / Mesas" at bounding box center [84, 294] width 89 height 20
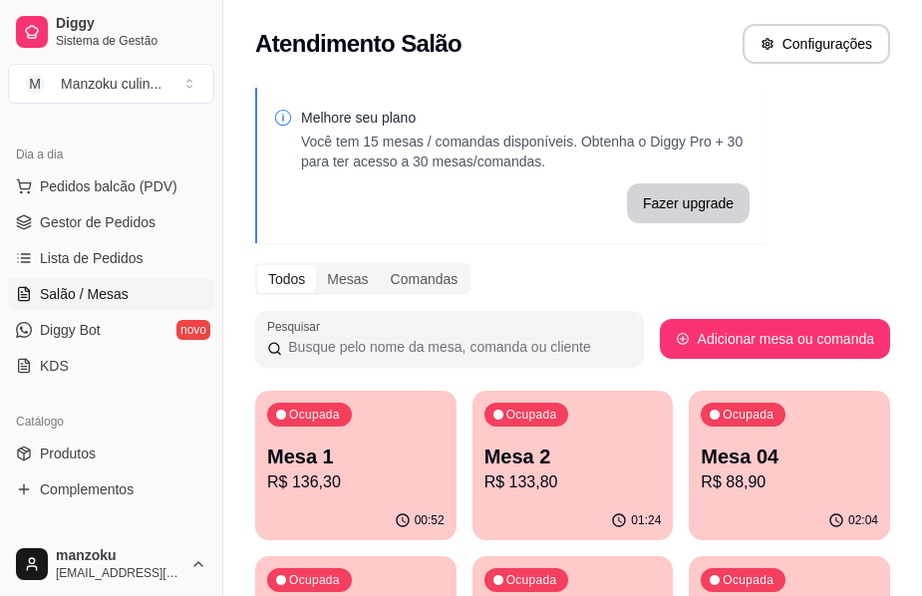
click at [345, 469] on div "Mesa 1 R$ 136,30" at bounding box center [355, 468] width 177 height 52
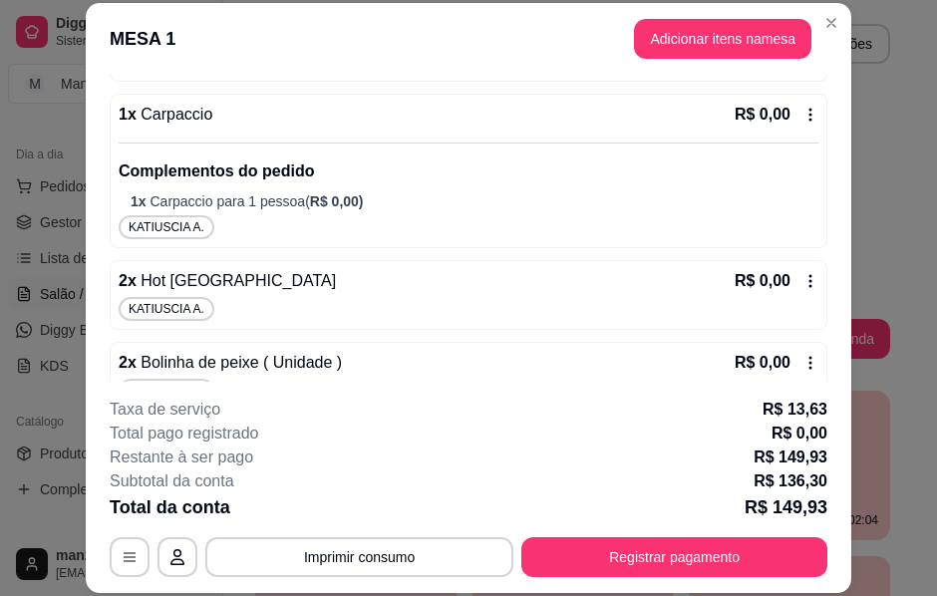
scroll to position [199, 0]
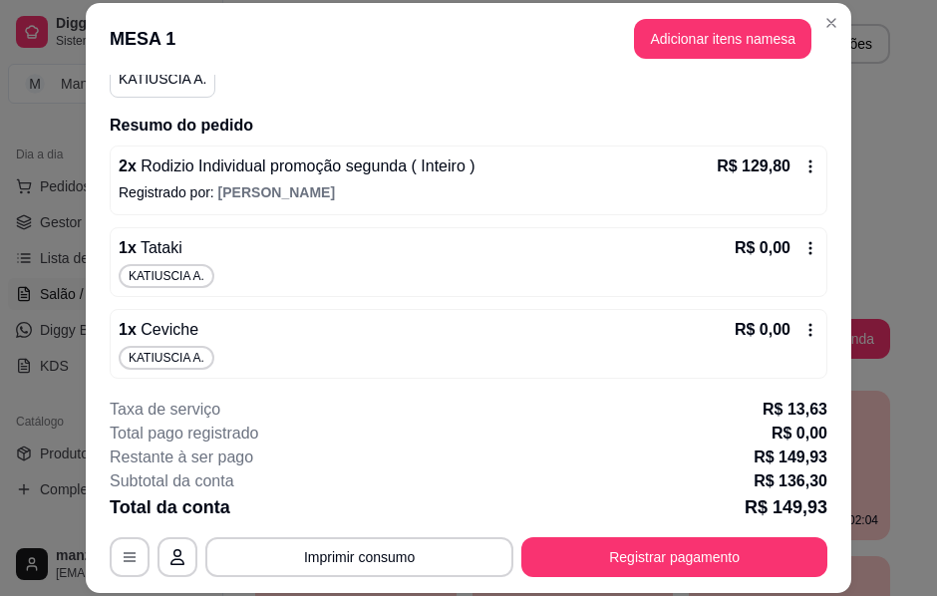
click at [687, 43] on button "Adicionar itens na mesa" at bounding box center [722, 39] width 177 height 40
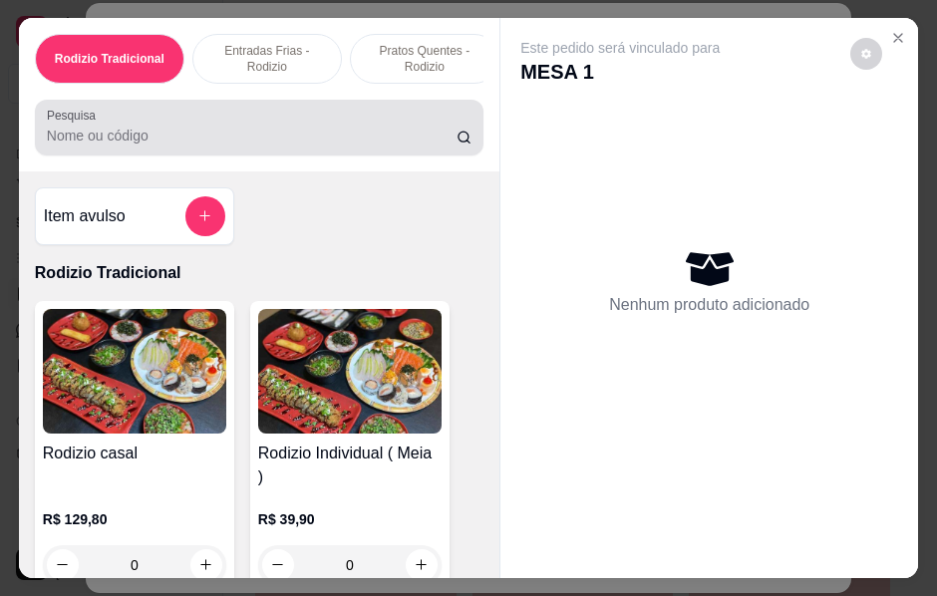
click at [329, 145] on input "Pesquisa" at bounding box center [252, 136] width 410 height 20
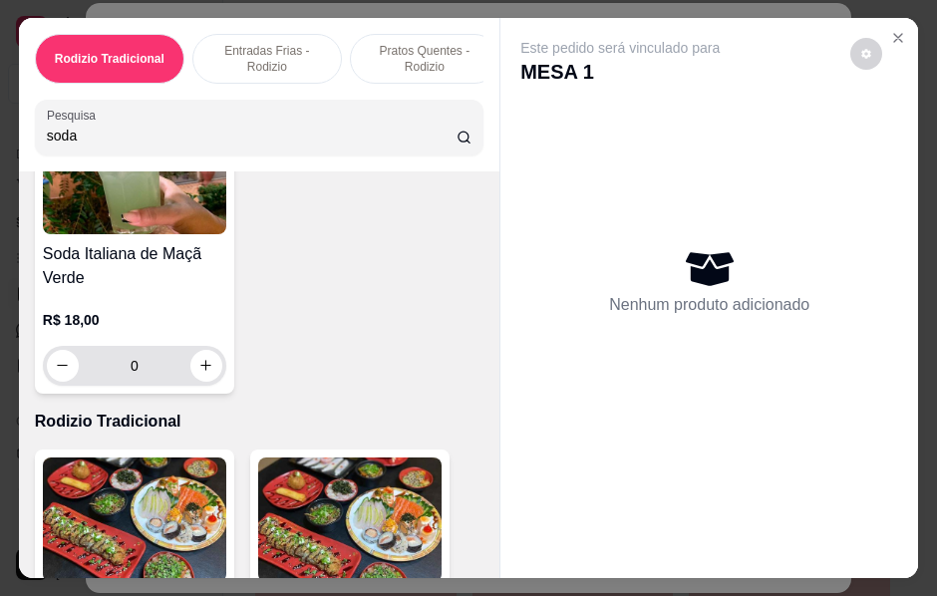
type input "soda"
click at [191, 381] on button "increase-product-quantity" at bounding box center [205, 365] width 31 height 31
type input "1"
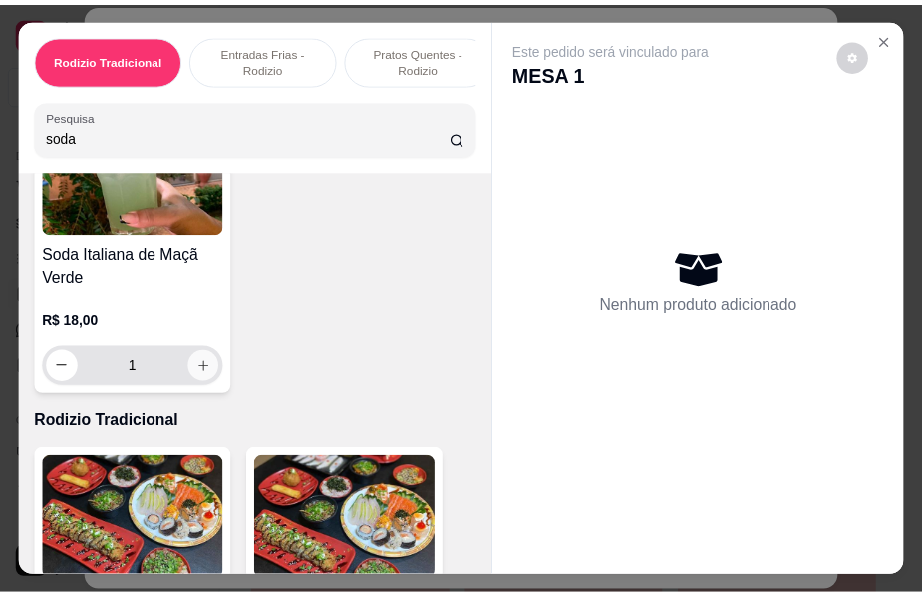
scroll to position [200, 0]
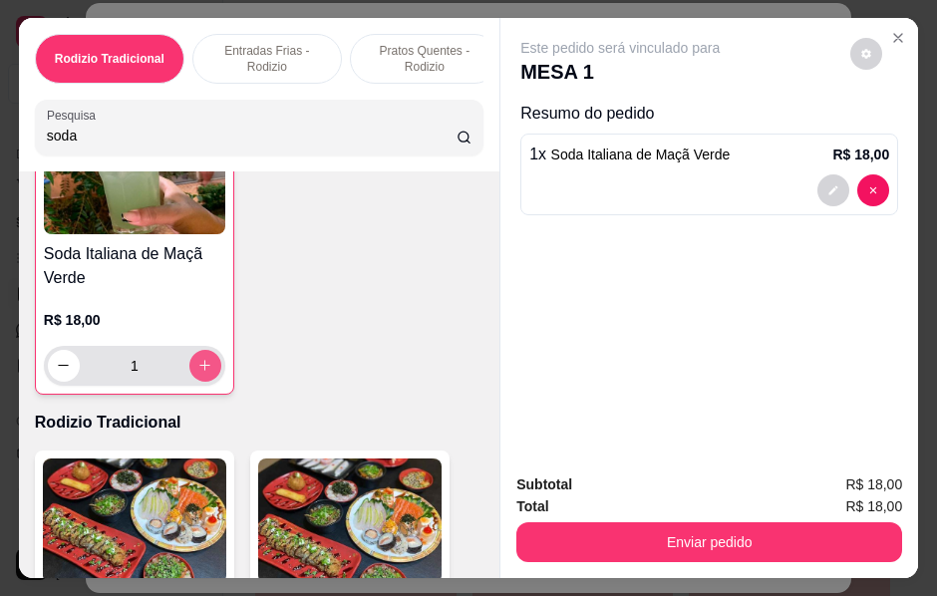
click at [191, 382] on button "increase-product-quantity" at bounding box center [205, 366] width 32 height 32
type input "2"
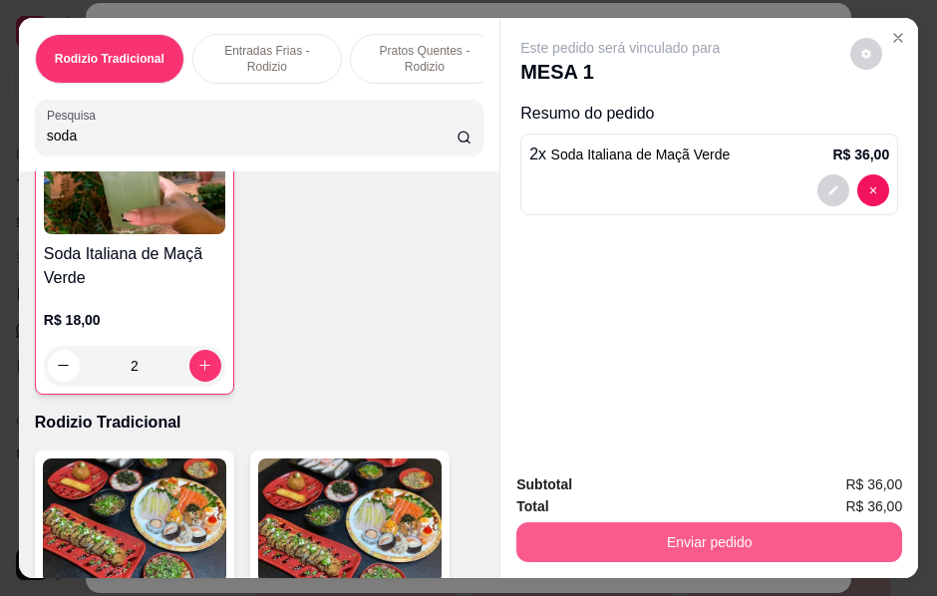
click at [699, 538] on button "Enviar pedido" at bounding box center [709, 542] width 386 height 40
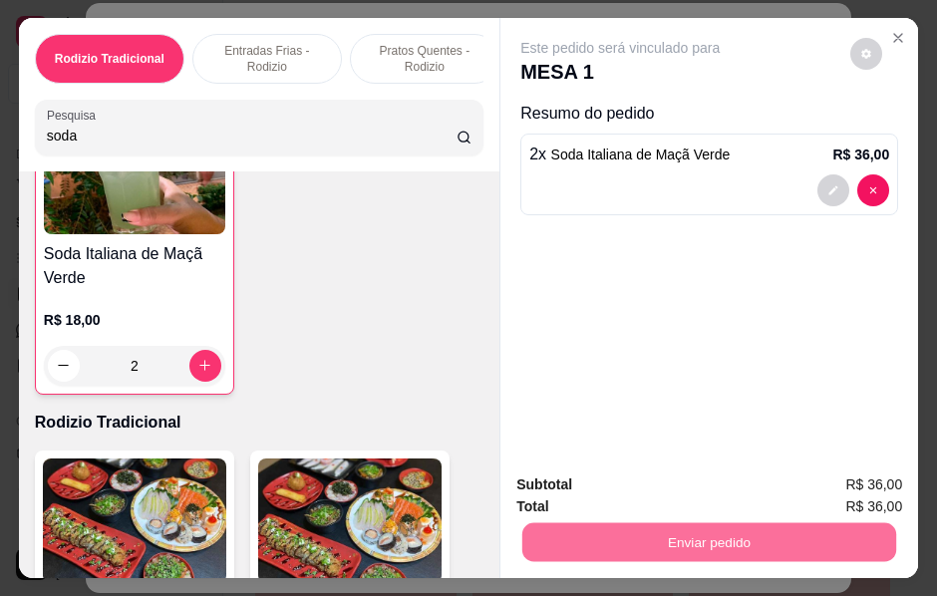
click at [884, 476] on button "Enviar pedido" at bounding box center [850, 485] width 110 height 37
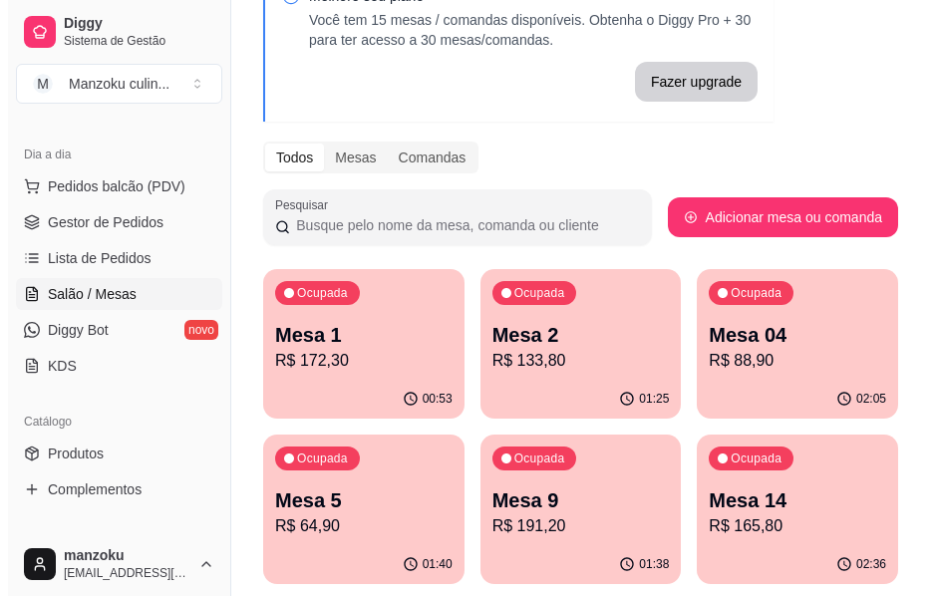
scroll to position [399, 0]
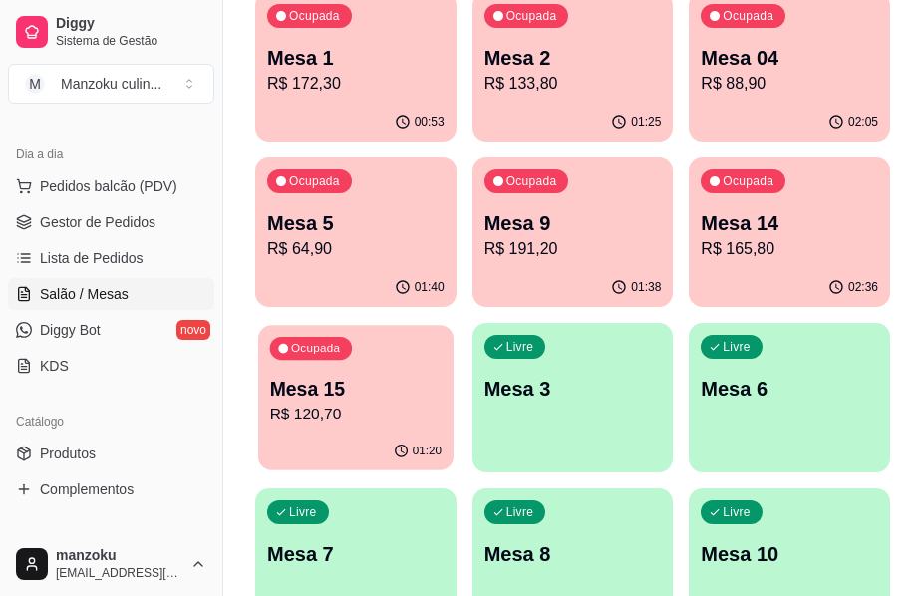
click at [366, 385] on p "Mesa 15" at bounding box center [355, 389] width 171 height 27
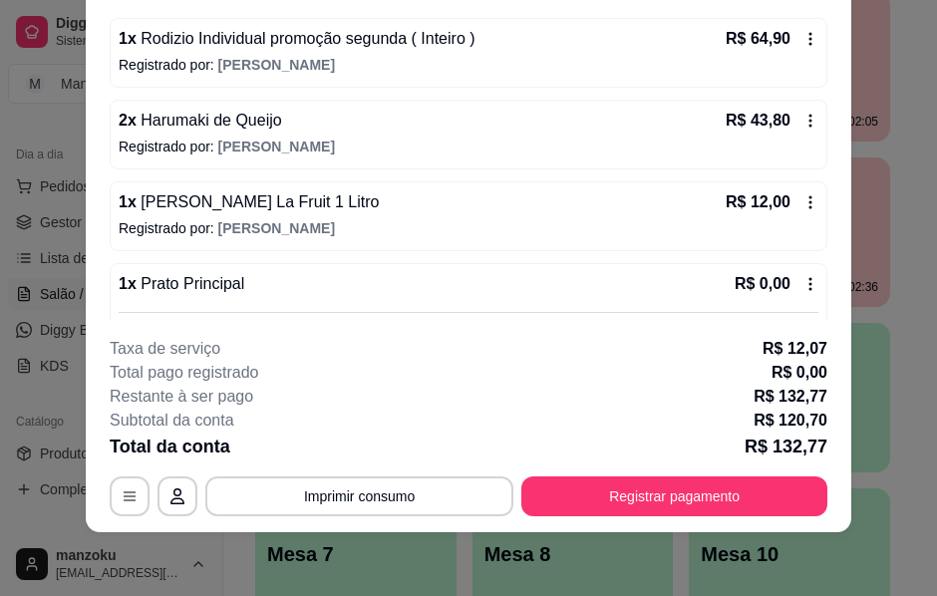
scroll to position [220, 0]
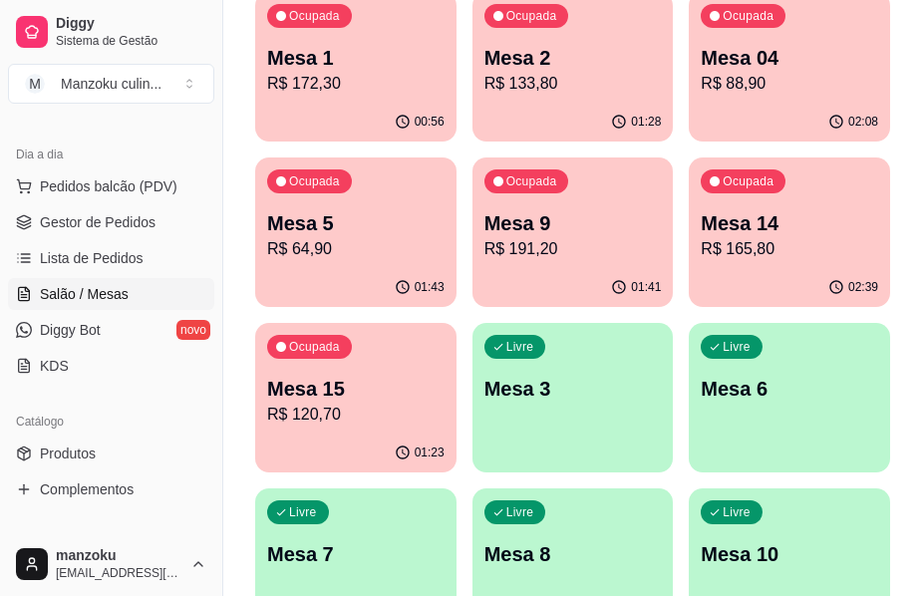
click at [747, 231] on p "Mesa 14" at bounding box center [789, 223] width 177 height 28
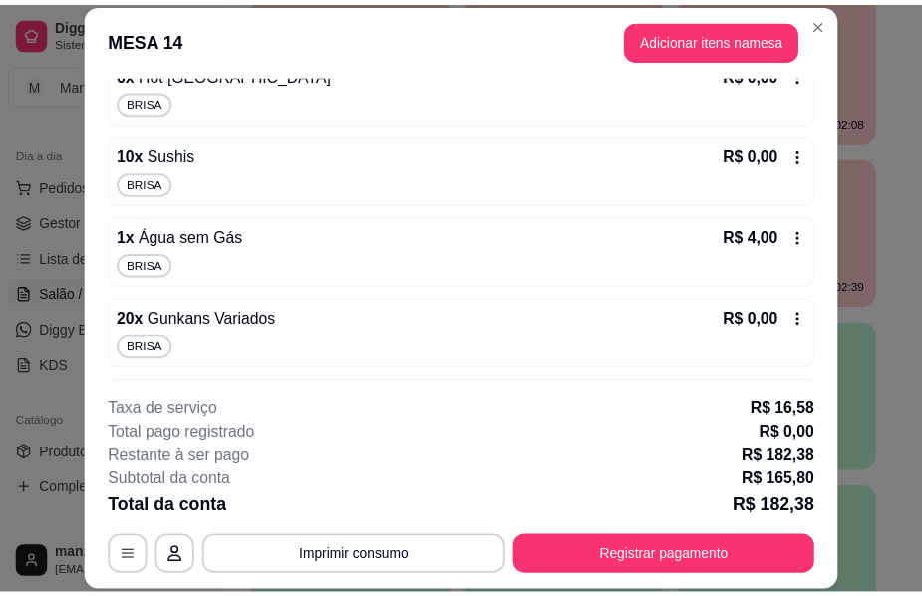
scroll to position [1295, 0]
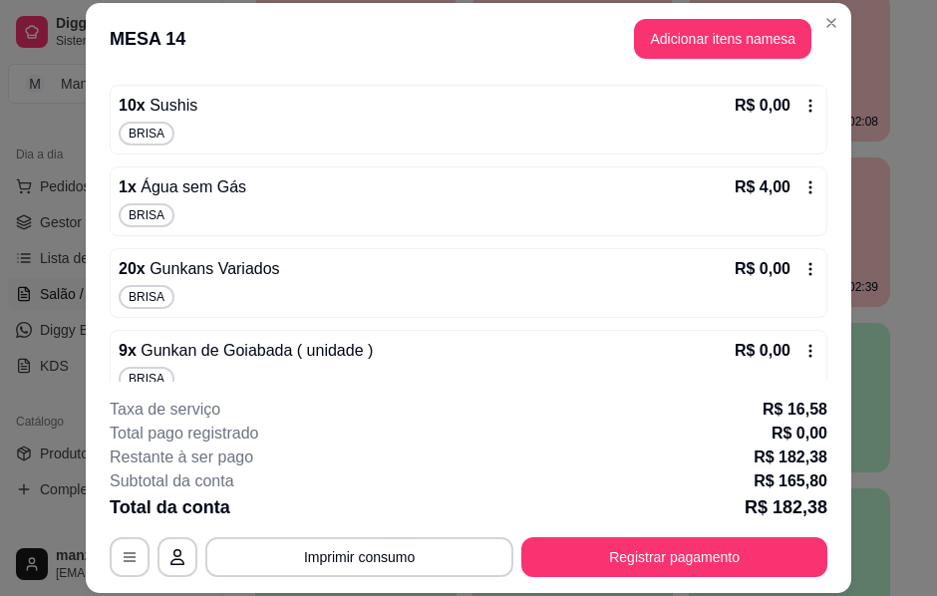
click at [802, 189] on icon at bounding box center [810, 187] width 16 height 16
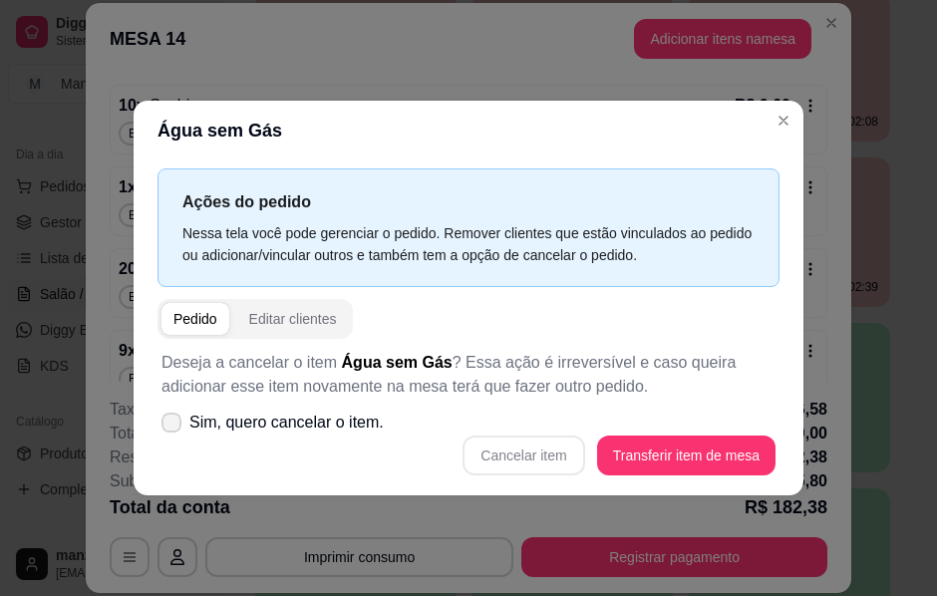
click at [241, 432] on span "Sim, quero cancelar o item." at bounding box center [286, 423] width 194 height 24
click at [173, 432] on input "Sim, quero cancelar o item." at bounding box center [166, 433] width 13 height 13
checkbox input "true"
click at [550, 450] on button "Cancelar item" at bounding box center [523, 455] width 119 height 39
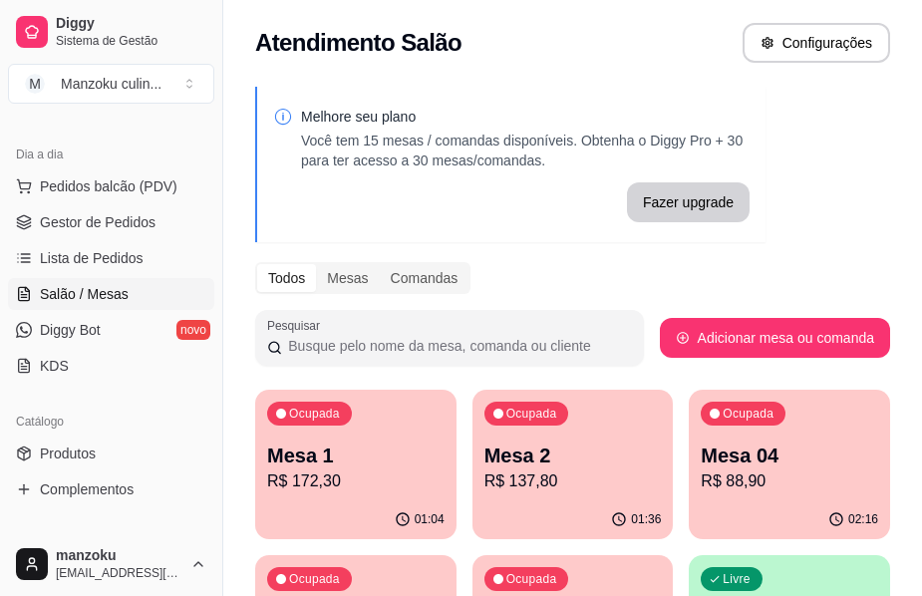
scroll to position [0, 0]
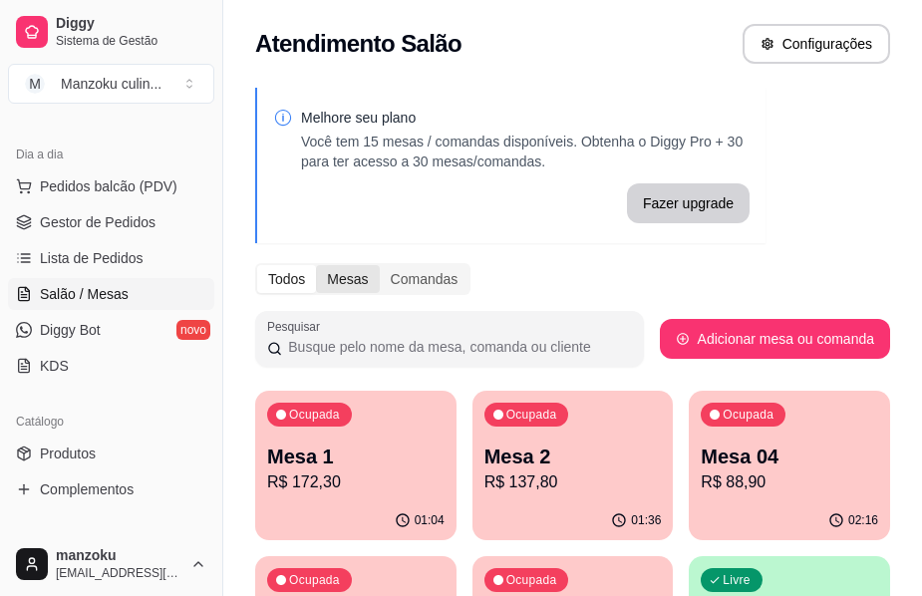
click at [349, 281] on div "Mesas" at bounding box center [347, 279] width 63 height 28
click at [316, 265] on input "Mesas" at bounding box center [316, 265] width 0 height 0
click at [306, 280] on div "Todos" at bounding box center [286, 279] width 59 height 28
click at [257, 265] on input "Todos" at bounding box center [257, 265] width 0 height 0
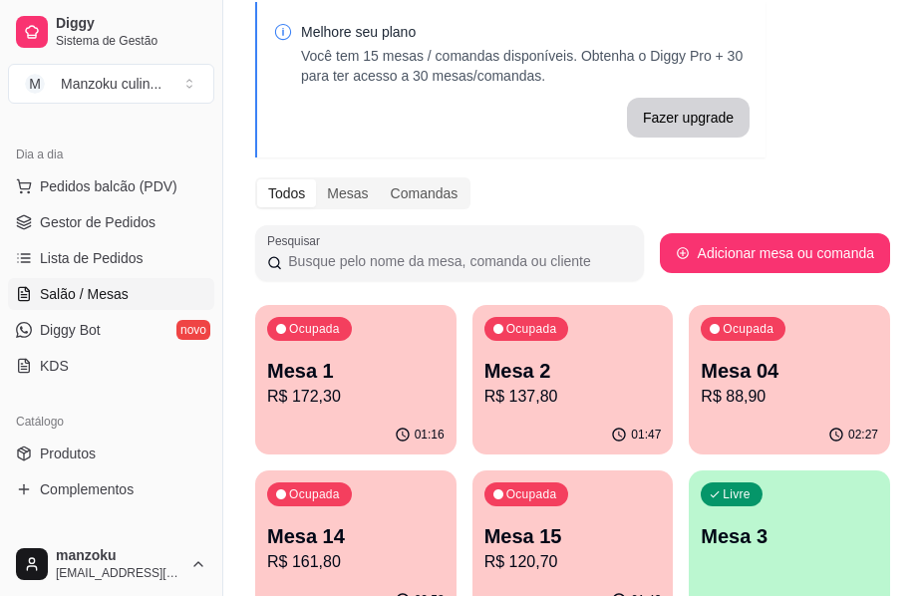
scroll to position [199, 0]
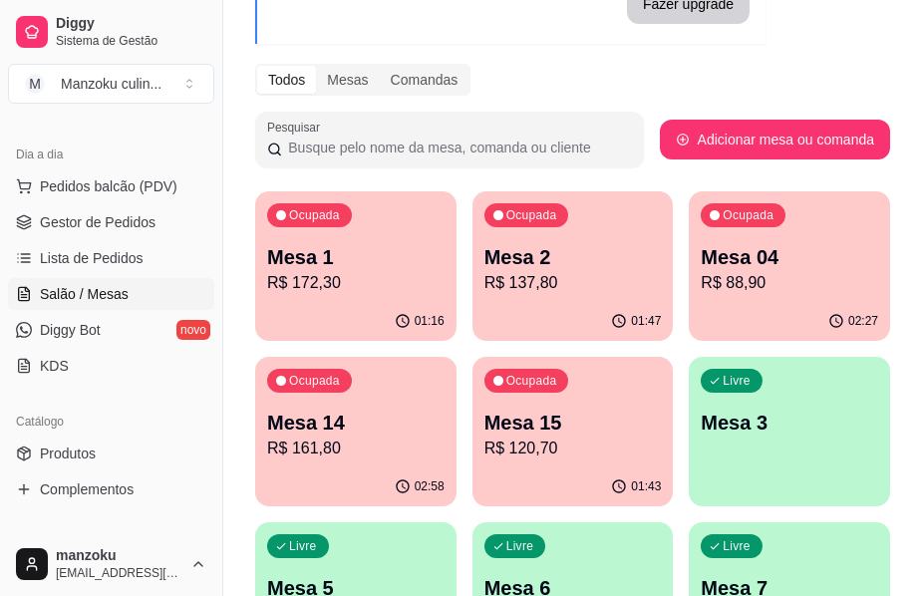
click at [862, 83] on div "Todos Mesas Comandas" at bounding box center [572, 80] width 635 height 32
click at [351, 79] on div "Mesas" at bounding box center [347, 80] width 63 height 28
click at [316, 66] on input "Mesas" at bounding box center [316, 66] width 0 height 0
click at [358, 83] on div "Mesas" at bounding box center [347, 80] width 63 height 28
click at [316, 66] on input "Mesas" at bounding box center [316, 66] width 0 height 0
